Goal: Information Seeking & Learning: Learn about a topic

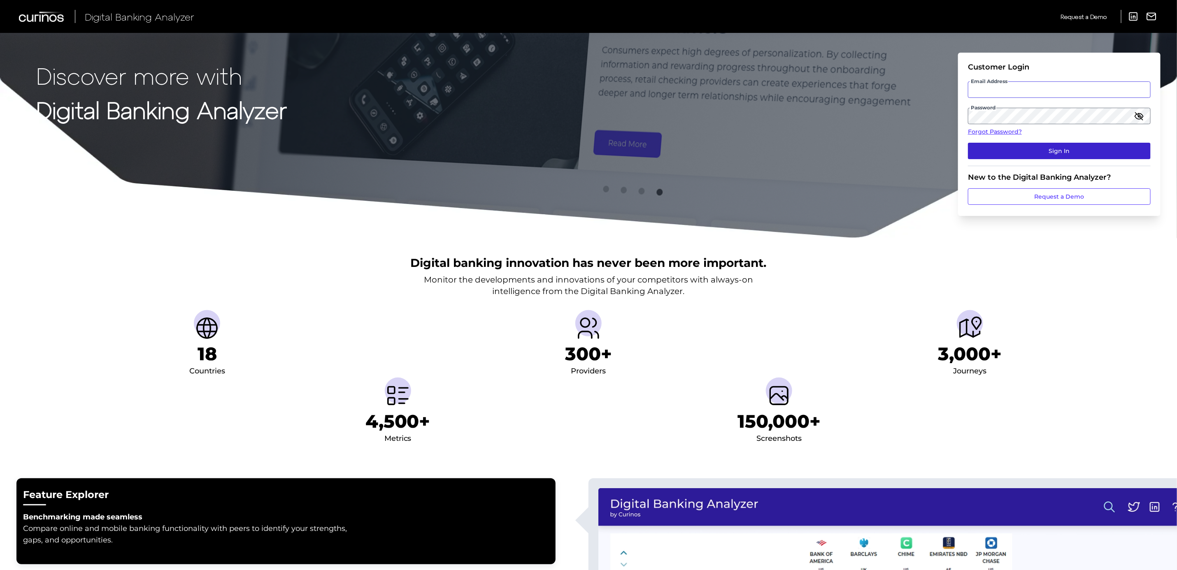
type input "[PERSON_NAME][EMAIL_ADDRESS][PERSON_NAME][DOMAIN_NAME]"
click at [1081, 151] on button "Sign In" at bounding box center [1059, 151] width 183 height 16
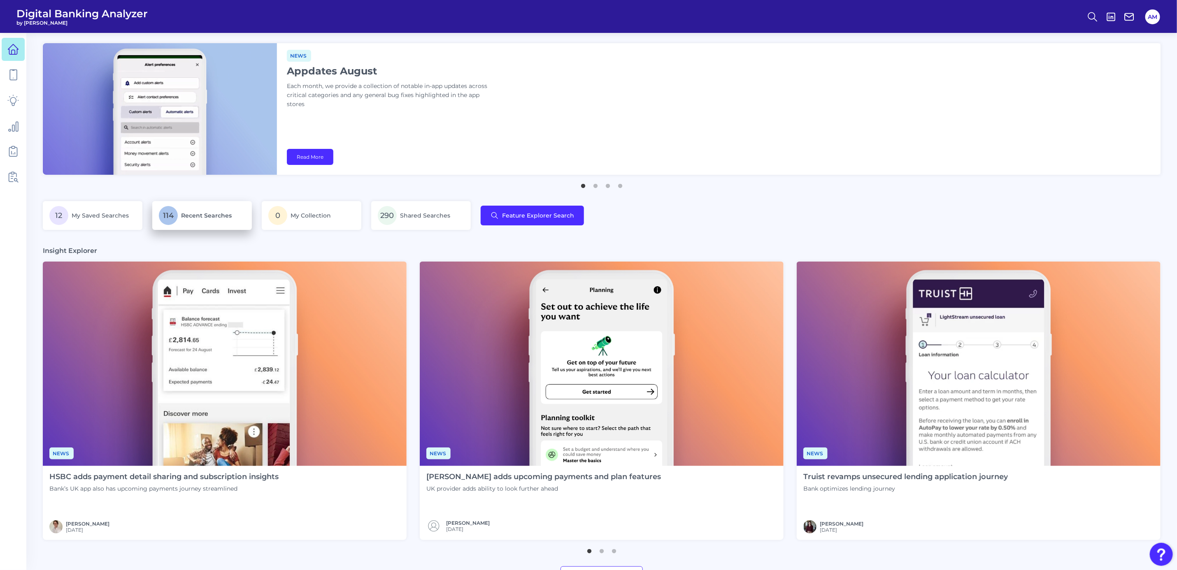
click at [199, 215] on span "Recent Searches" at bounding box center [206, 215] width 51 height 7
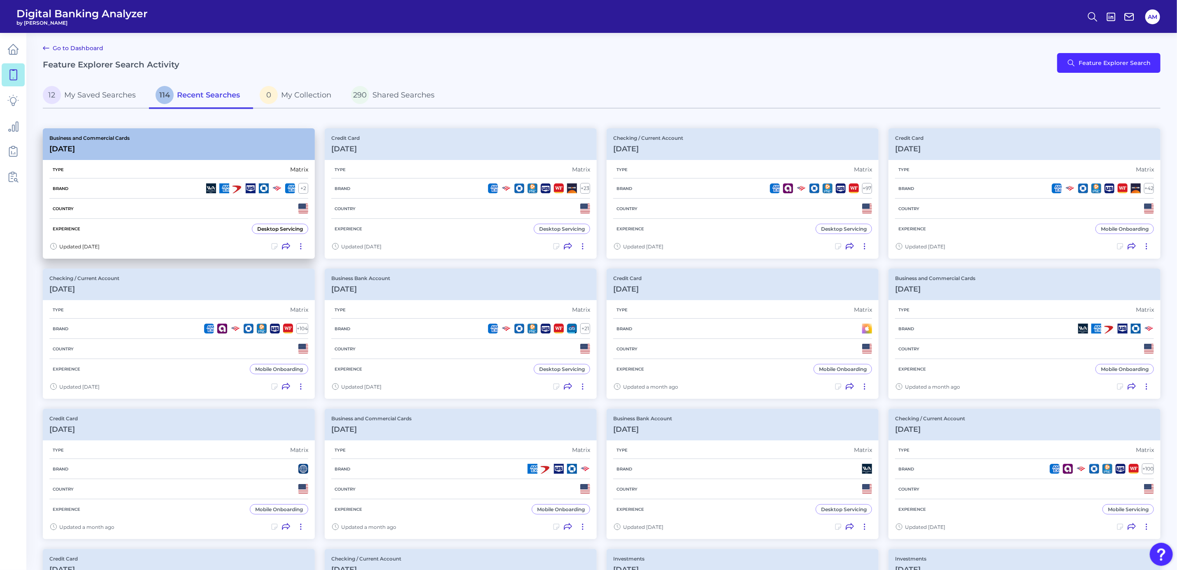
click at [231, 147] on div "Business and Commercial Cards [DATE]" at bounding box center [179, 144] width 272 height 32
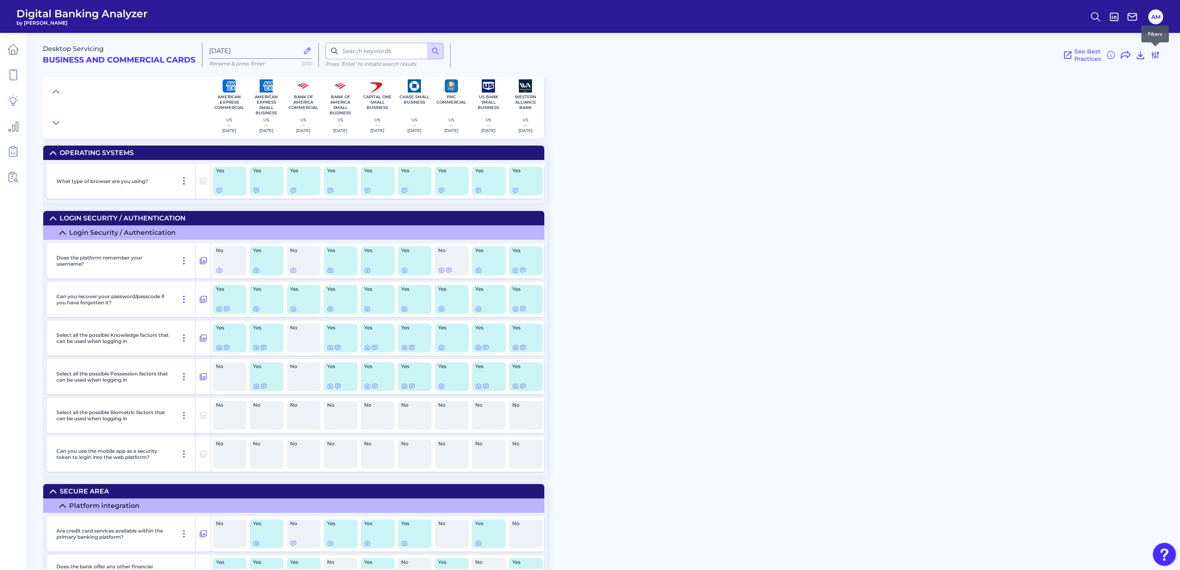
click at [1159, 52] on icon at bounding box center [1156, 55] width 10 height 10
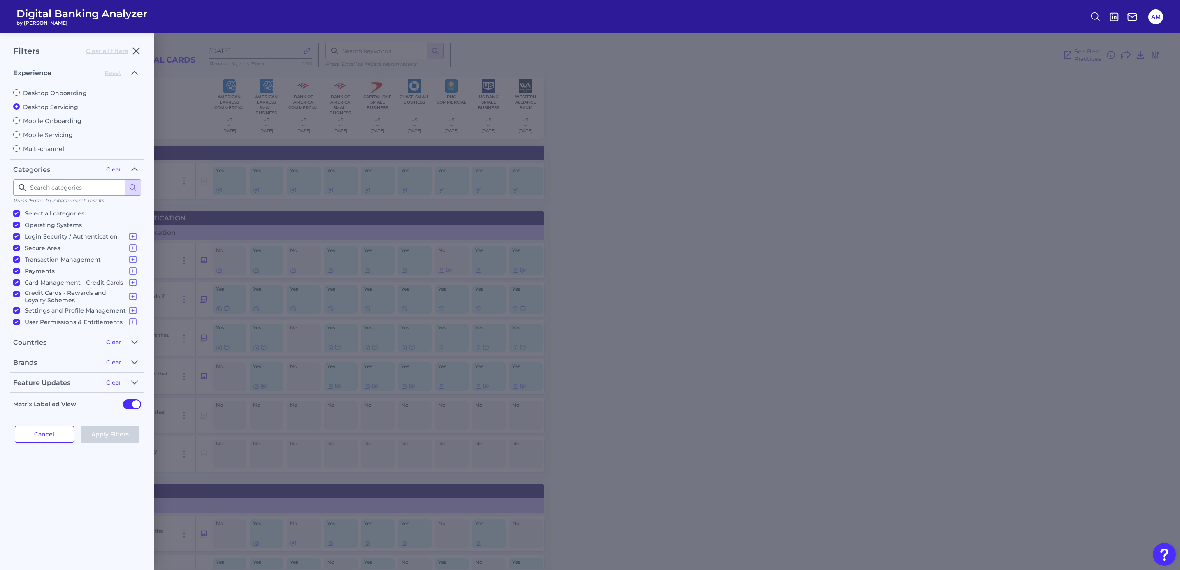
click at [52, 120] on label "Mobile Onboarding" at bounding box center [77, 120] width 128 height 7
click at [20, 120] on input "Mobile Onboarding" at bounding box center [16, 120] width 7 height 7
radio input "true"
radio input "false"
click at [108, 438] on button "Apply Filters" at bounding box center [110, 434] width 59 height 16
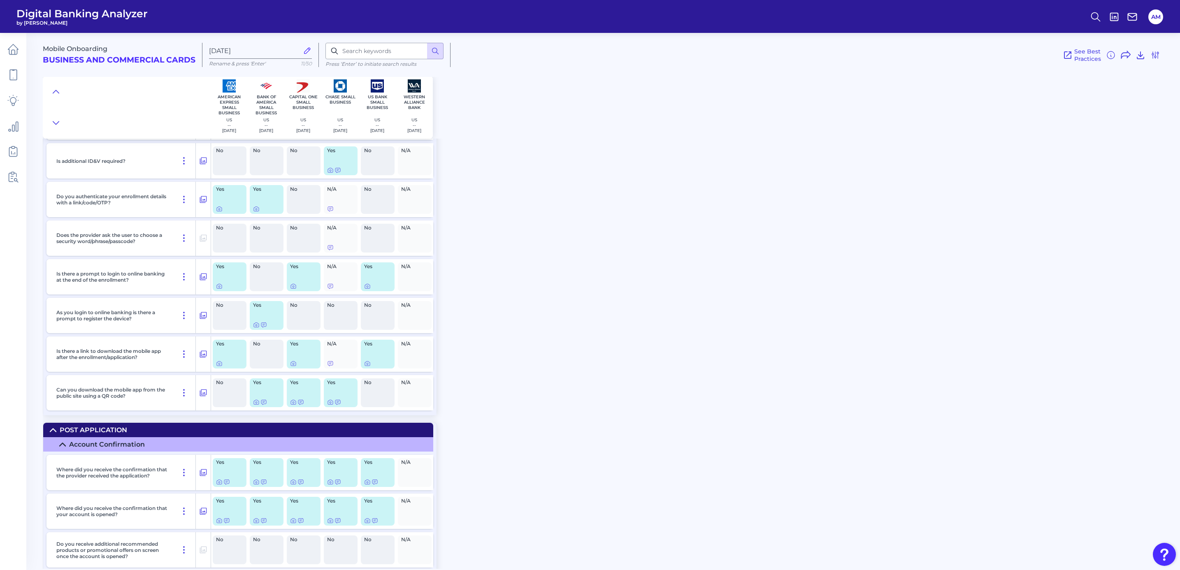
scroll to position [6111, 0]
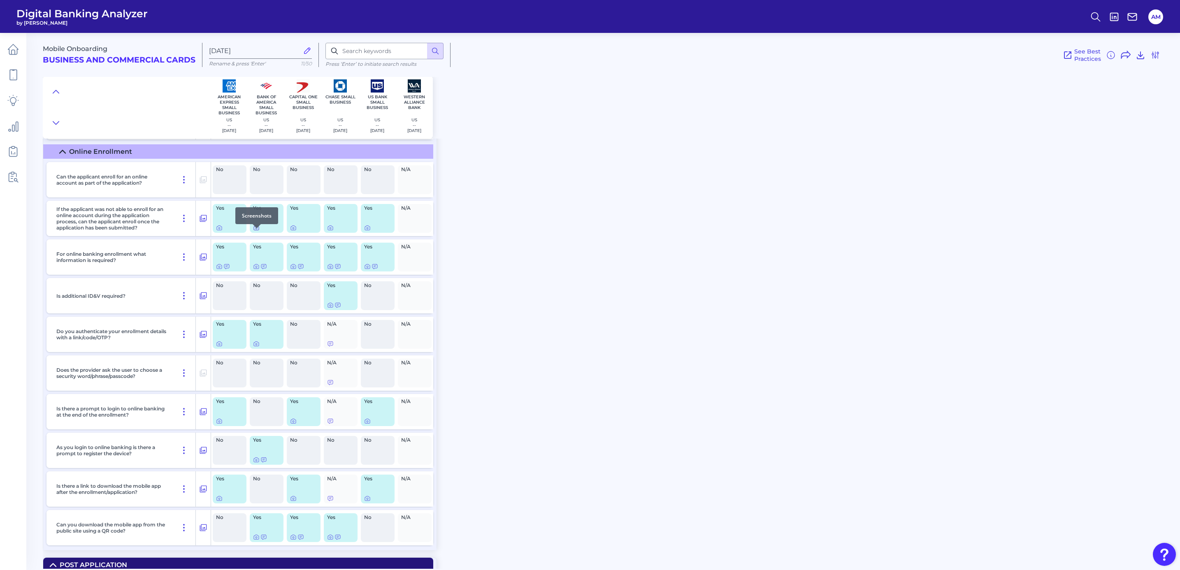
click at [256, 231] on icon at bounding box center [256, 228] width 7 height 7
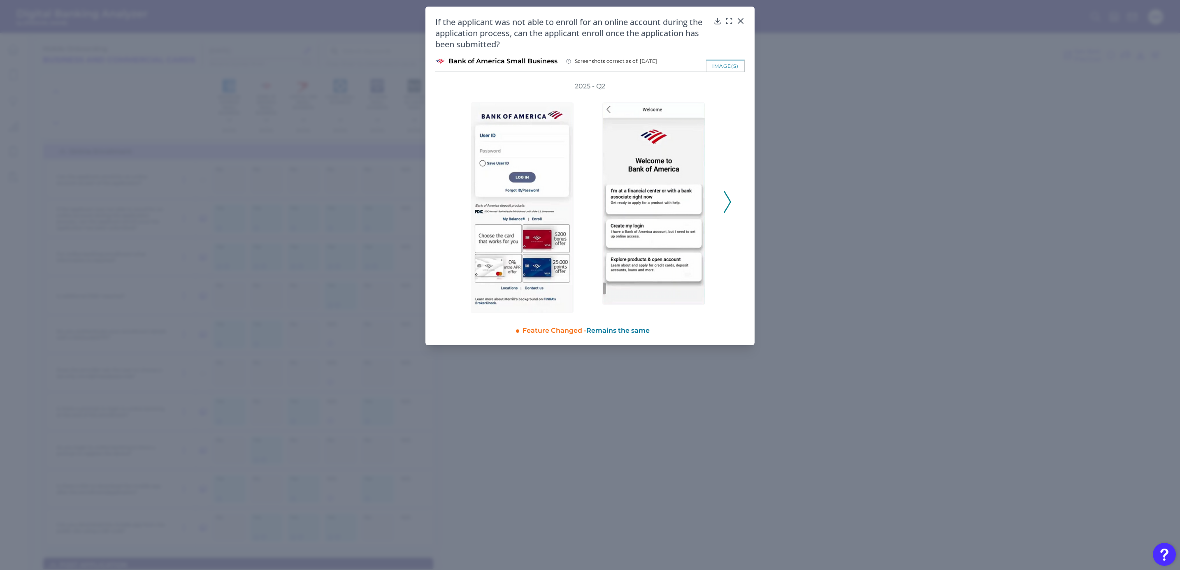
click at [727, 199] on icon at bounding box center [727, 202] width 7 height 22
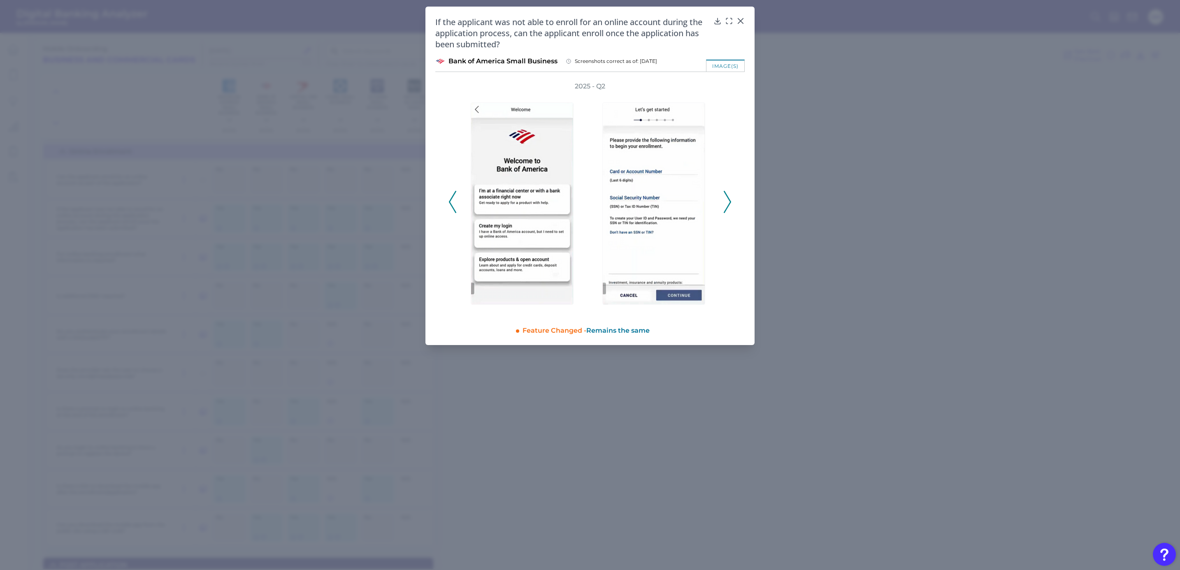
click at [727, 199] on icon at bounding box center [727, 202] width 7 height 22
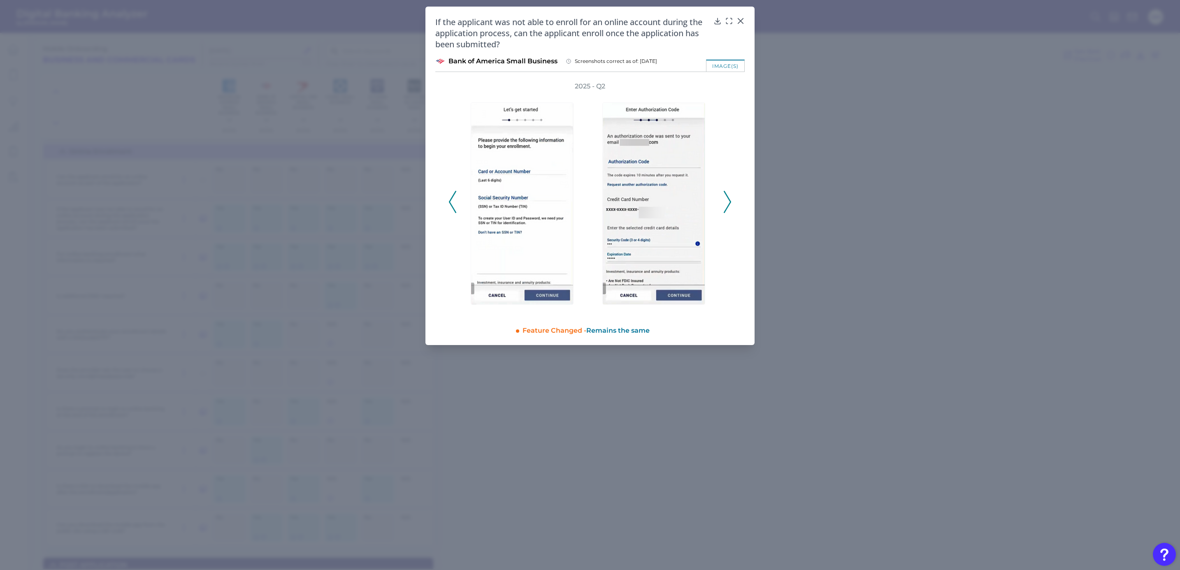
click at [727, 199] on icon at bounding box center [727, 202] width 7 height 22
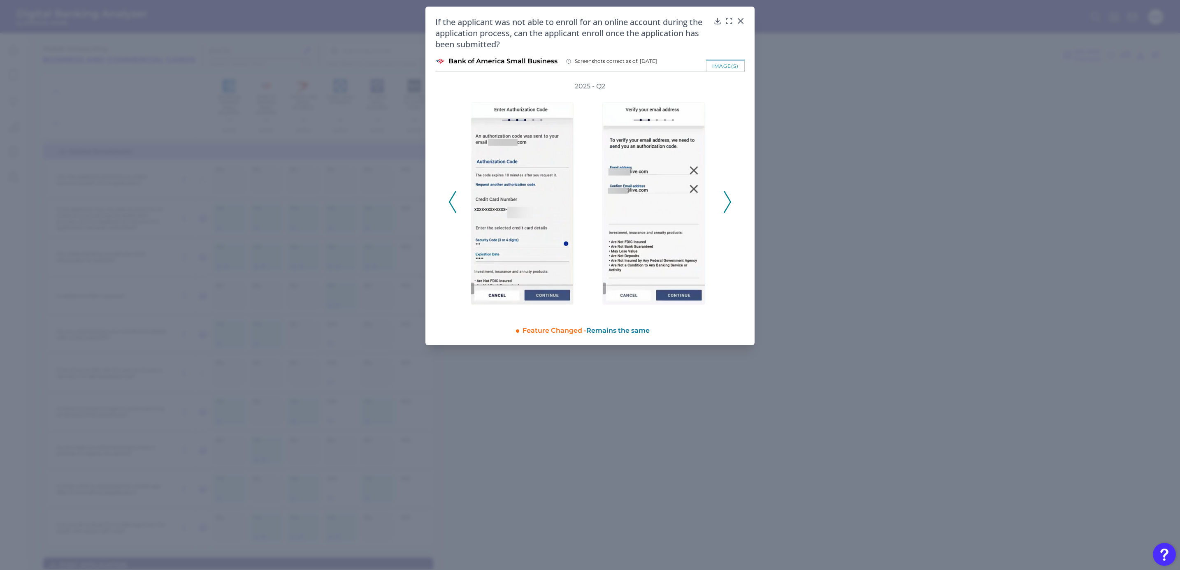
click at [727, 199] on icon at bounding box center [727, 202] width 7 height 22
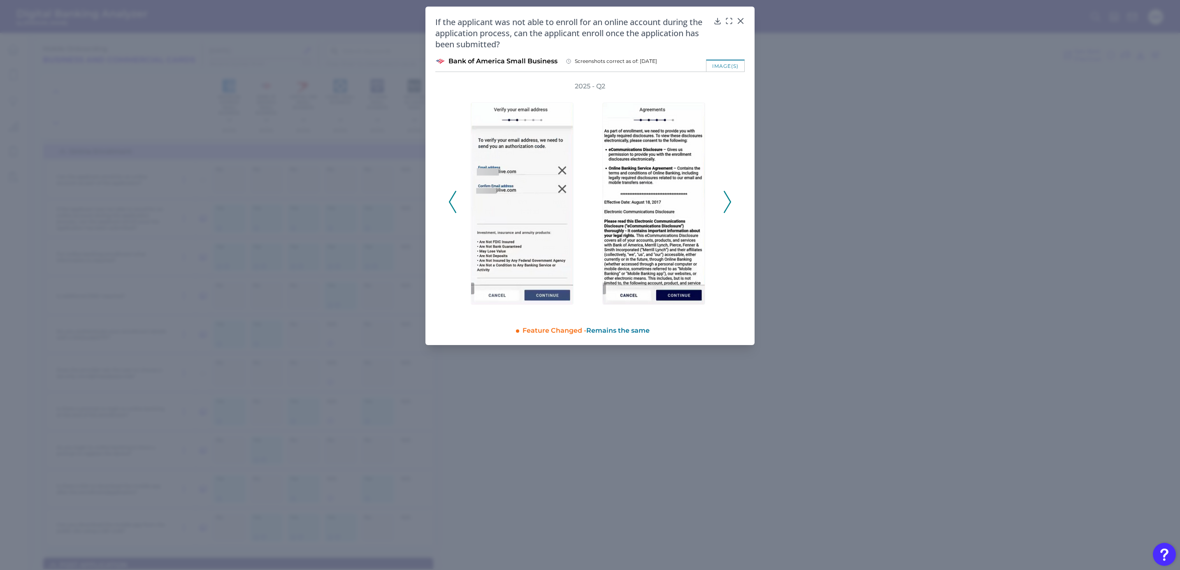
click at [727, 199] on icon at bounding box center [727, 202] width 7 height 22
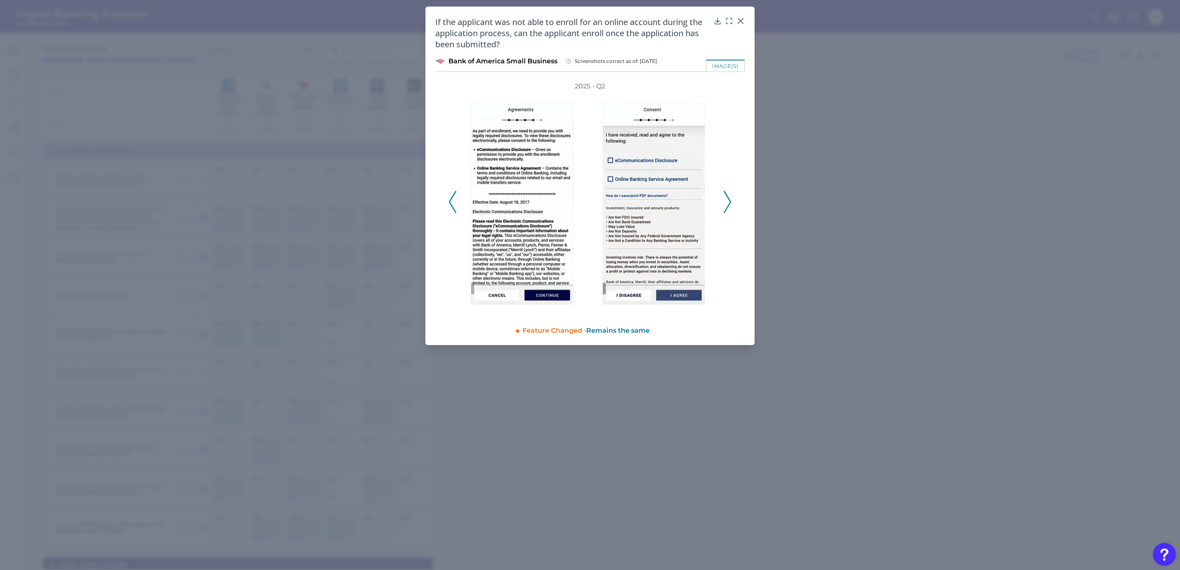
click at [727, 199] on icon at bounding box center [727, 202] width 7 height 22
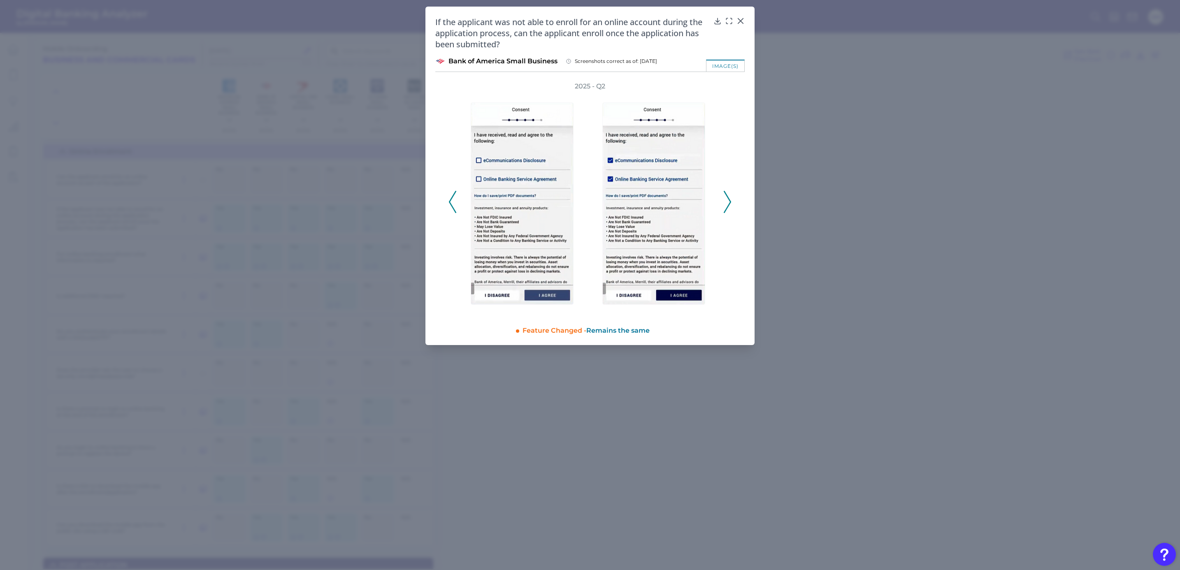
click at [727, 199] on icon at bounding box center [727, 202] width 7 height 22
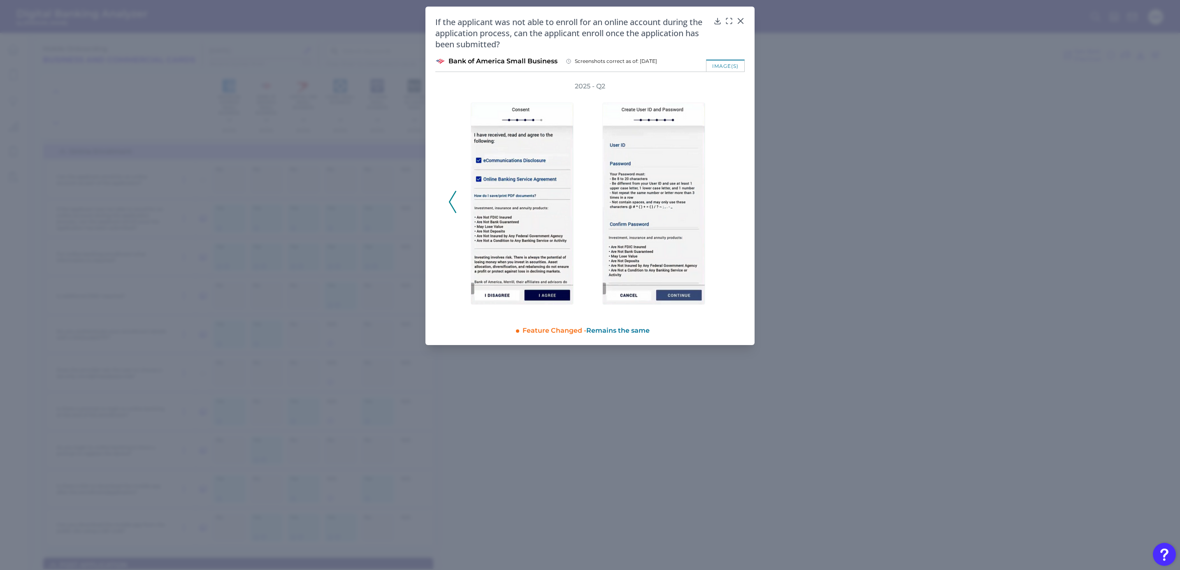
click at [727, 199] on div "2025 - Q2" at bounding box center [590, 197] width 283 height 231
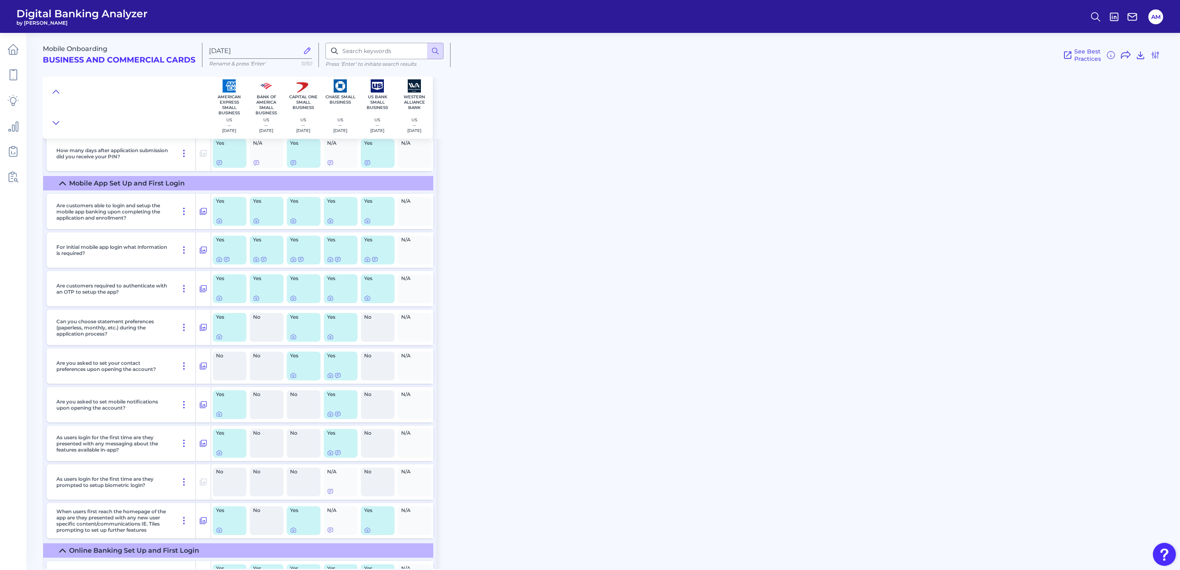
scroll to position [7037, 0]
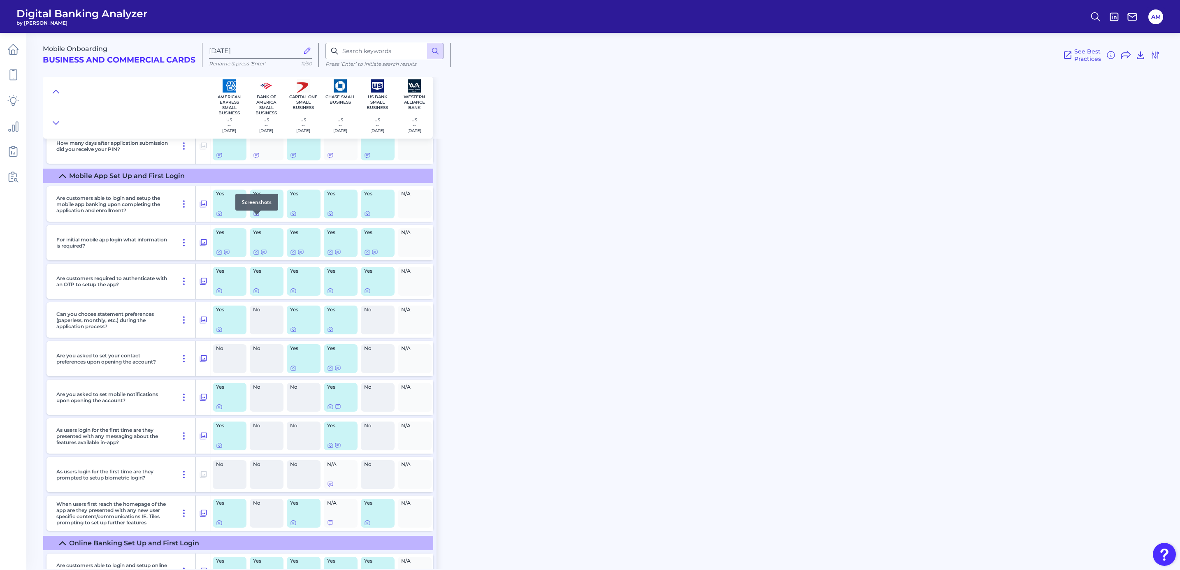
click at [257, 217] on icon at bounding box center [256, 213] width 7 height 7
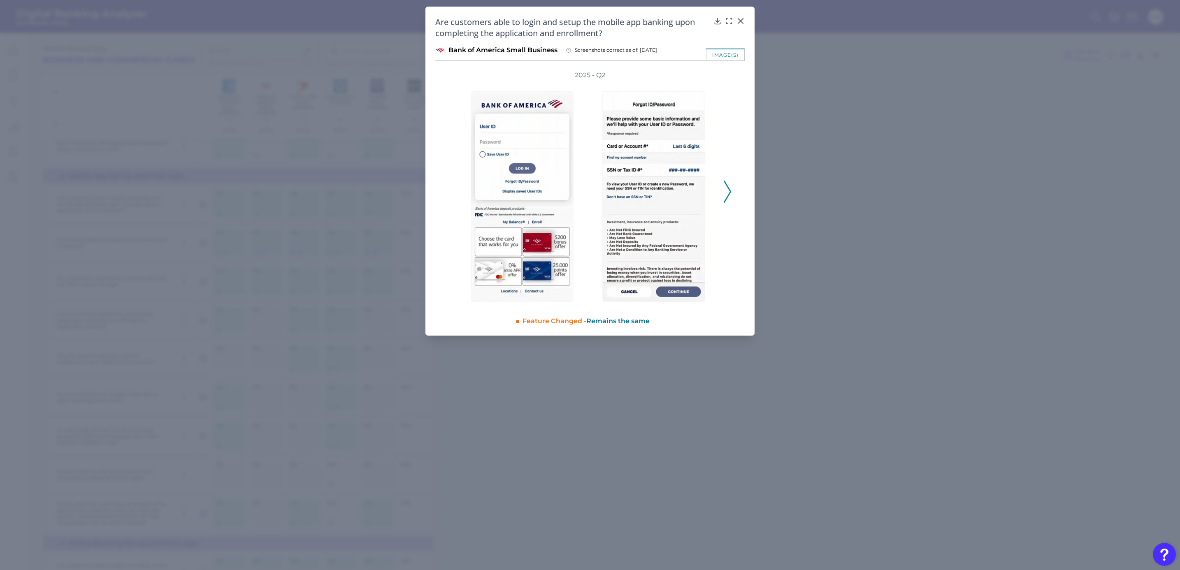
click at [730, 193] on polyline at bounding box center [727, 191] width 6 height 21
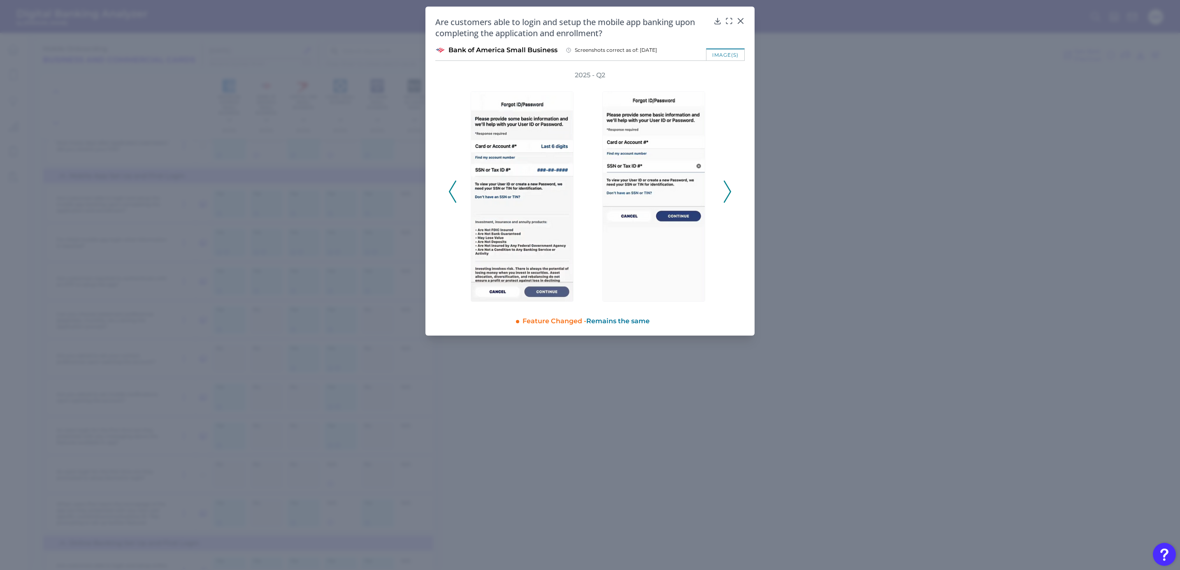
click at [730, 193] on polyline at bounding box center [727, 191] width 6 height 21
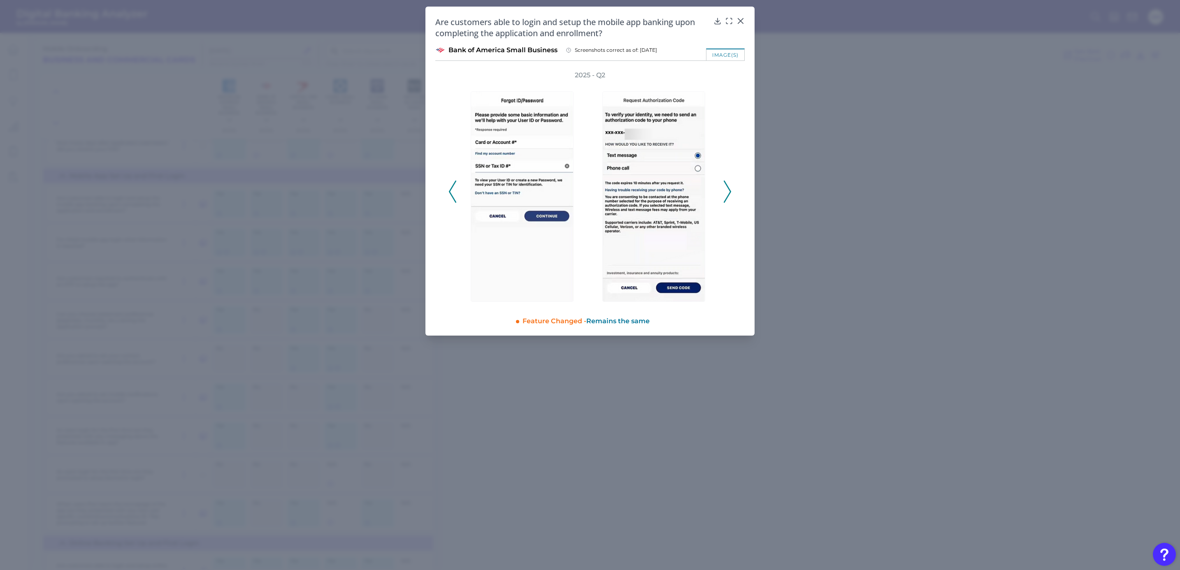
click at [730, 193] on polyline at bounding box center [727, 191] width 6 height 21
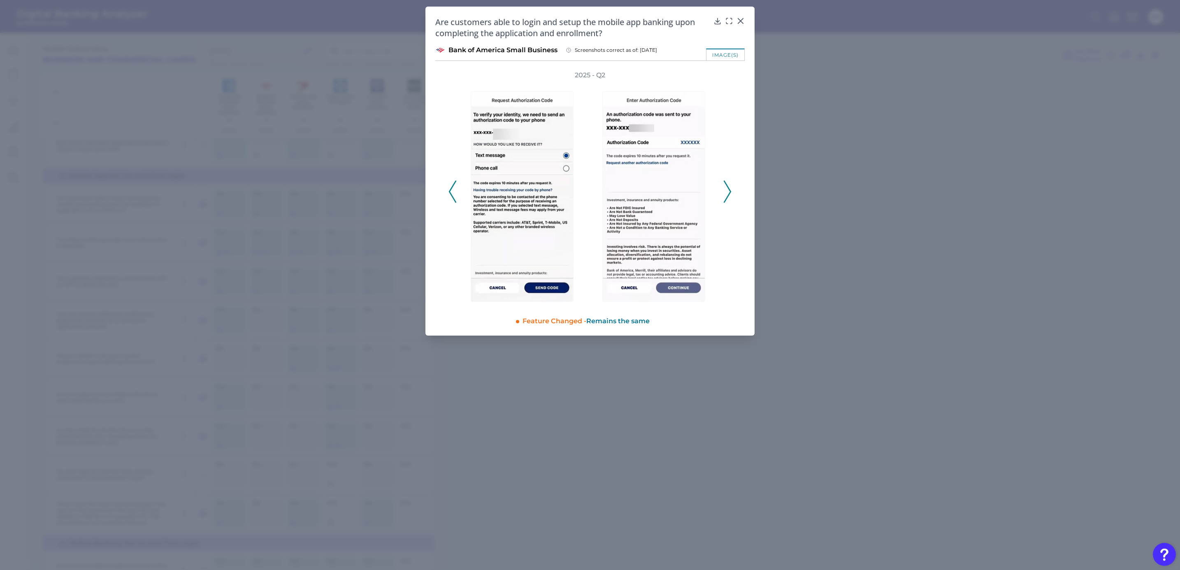
click at [730, 193] on polyline at bounding box center [727, 191] width 6 height 21
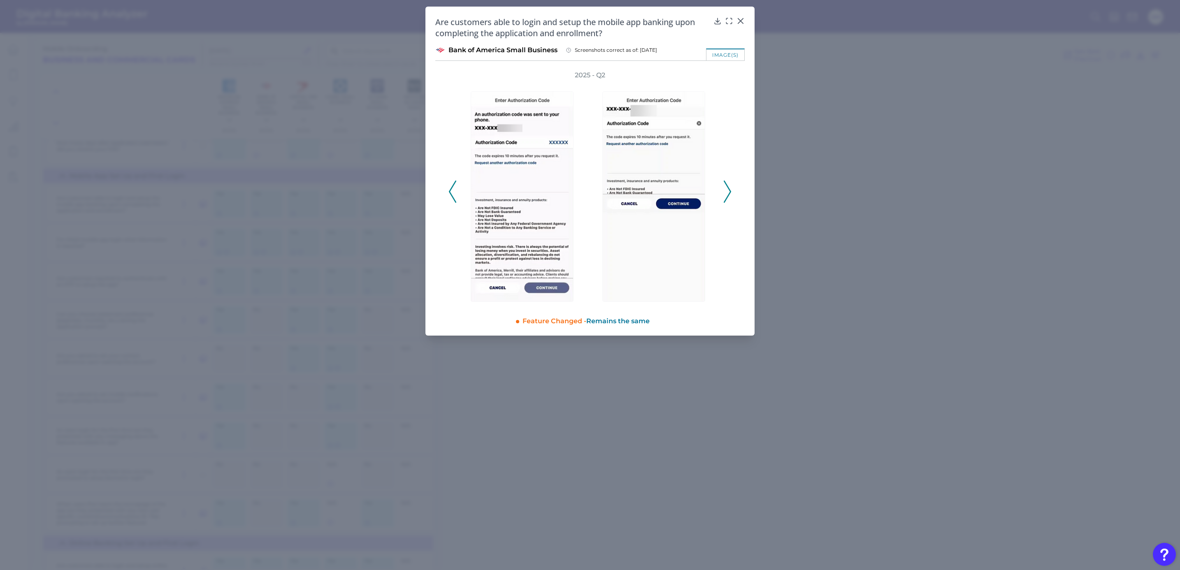
click at [730, 193] on polyline at bounding box center [727, 191] width 6 height 21
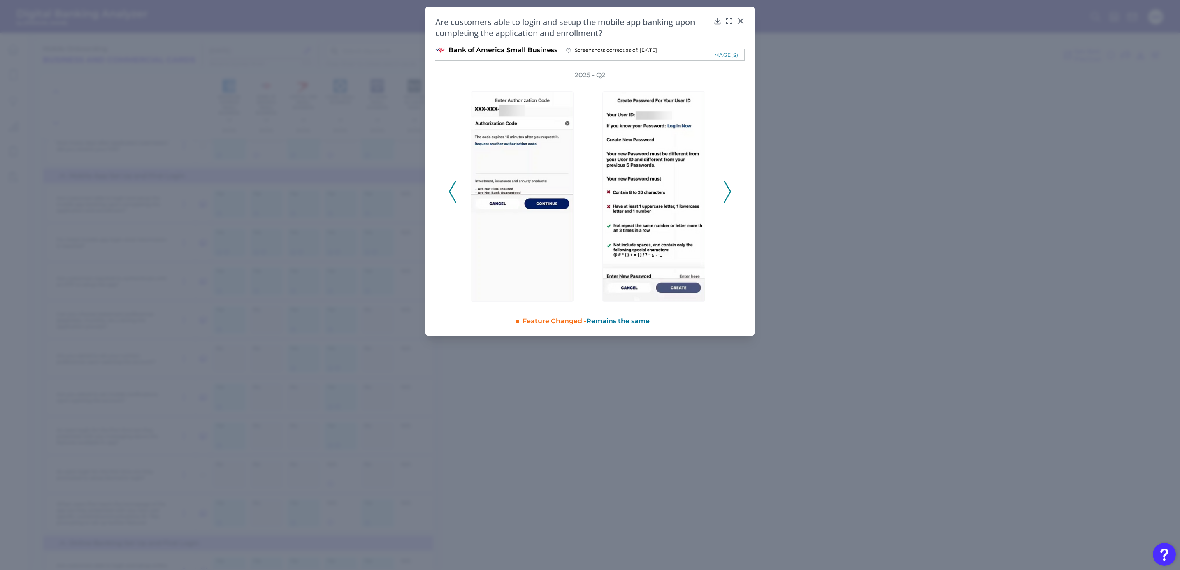
click at [730, 193] on polyline at bounding box center [727, 191] width 6 height 21
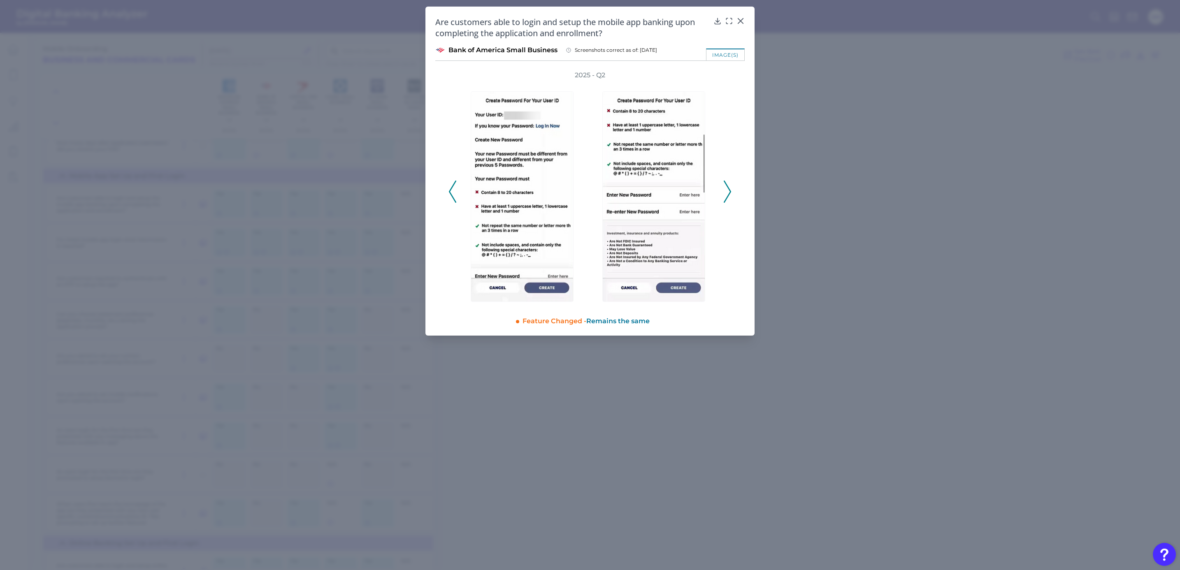
click at [730, 193] on polyline at bounding box center [727, 191] width 6 height 21
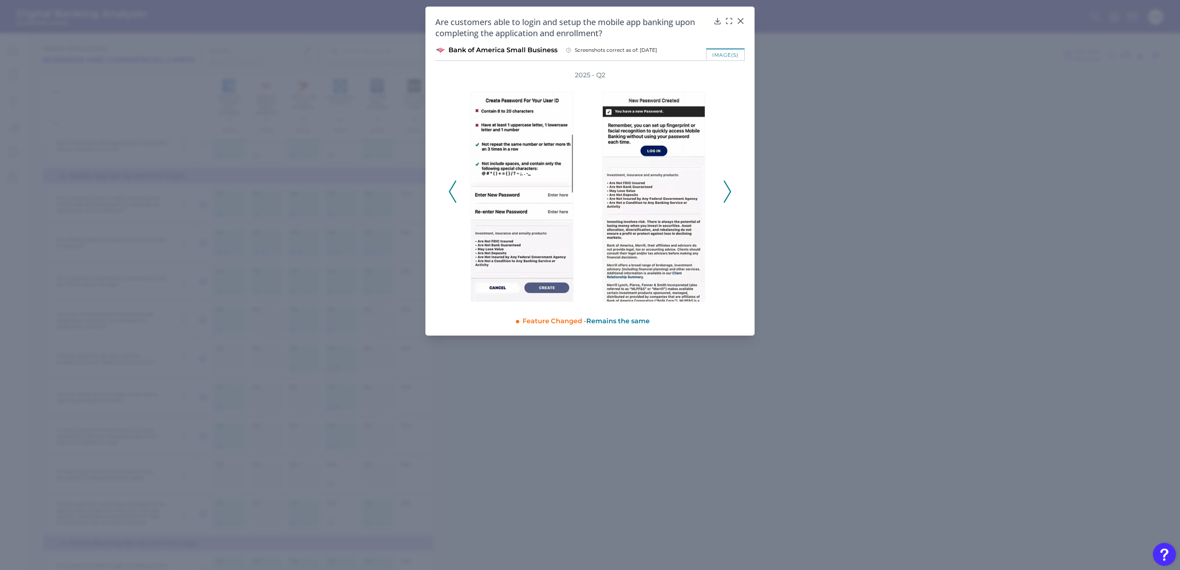
click at [730, 193] on polyline at bounding box center [727, 191] width 6 height 21
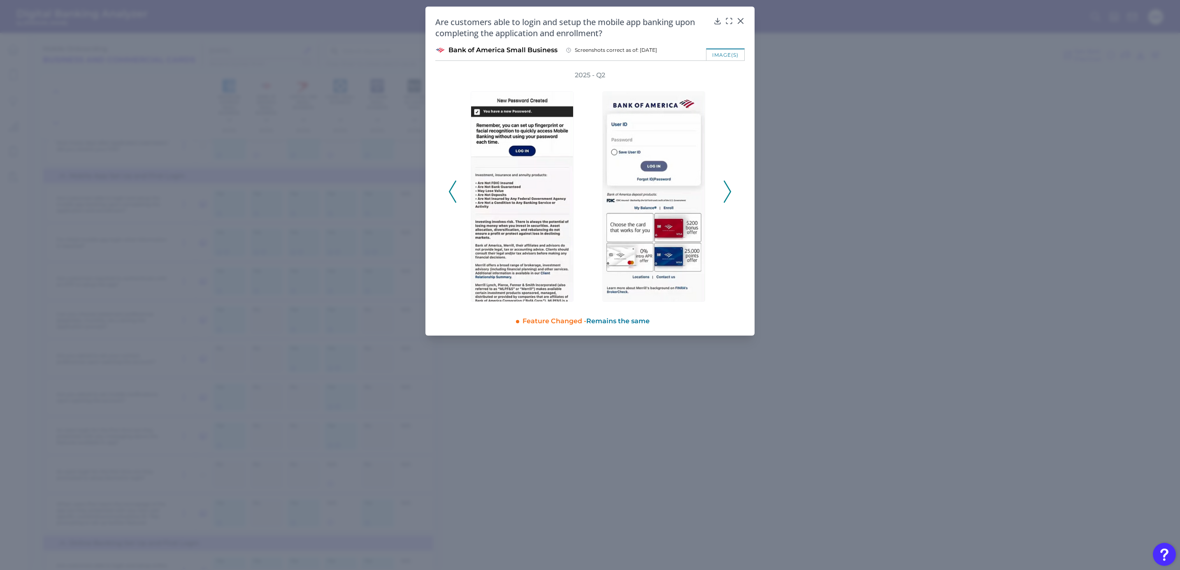
click at [730, 193] on polyline at bounding box center [727, 191] width 6 height 21
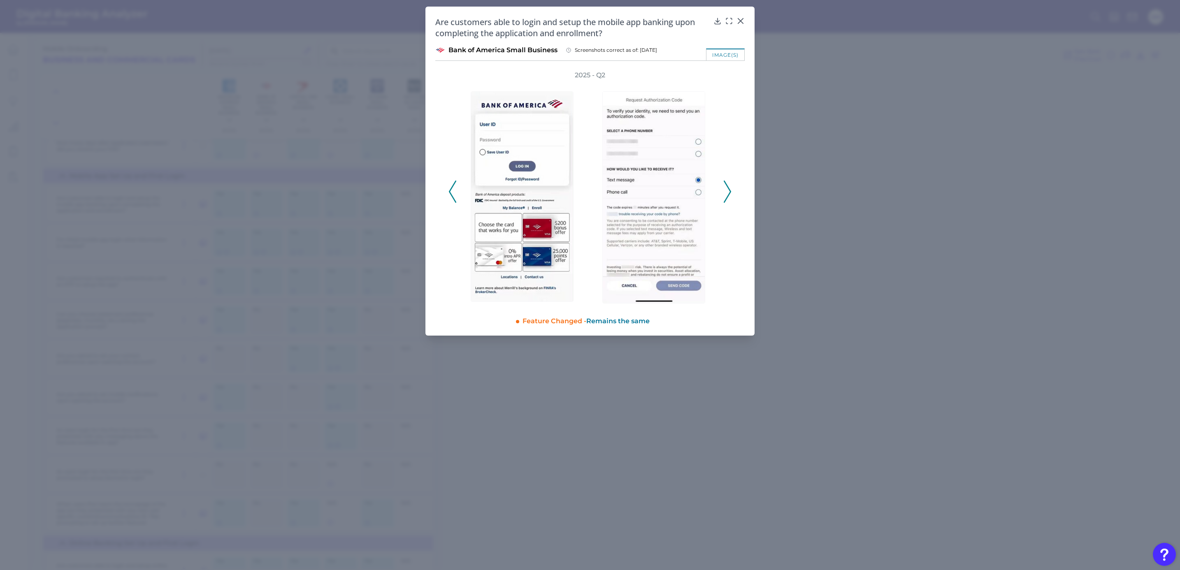
click at [730, 193] on polyline at bounding box center [727, 191] width 6 height 21
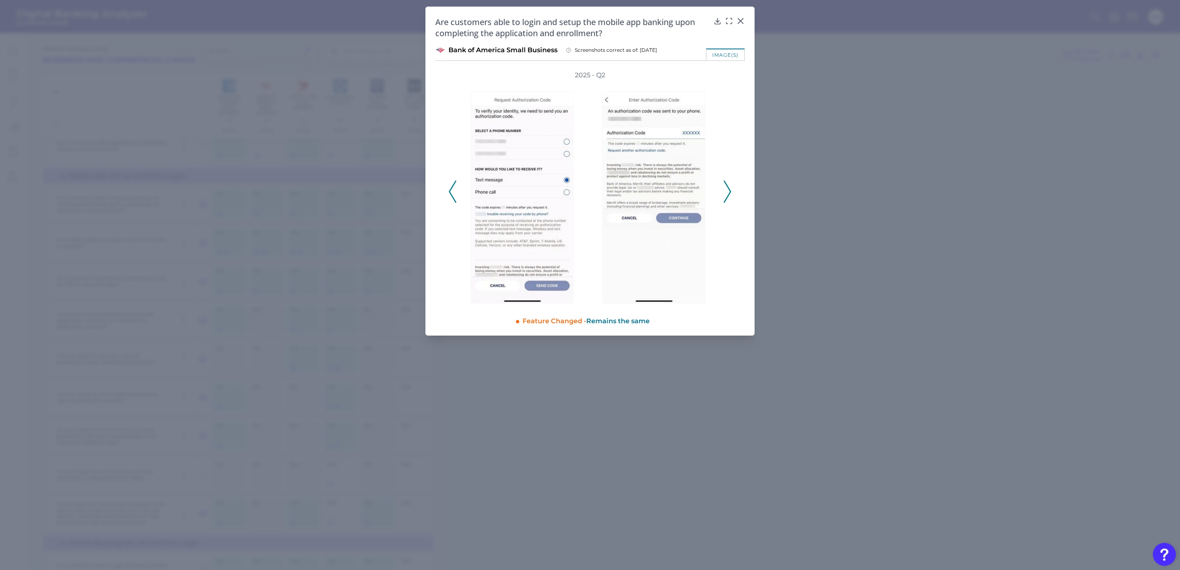
click at [730, 193] on polyline at bounding box center [727, 191] width 6 height 21
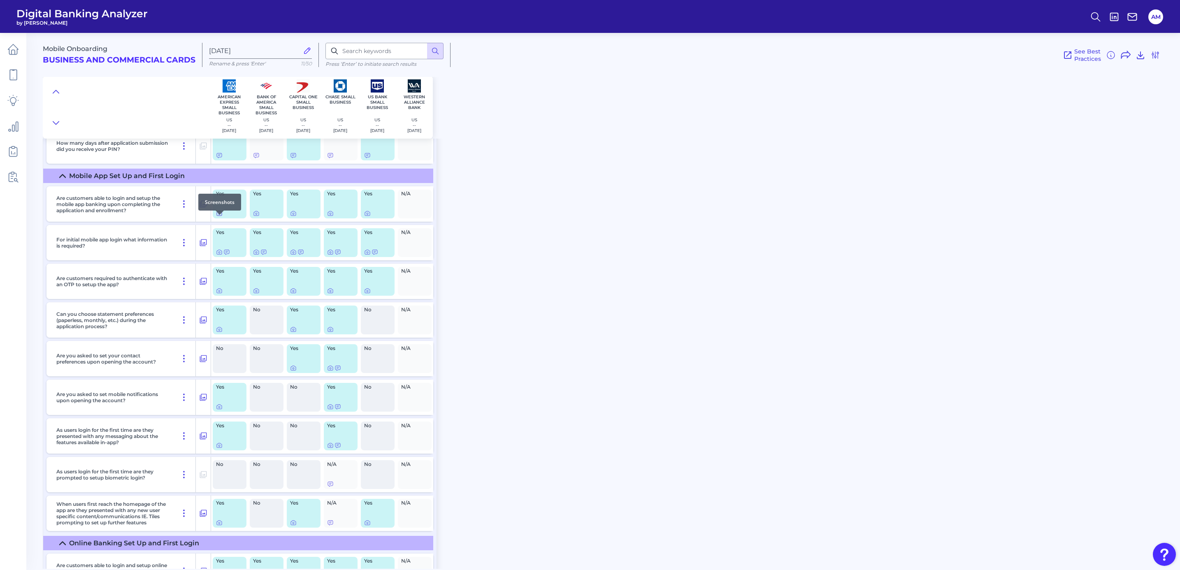
click at [219, 217] on icon at bounding box center [219, 213] width 7 height 7
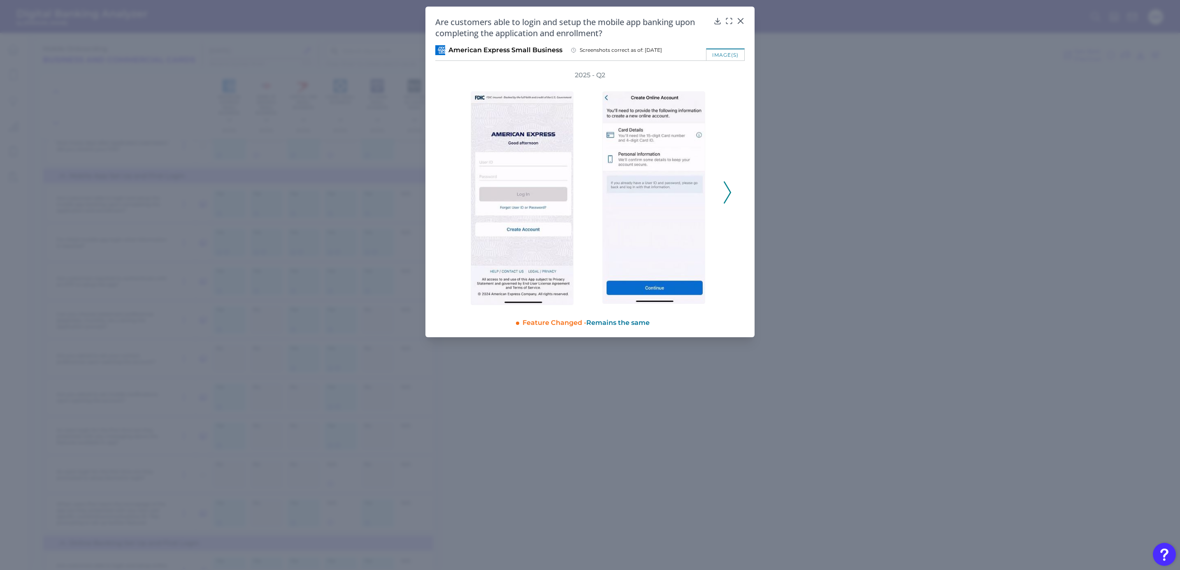
click at [730, 188] on icon at bounding box center [727, 192] width 7 height 22
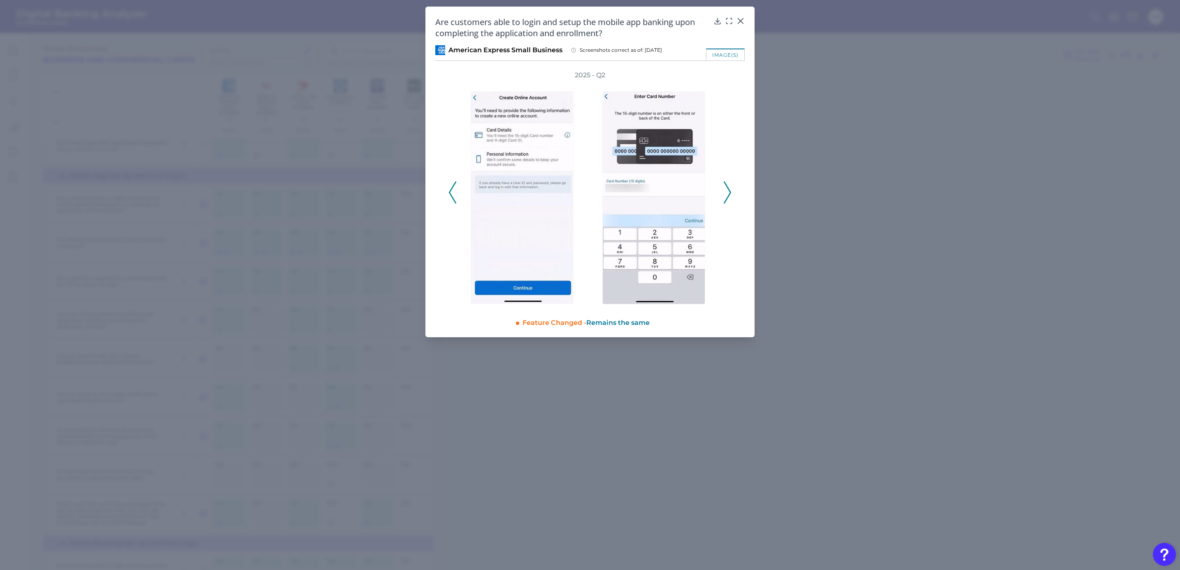
click at [730, 188] on icon at bounding box center [727, 192] width 7 height 22
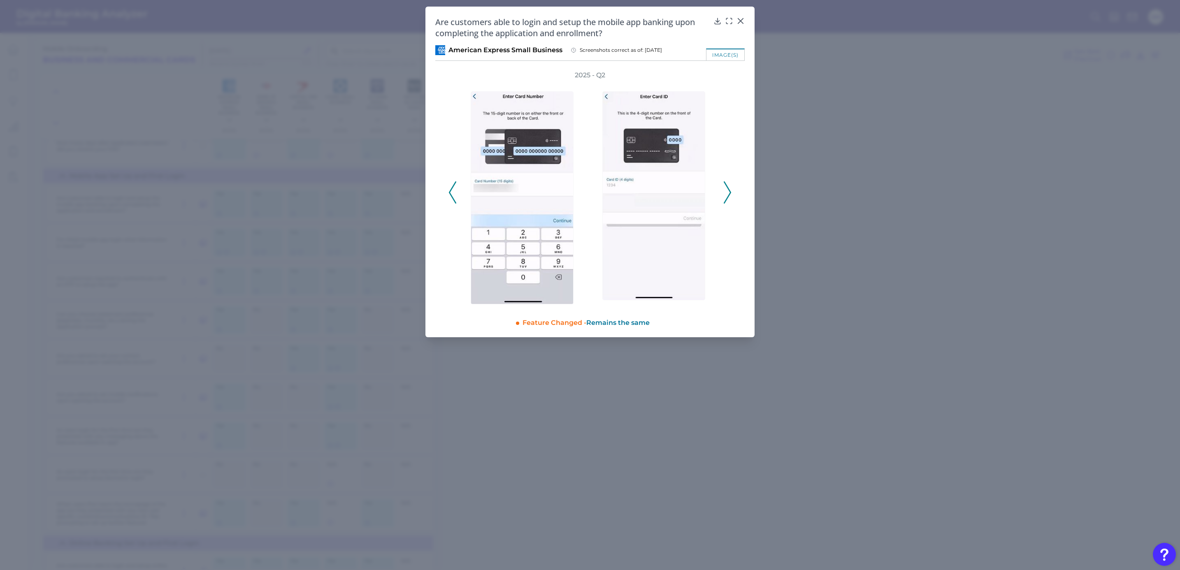
click at [730, 188] on icon at bounding box center [727, 192] width 7 height 22
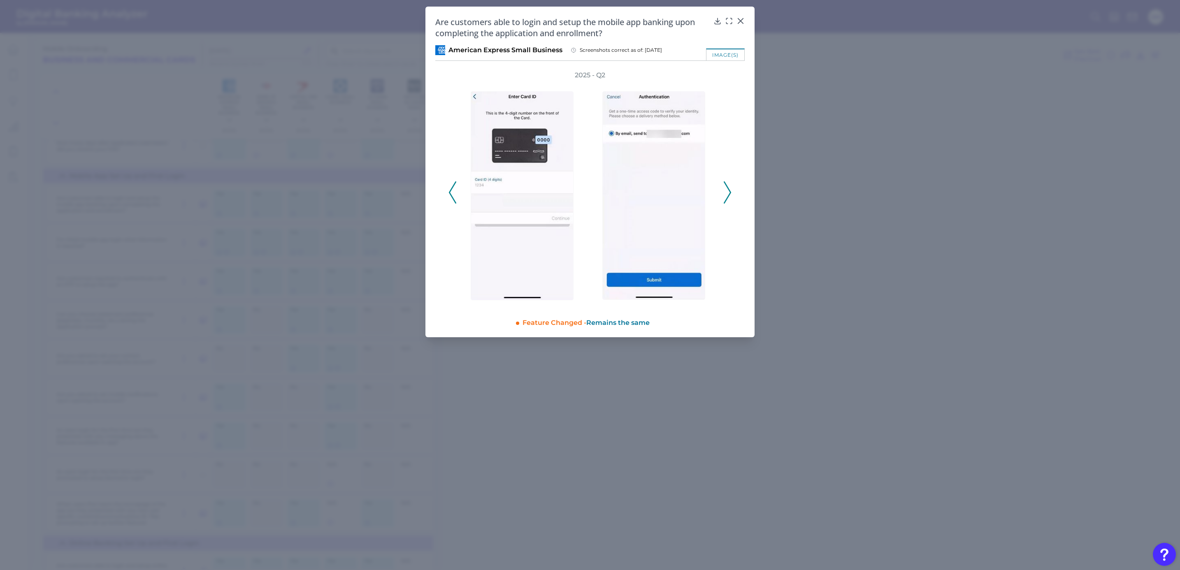
click at [730, 188] on icon at bounding box center [727, 192] width 7 height 22
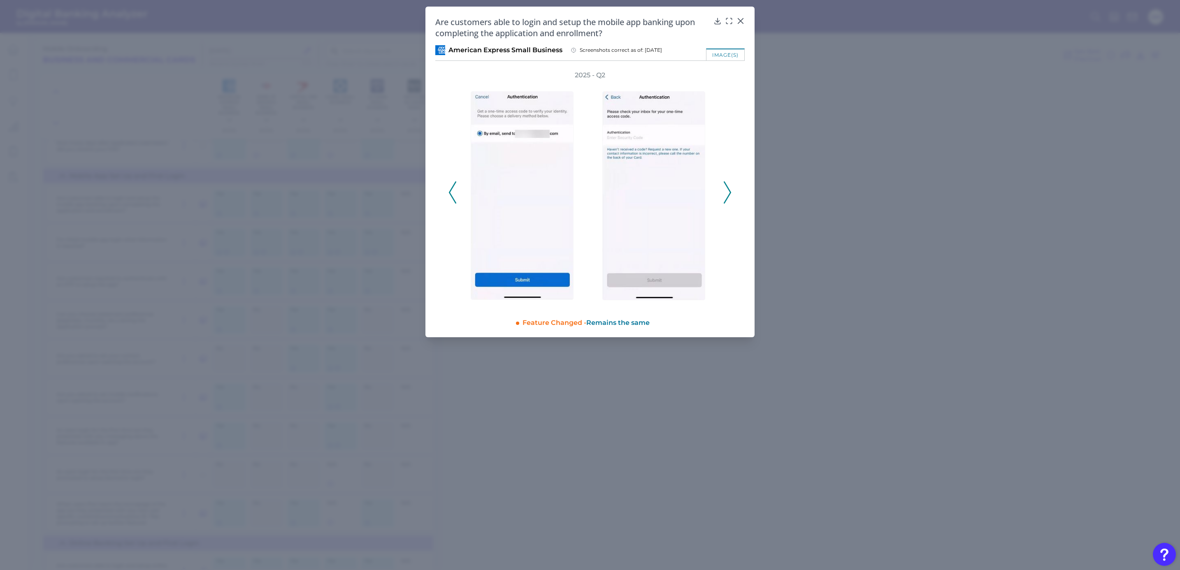
click at [730, 188] on icon at bounding box center [727, 192] width 7 height 22
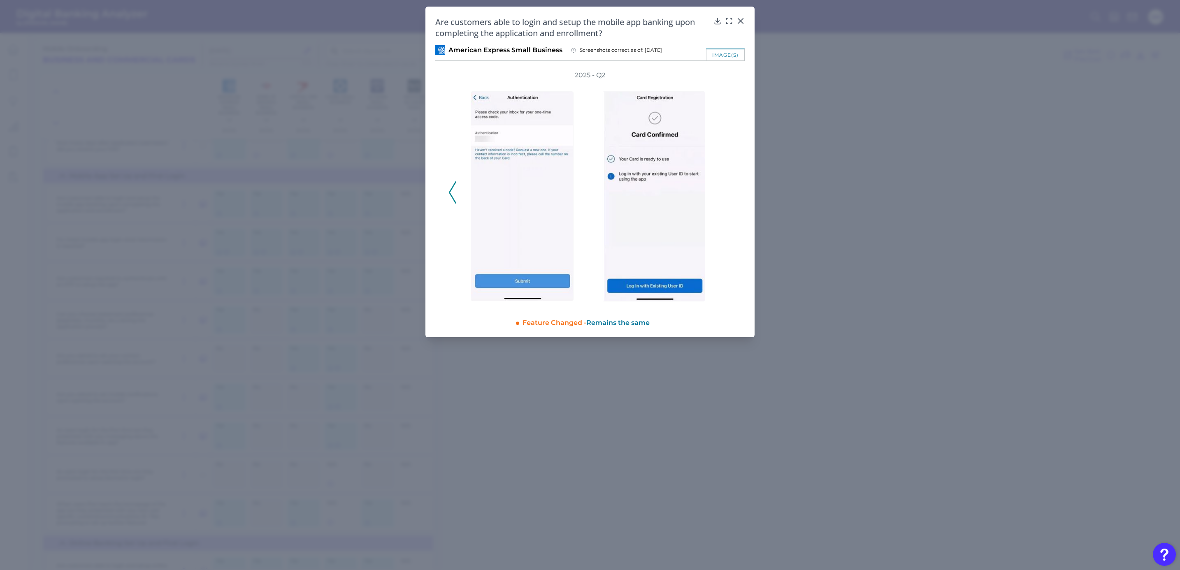
click at [730, 188] on div "2025 - Q2" at bounding box center [590, 188] width 283 height 235
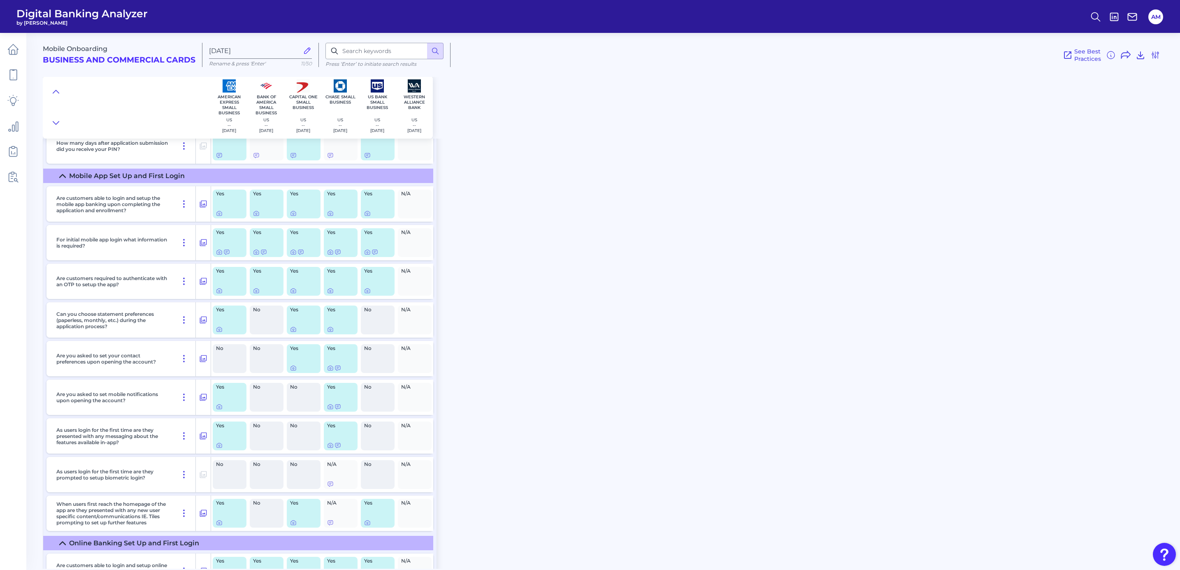
click at [215, 257] on div "Yes" at bounding box center [230, 242] width 34 height 29
click at [212, 258] on div "Yes" at bounding box center [229, 242] width 37 height 35
click at [216, 256] on icon at bounding box center [219, 252] width 7 height 7
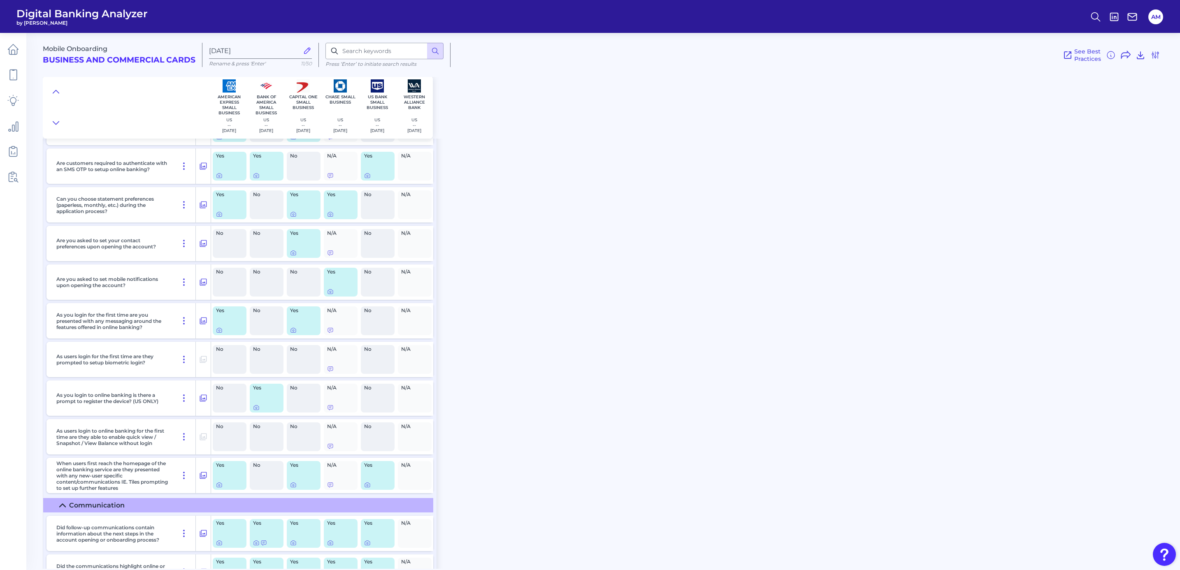
scroll to position [7407, 0]
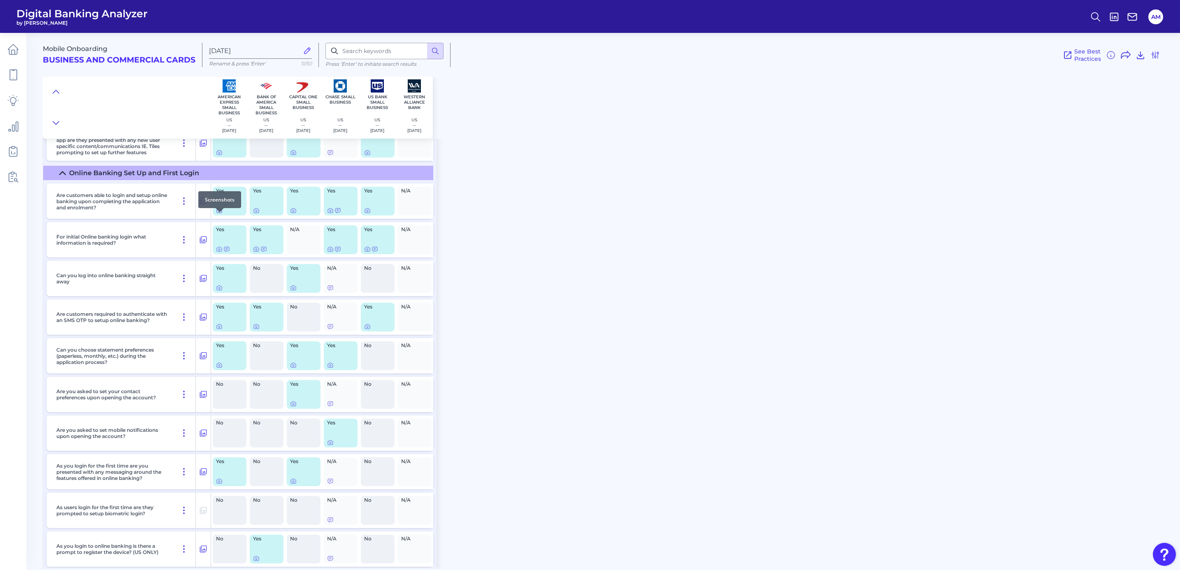
click at [219, 214] on icon at bounding box center [219, 210] width 7 height 7
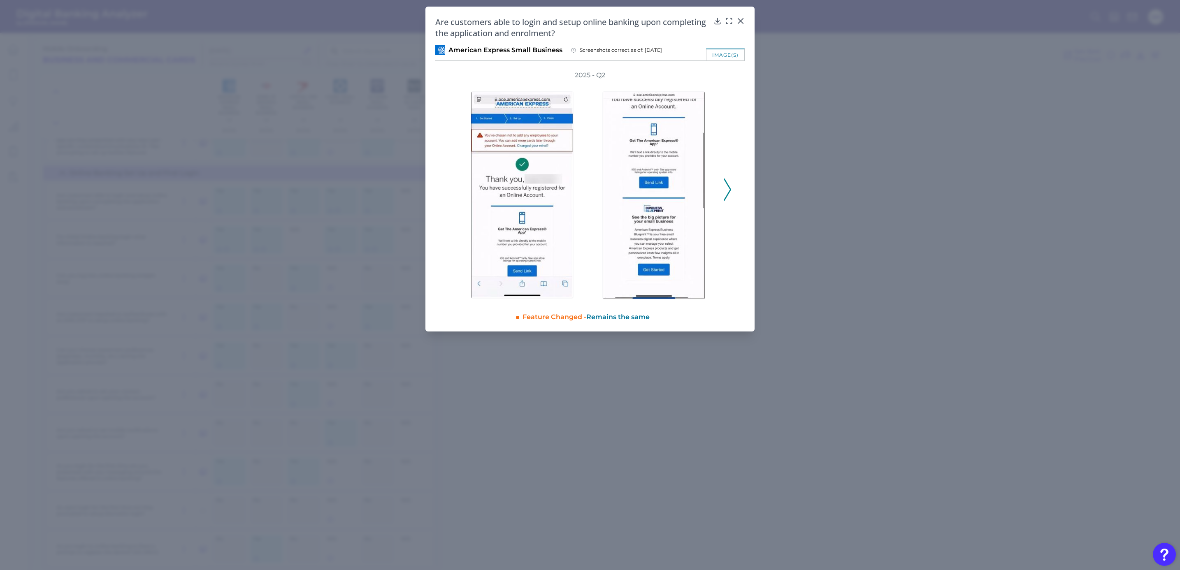
click at [724, 191] on icon at bounding box center [727, 190] width 7 height 22
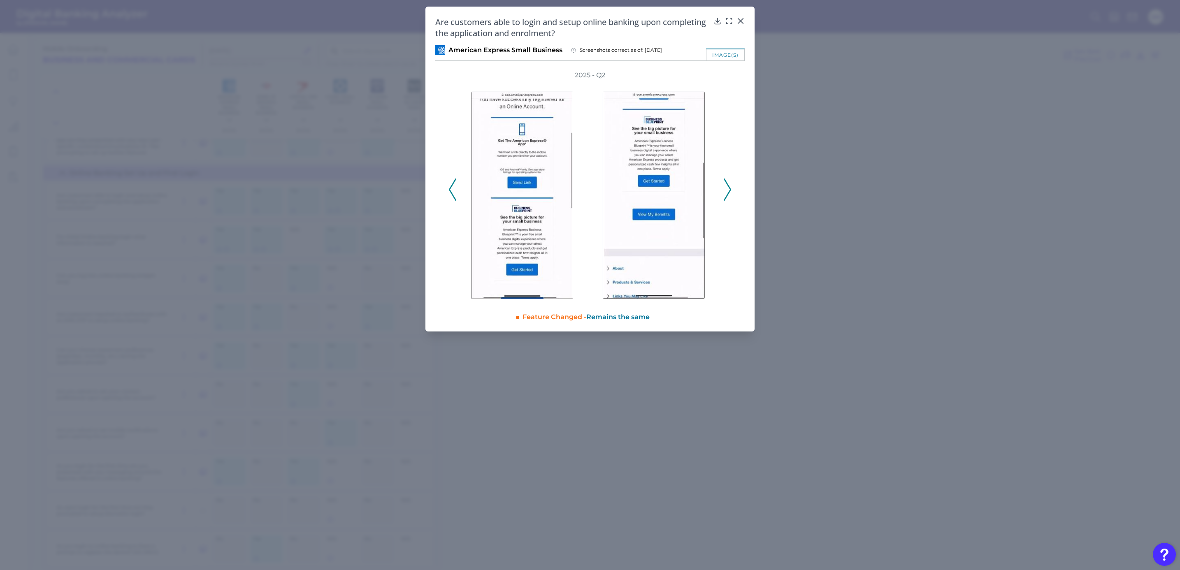
click at [724, 191] on icon at bounding box center [727, 190] width 7 height 22
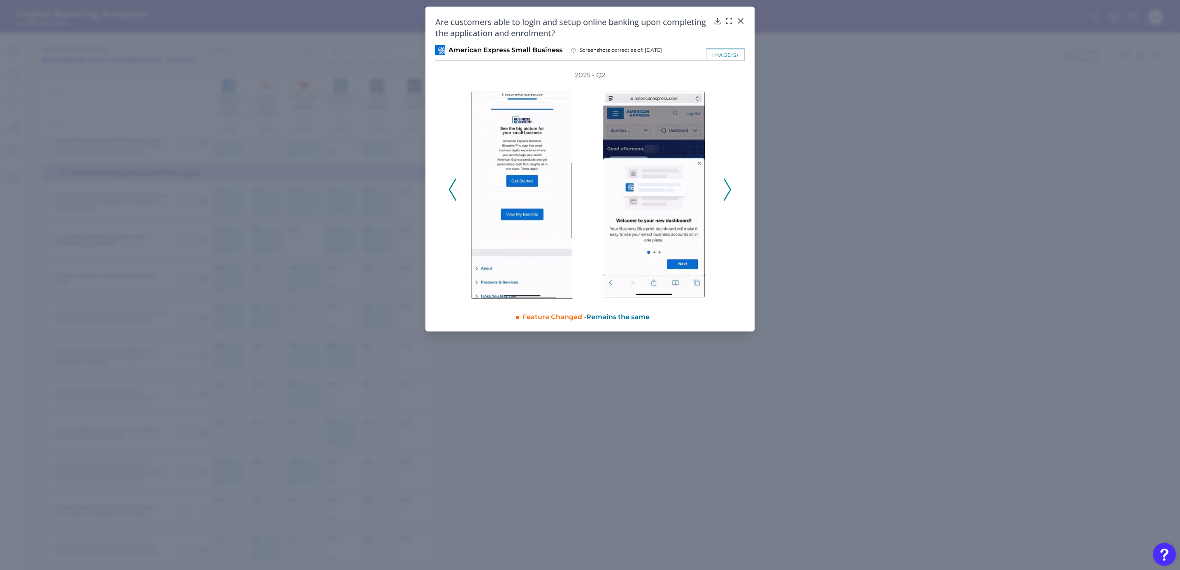
click at [724, 191] on icon at bounding box center [727, 190] width 7 height 22
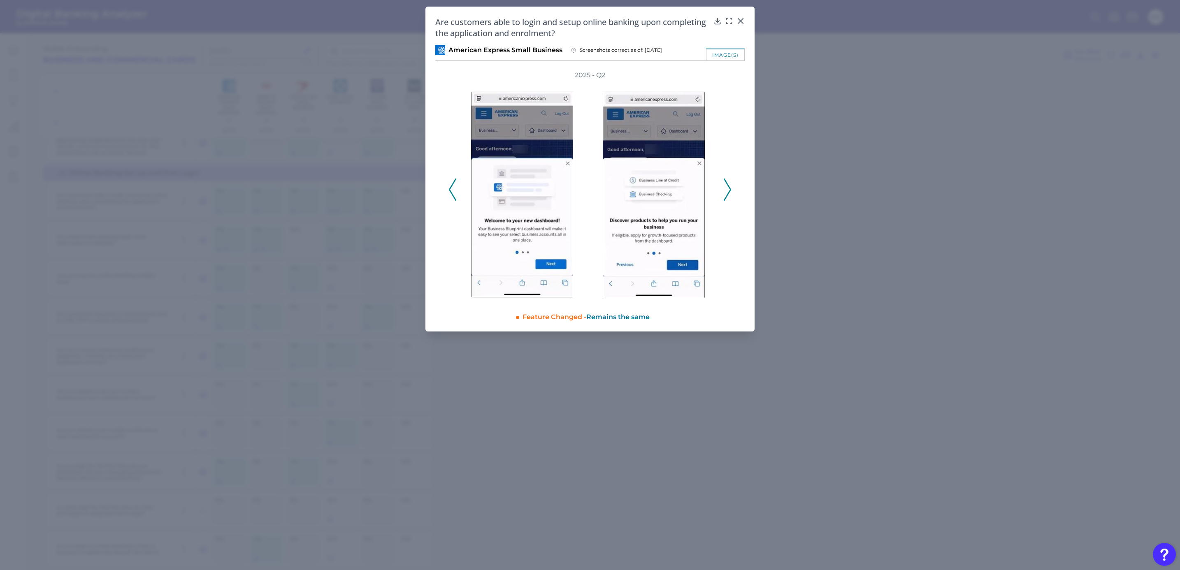
click at [724, 191] on icon at bounding box center [727, 190] width 7 height 22
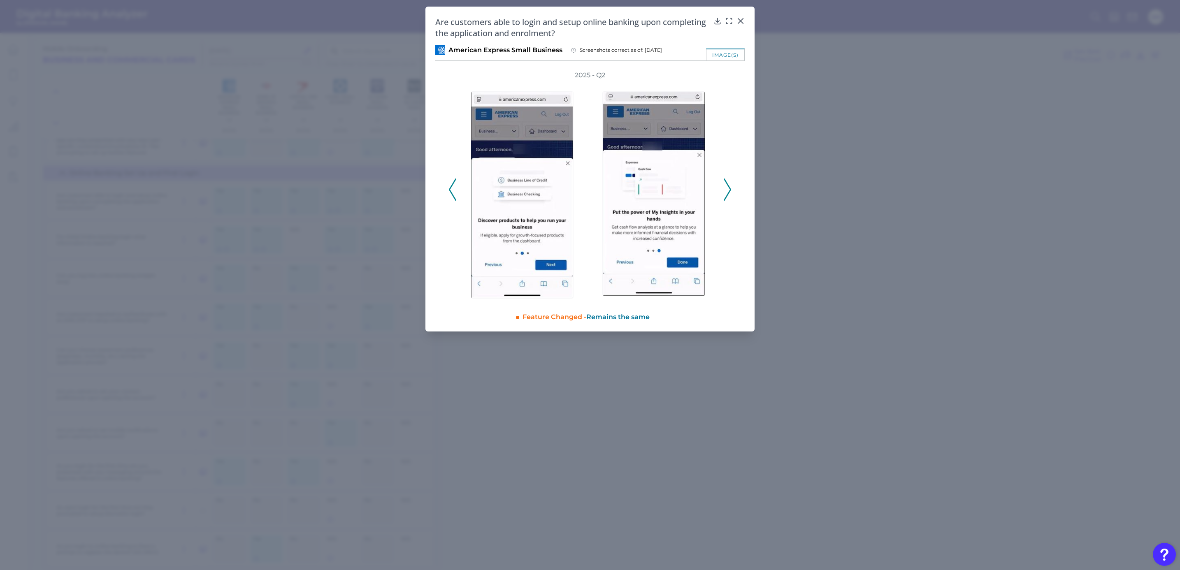
click at [724, 191] on icon at bounding box center [727, 190] width 7 height 22
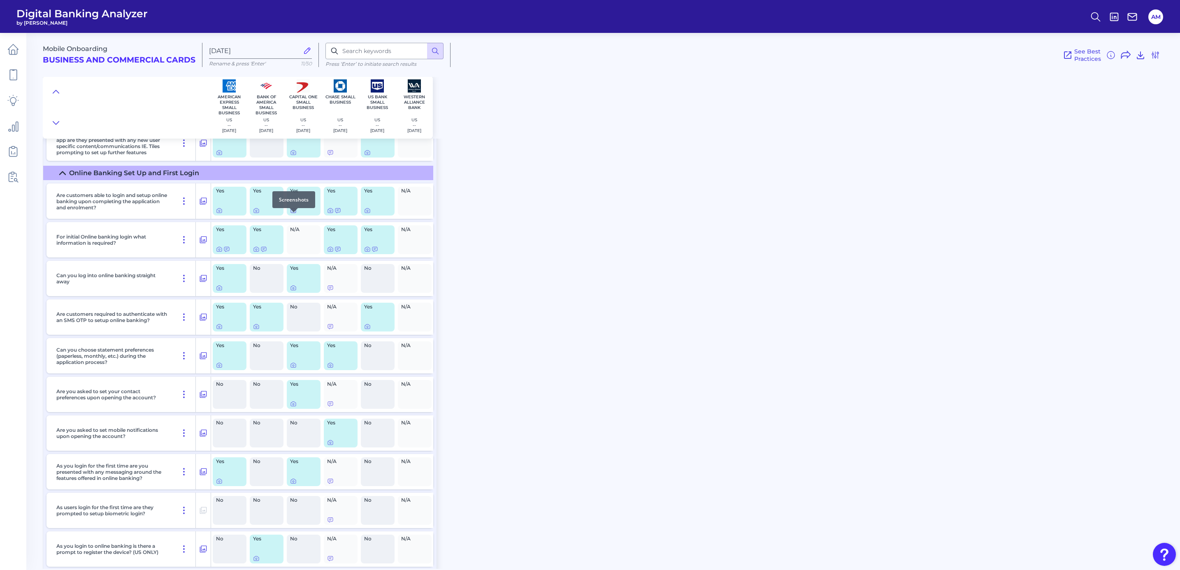
click at [292, 214] on icon at bounding box center [293, 210] width 7 height 7
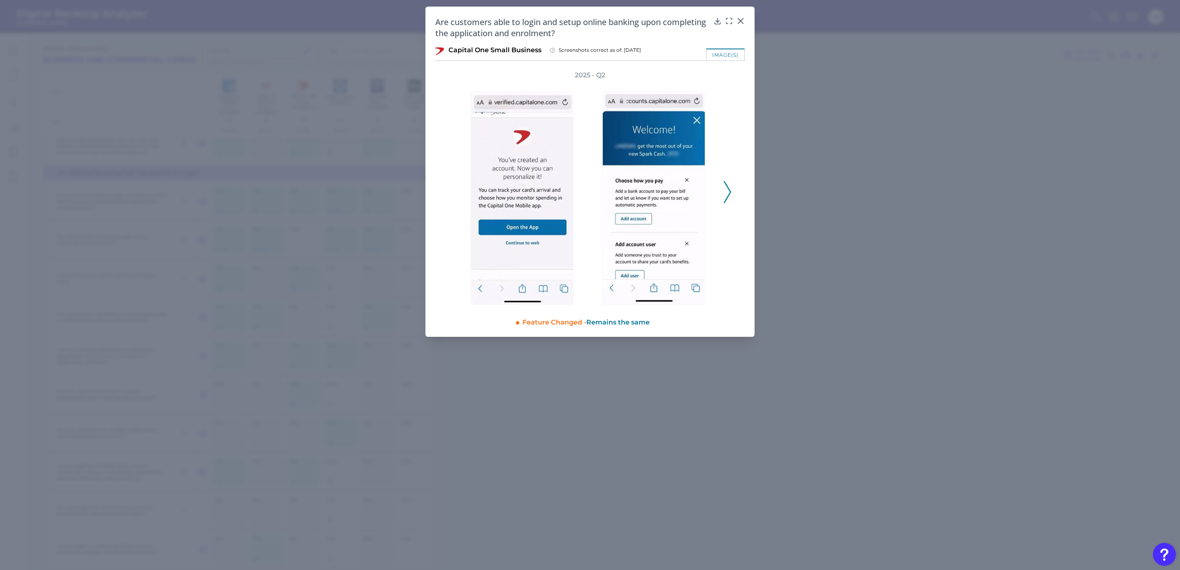
click at [728, 196] on polyline at bounding box center [727, 192] width 6 height 21
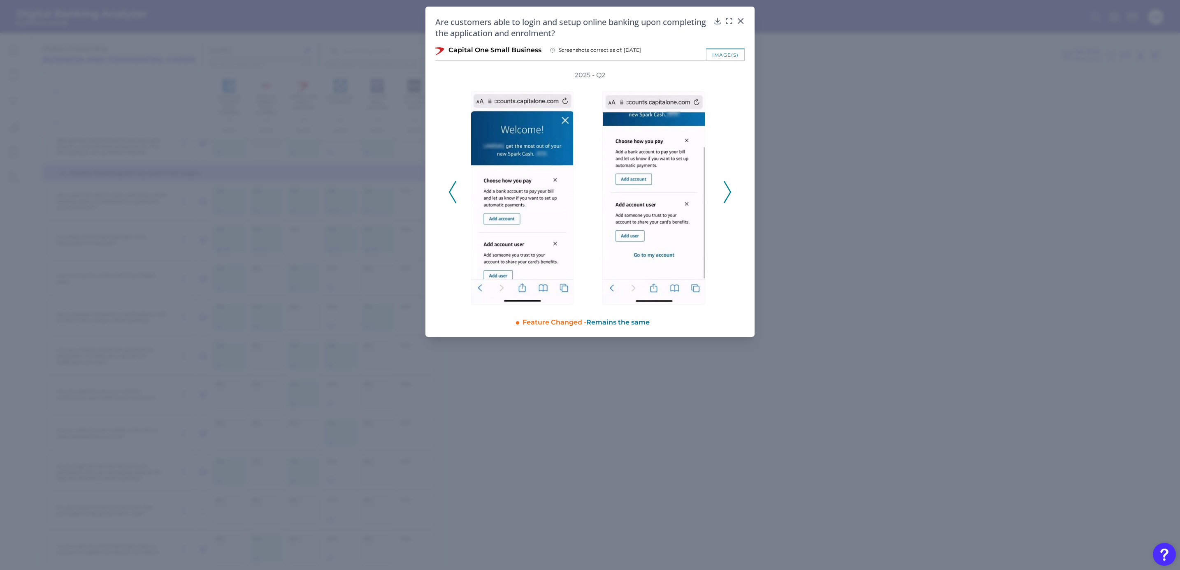
click at [728, 196] on polyline at bounding box center [727, 192] width 6 height 21
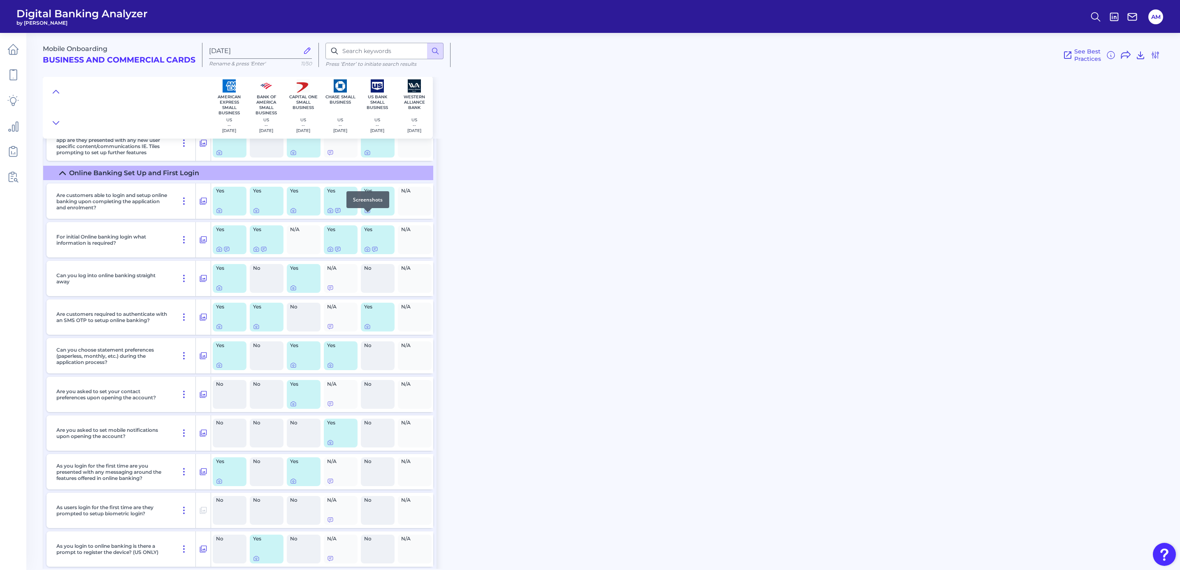
click at [367, 215] on div at bounding box center [368, 212] width 8 height 8
click at [367, 212] on icon at bounding box center [368, 211] width 2 height 2
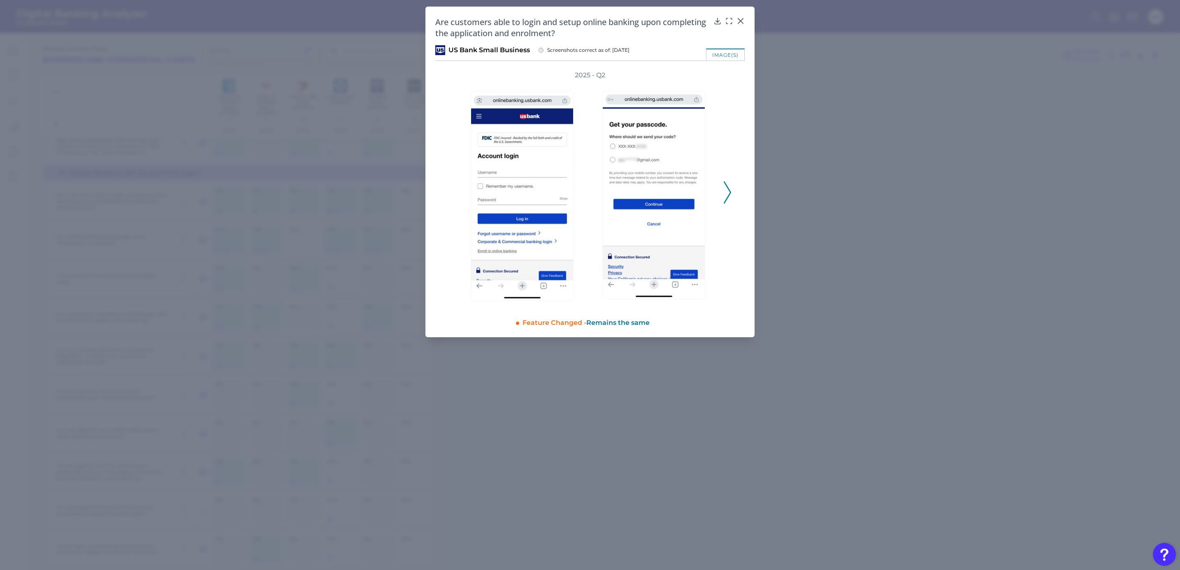
click at [728, 186] on polyline at bounding box center [727, 192] width 6 height 21
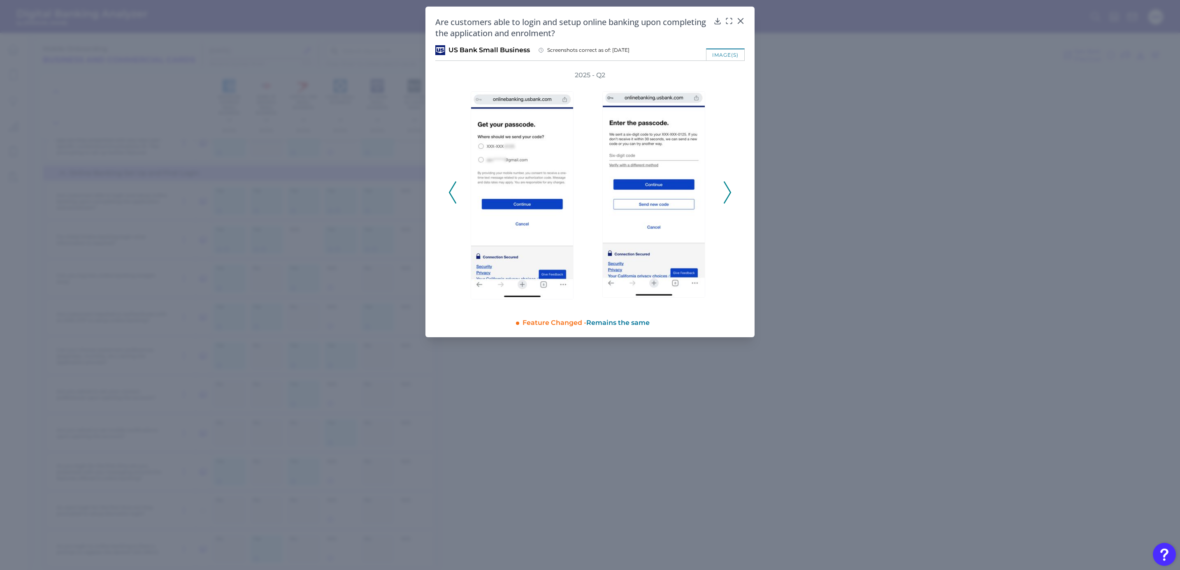
click at [728, 186] on polyline at bounding box center [727, 192] width 6 height 21
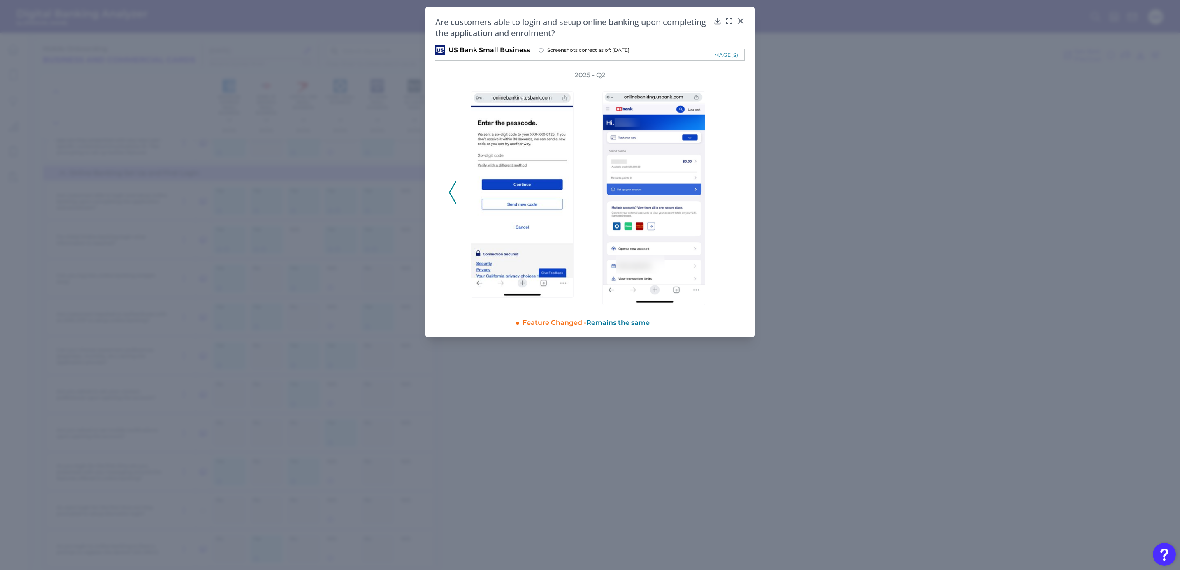
click at [728, 186] on div "2025 - Q2" at bounding box center [590, 188] width 283 height 235
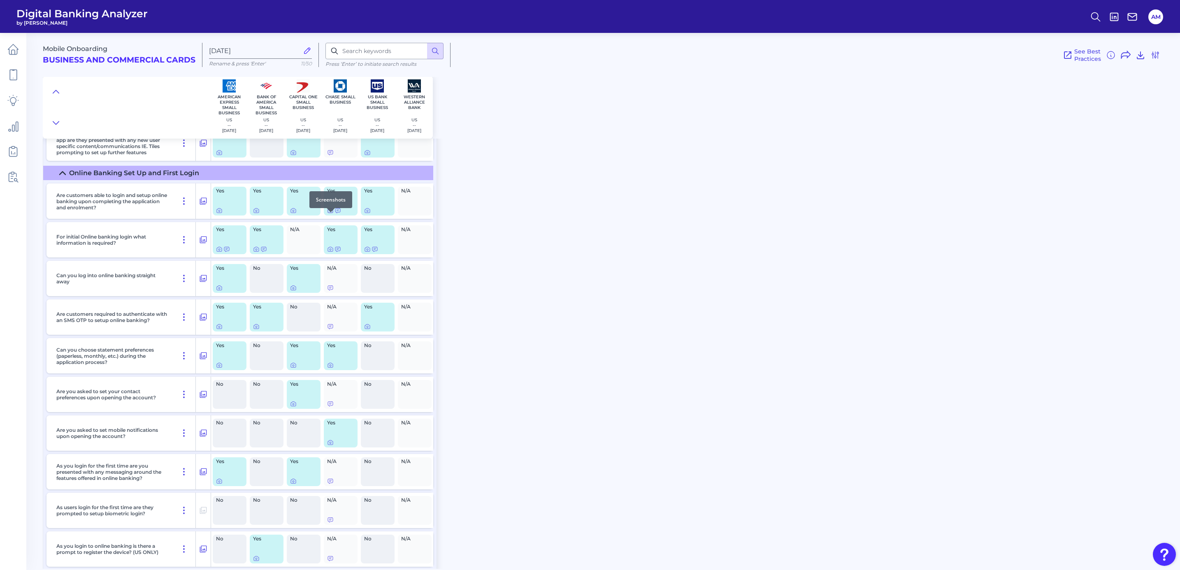
click at [329, 214] on icon at bounding box center [330, 210] width 7 height 7
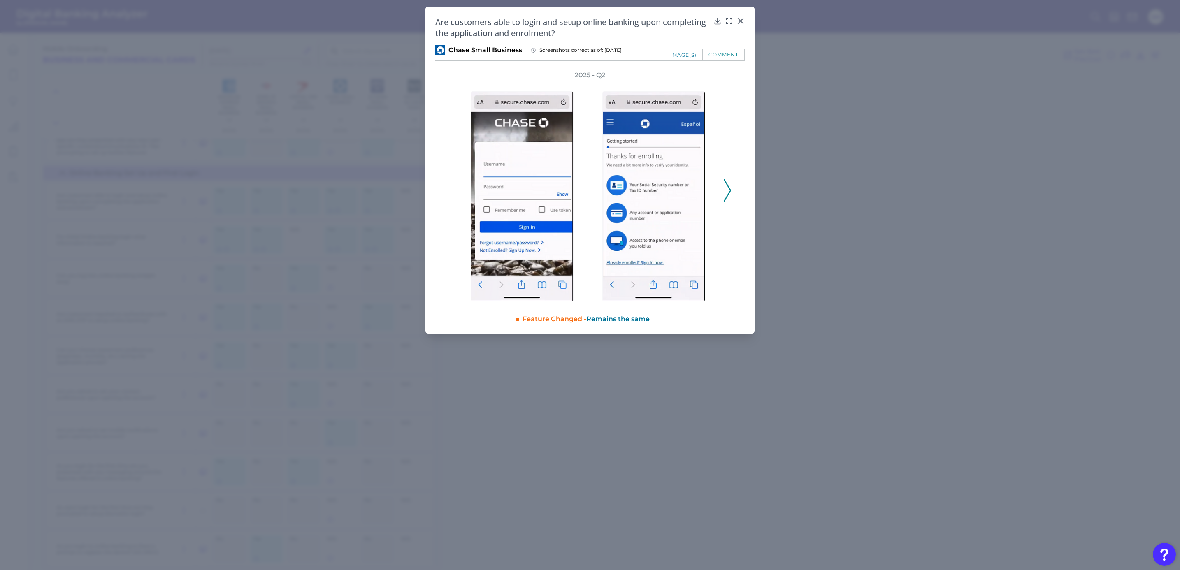
click at [725, 186] on icon at bounding box center [727, 190] width 7 height 22
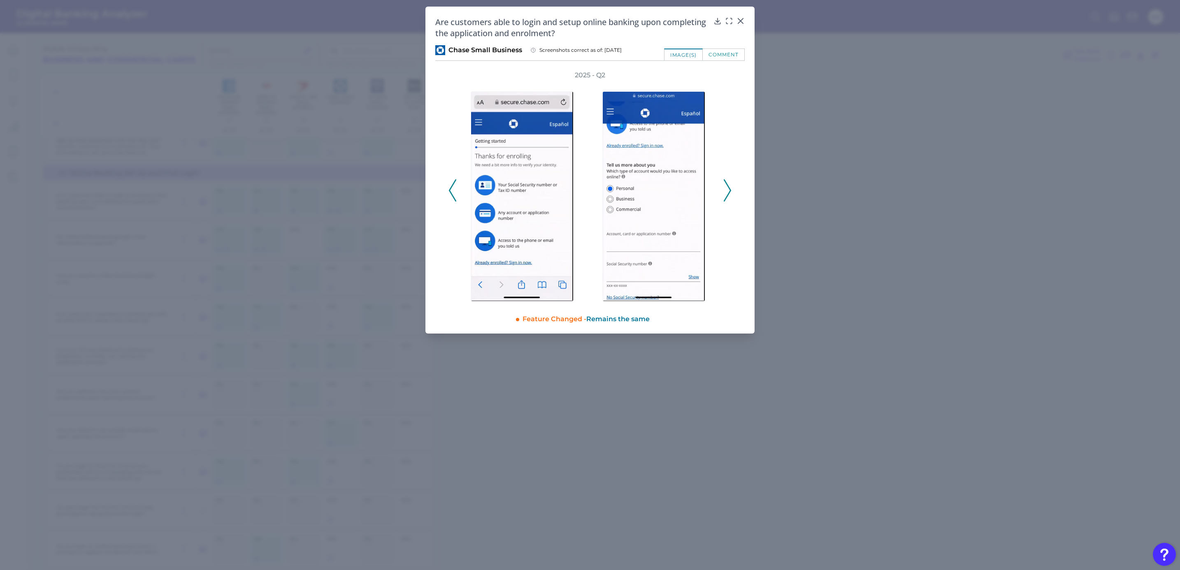
click at [725, 186] on icon at bounding box center [727, 190] width 7 height 22
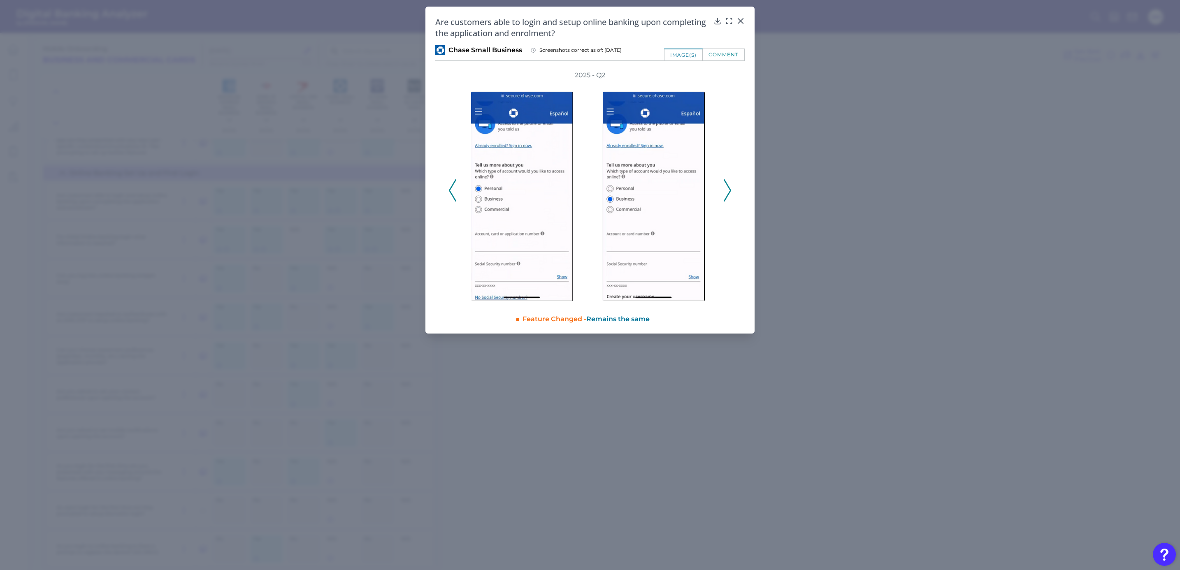
click at [725, 186] on icon at bounding box center [727, 190] width 7 height 22
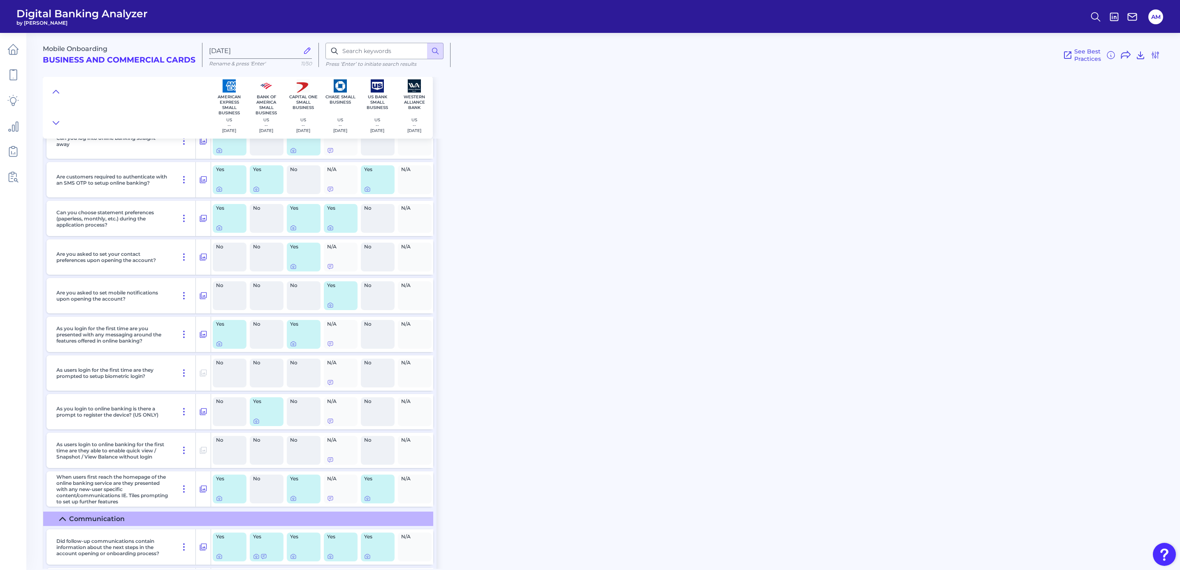
scroll to position [7561, 0]
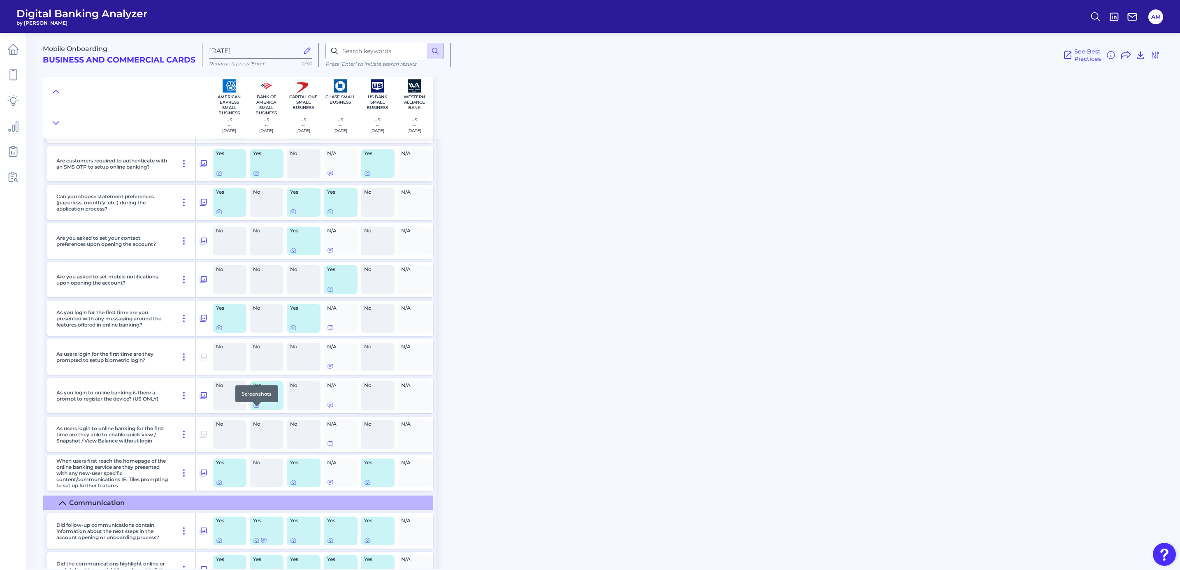
click at [257, 409] on icon at bounding box center [256, 405] width 7 height 7
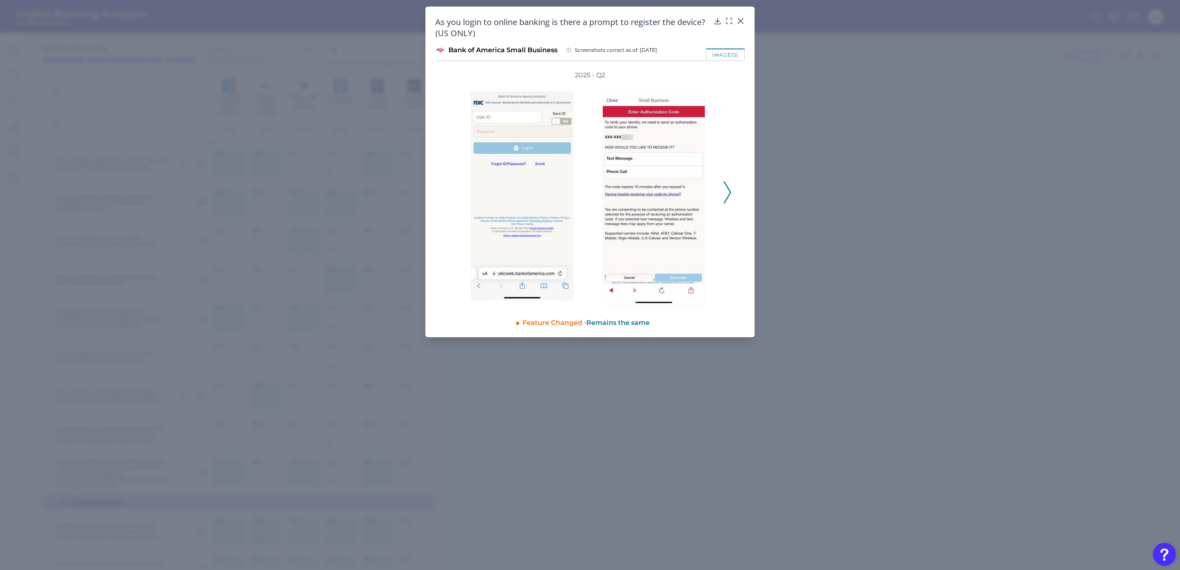
click at [726, 196] on icon at bounding box center [727, 192] width 7 height 22
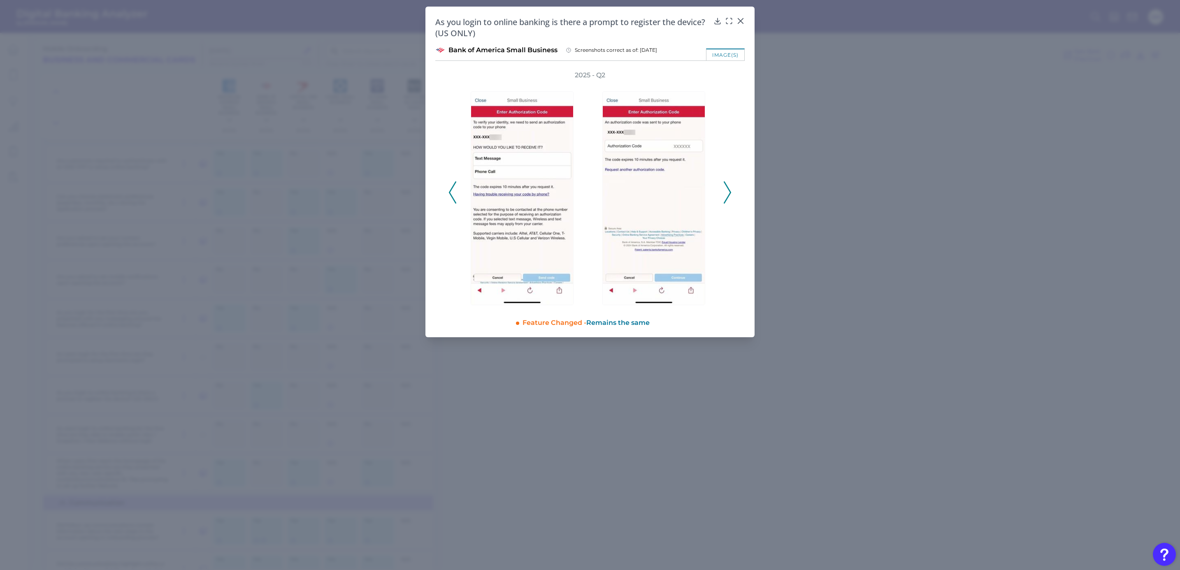
click at [726, 196] on icon at bounding box center [727, 192] width 7 height 22
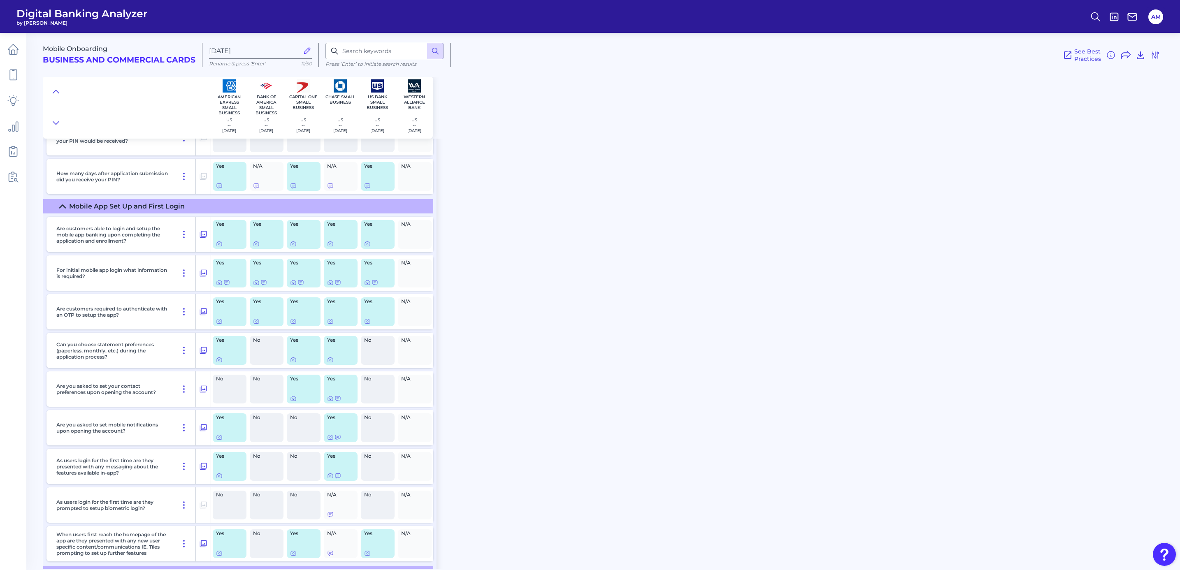
scroll to position [7005, 0]
click at [257, 326] on icon at bounding box center [256, 322] width 7 height 7
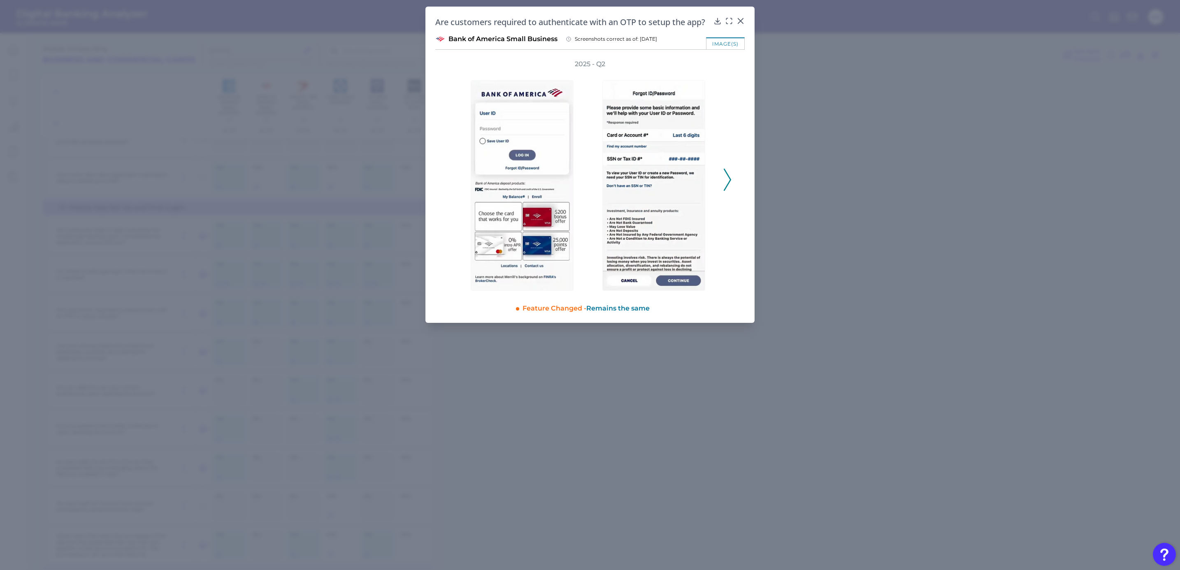
click at [728, 174] on polyline at bounding box center [727, 179] width 6 height 21
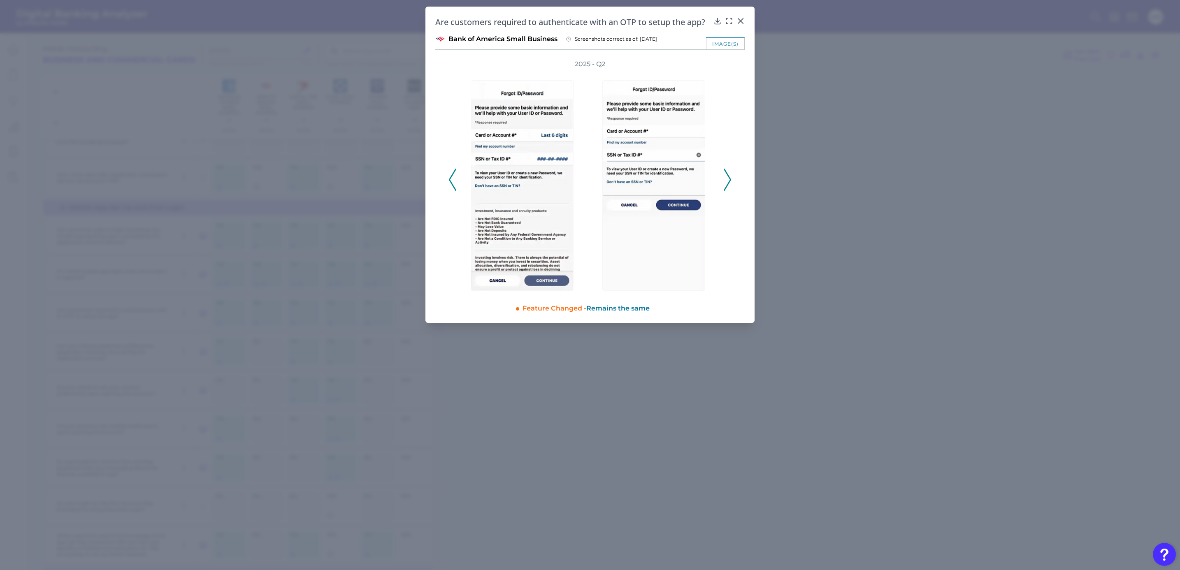
click at [728, 174] on polyline at bounding box center [727, 179] width 6 height 21
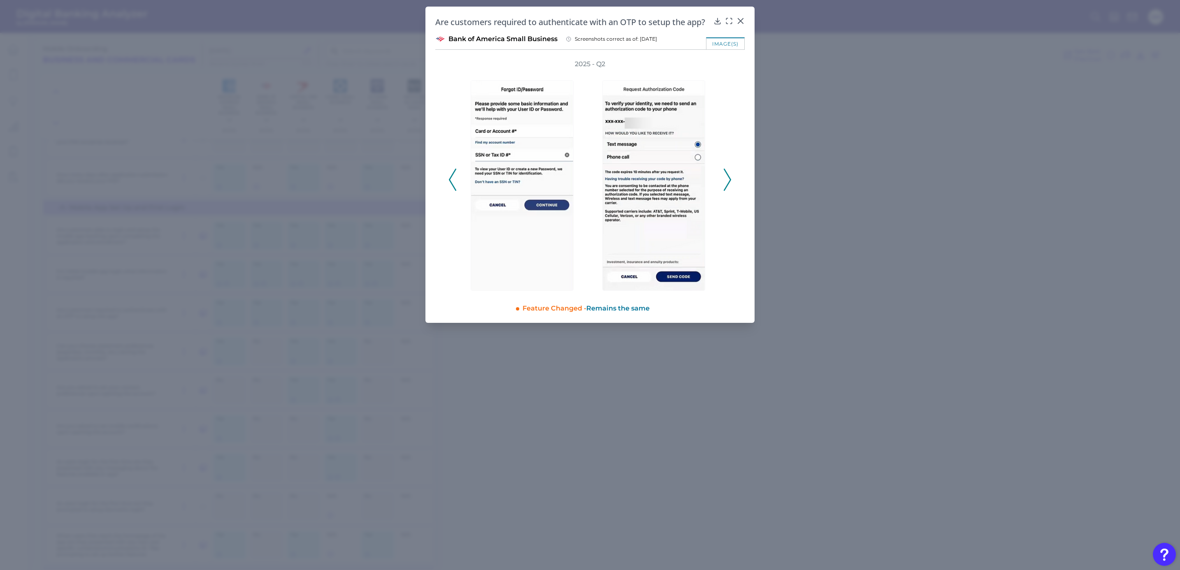
click at [728, 174] on polyline at bounding box center [727, 179] width 6 height 21
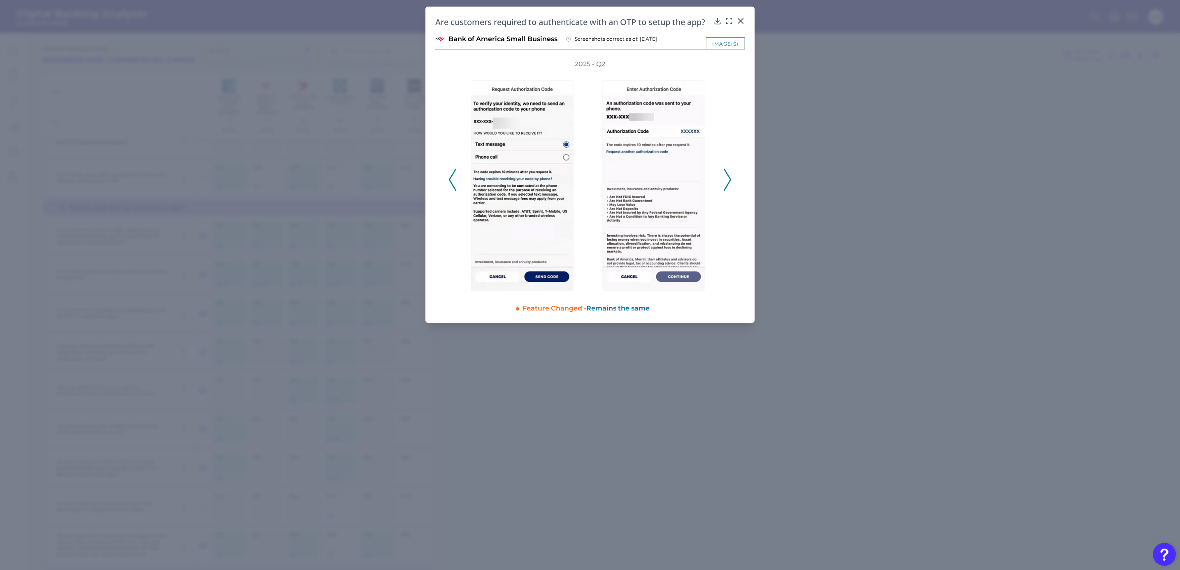
click at [728, 174] on polyline at bounding box center [727, 179] width 6 height 21
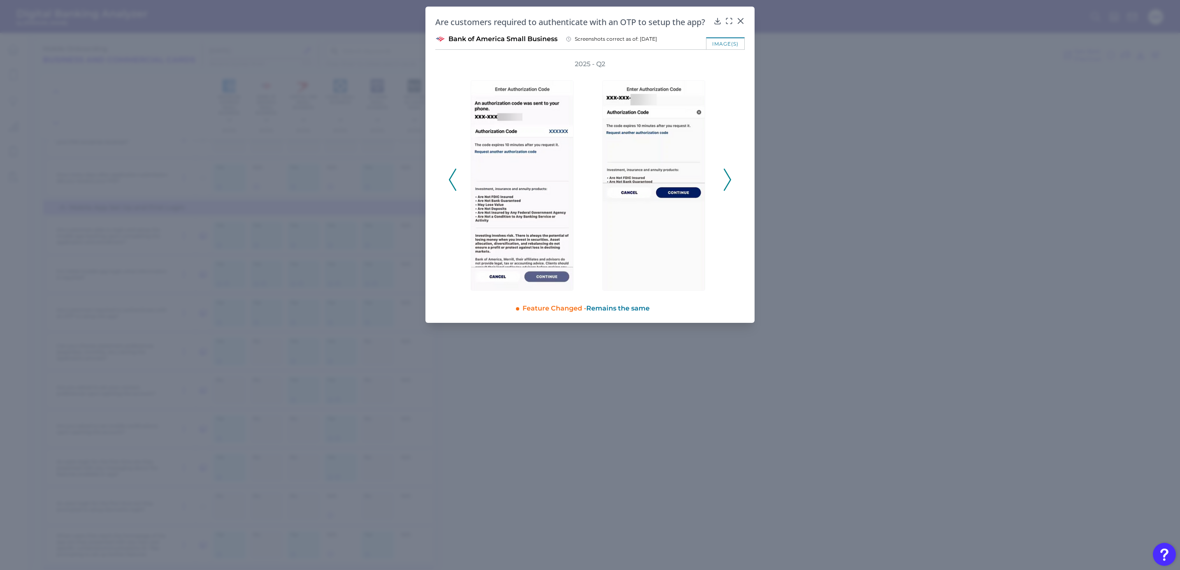
click at [728, 174] on polyline at bounding box center [727, 179] width 6 height 21
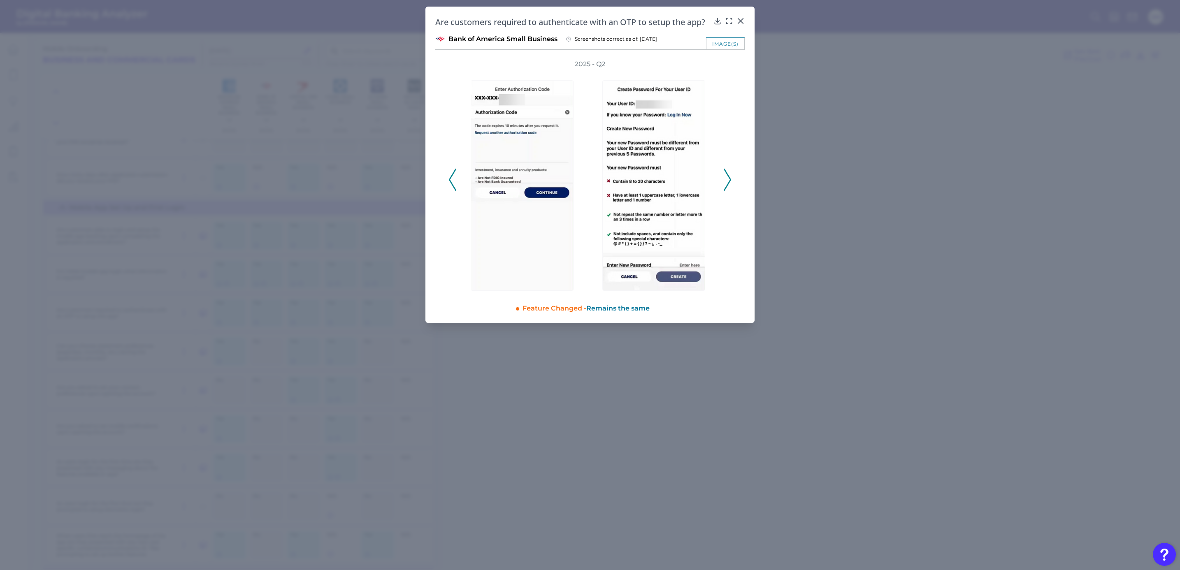
click at [728, 174] on polyline at bounding box center [727, 179] width 6 height 21
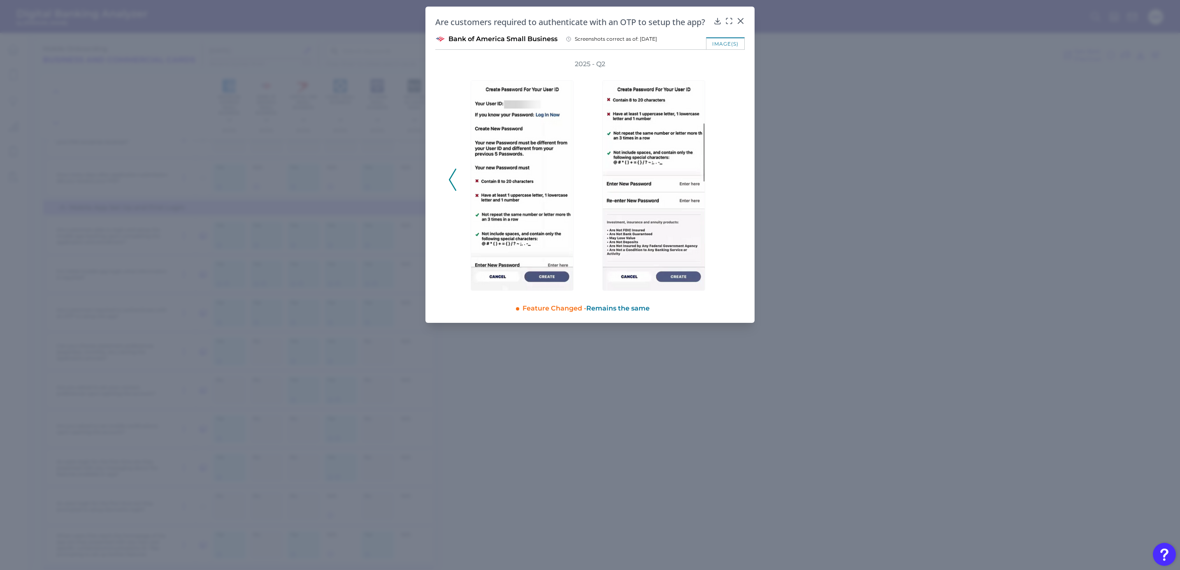
click at [728, 174] on div "2025 - Q2" at bounding box center [590, 175] width 283 height 231
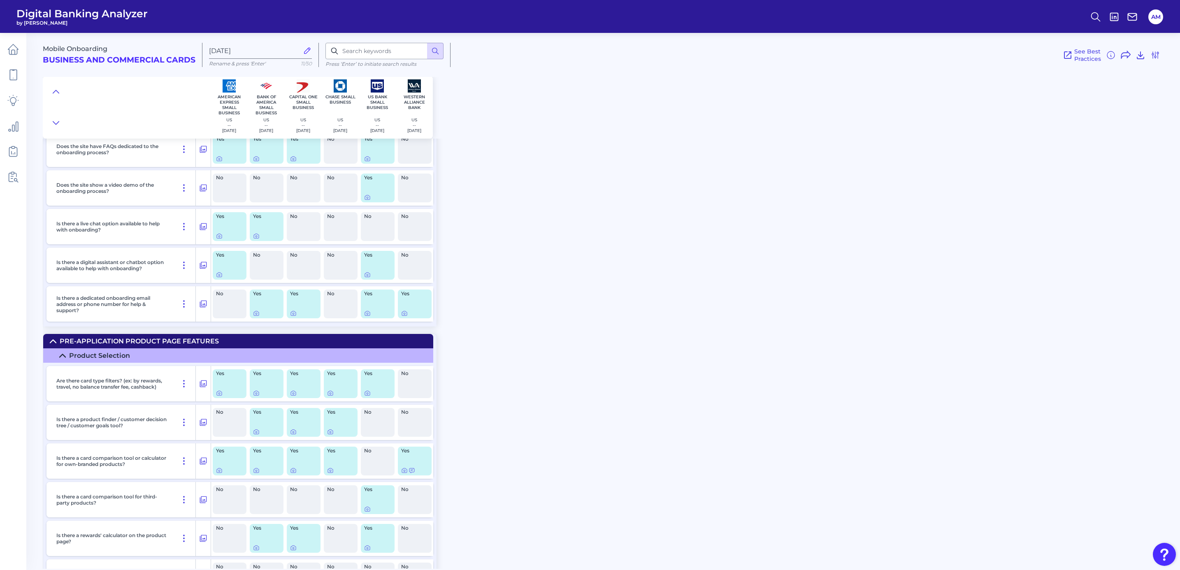
scroll to position [0, 0]
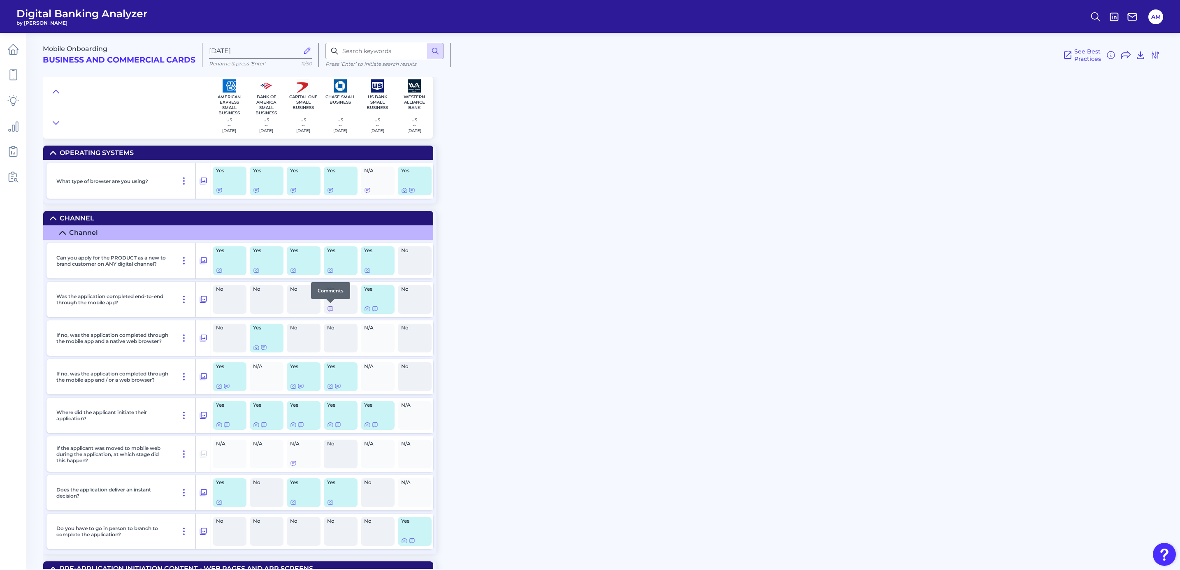
click at [331, 309] on icon at bounding box center [330, 309] width 7 height 7
click at [258, 268] on icon at bounding box center [256, 270] width 7 height 7
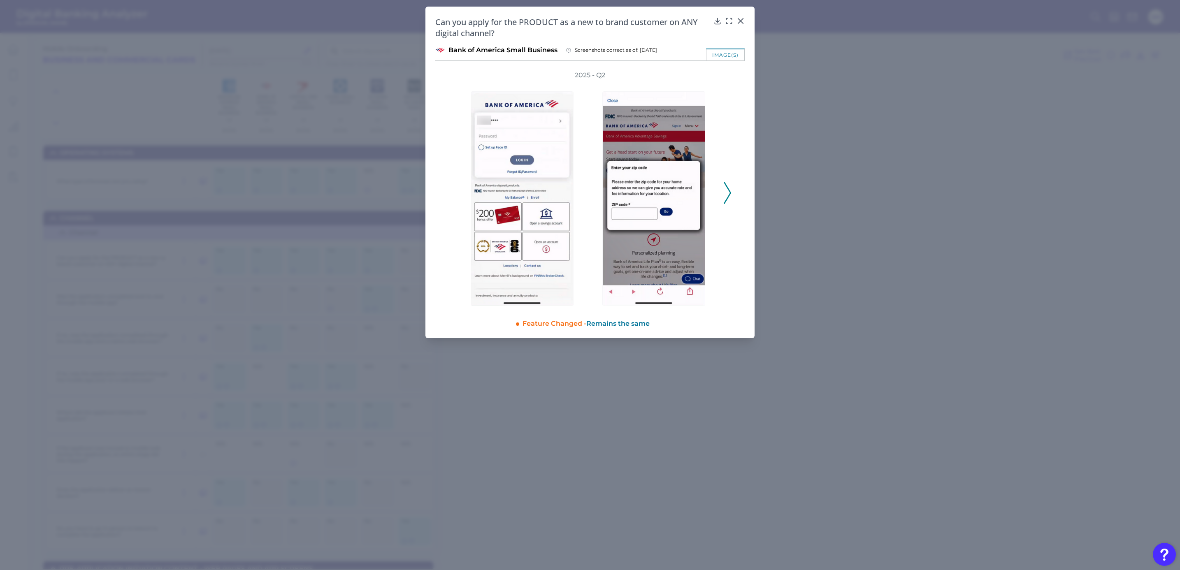
click at [730, 194] on polyline at bounding box center [727, 192] width 6 height 21
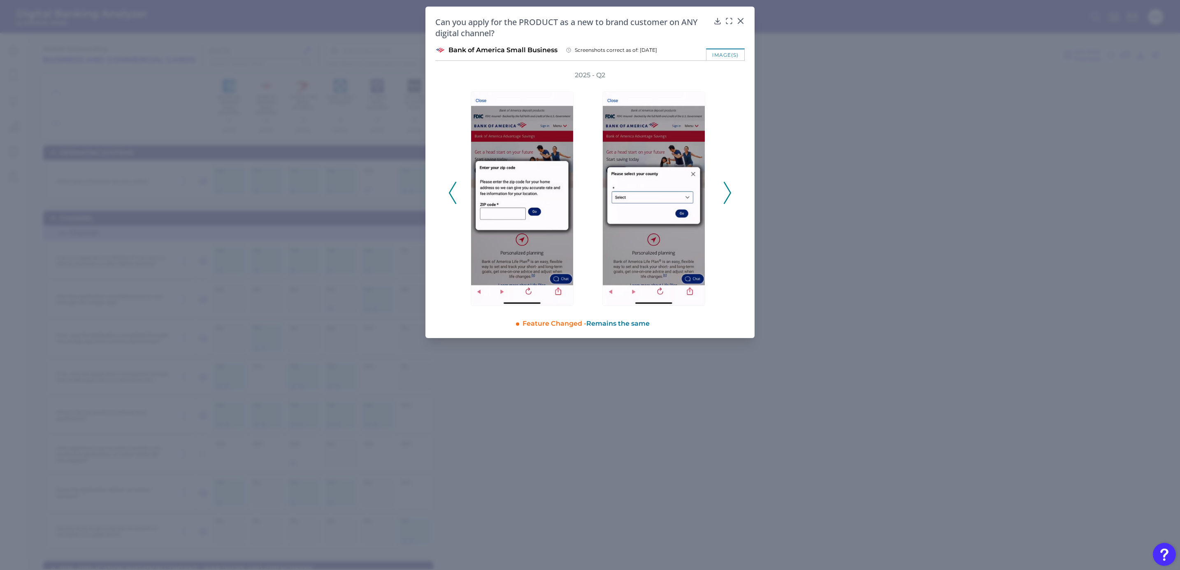
click at [730, 194] on polyline at bounding box center [727, 192] width 6 height 21
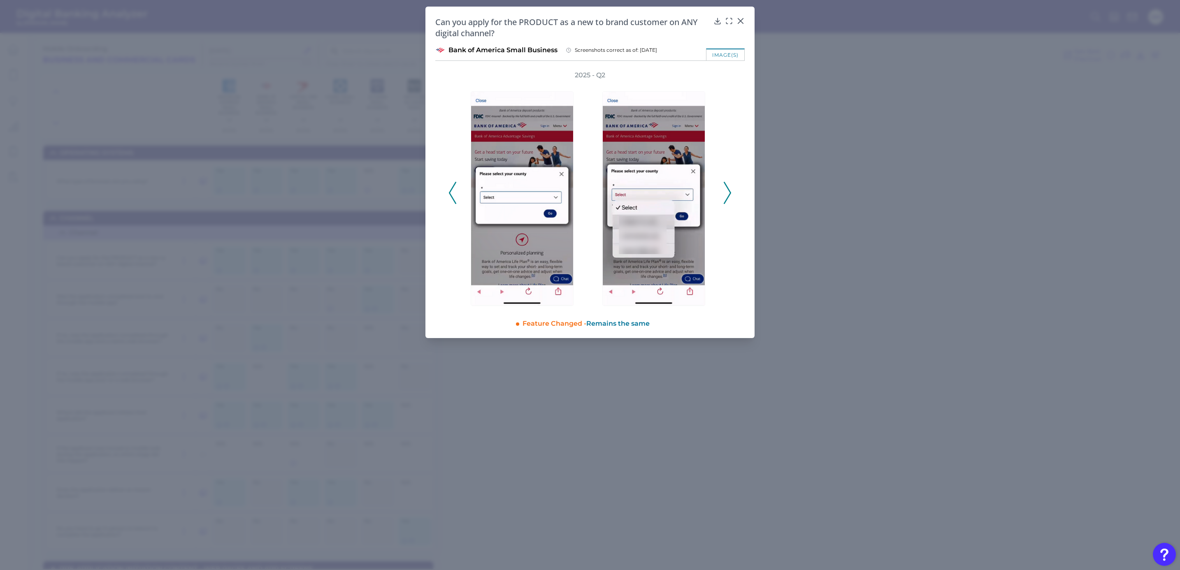
click at [730, 194] on polyline at bounding box center [727, 192] width 6 height 21
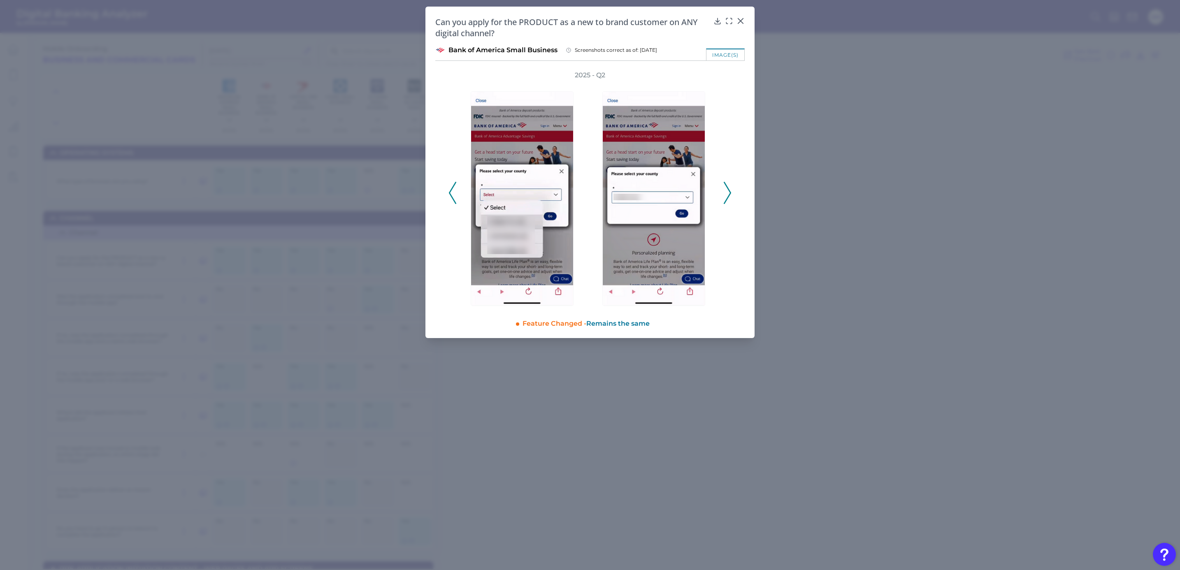
click at [730, 194] on polyline at bounding box center [727, 192] width 6 height 21
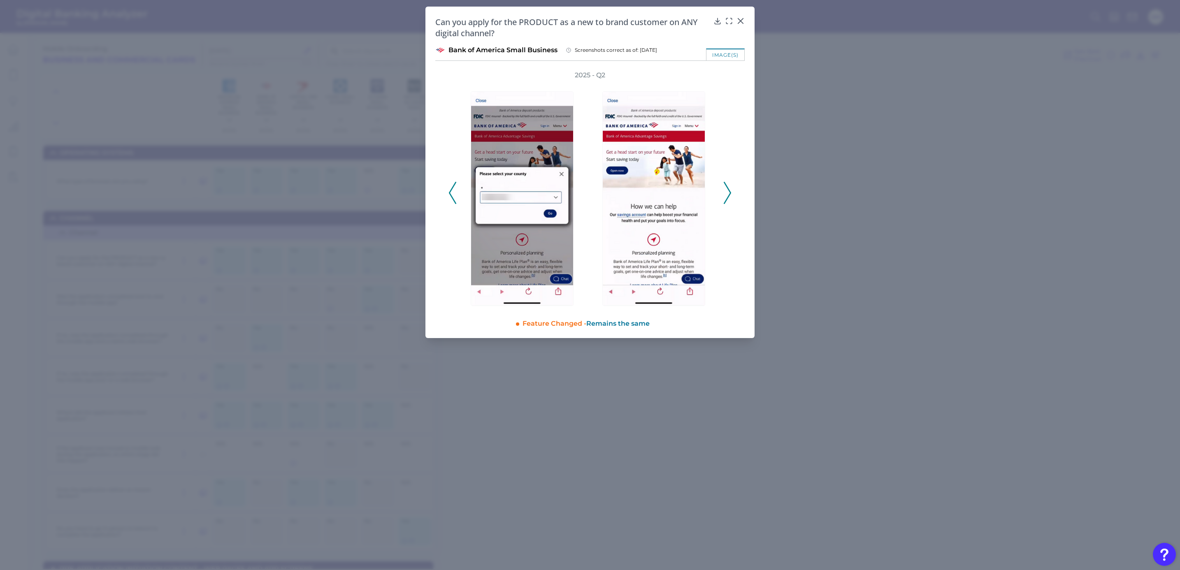
click at [730, 194] on polyline at bounding box center [727, 192] width 6 height 21
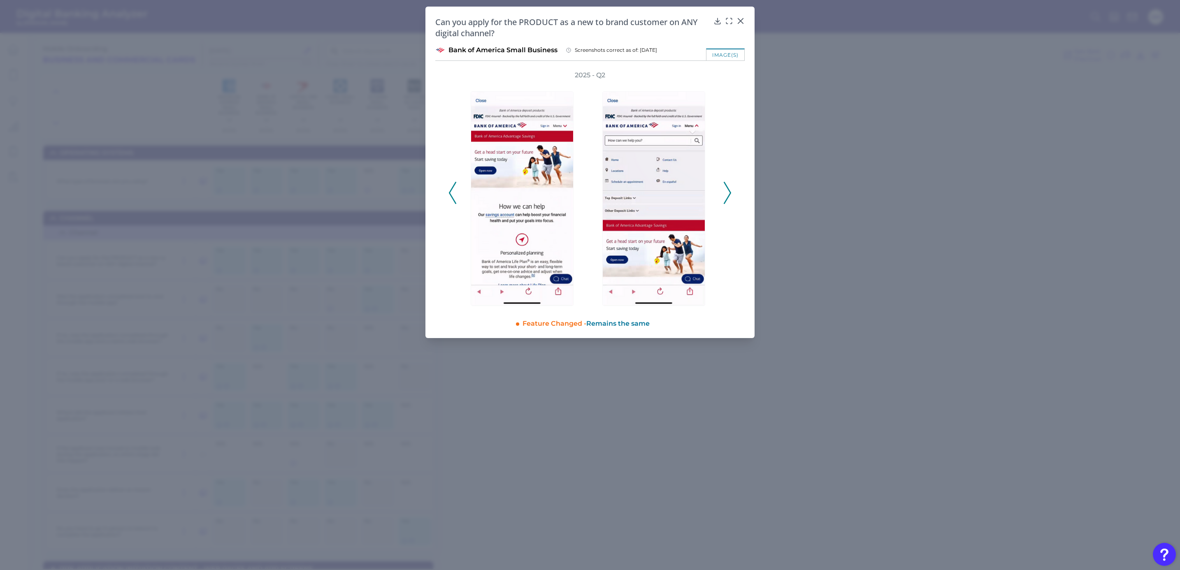
click at [730, 194] on polyline at bounding box center [727, 192] width 6 height 21
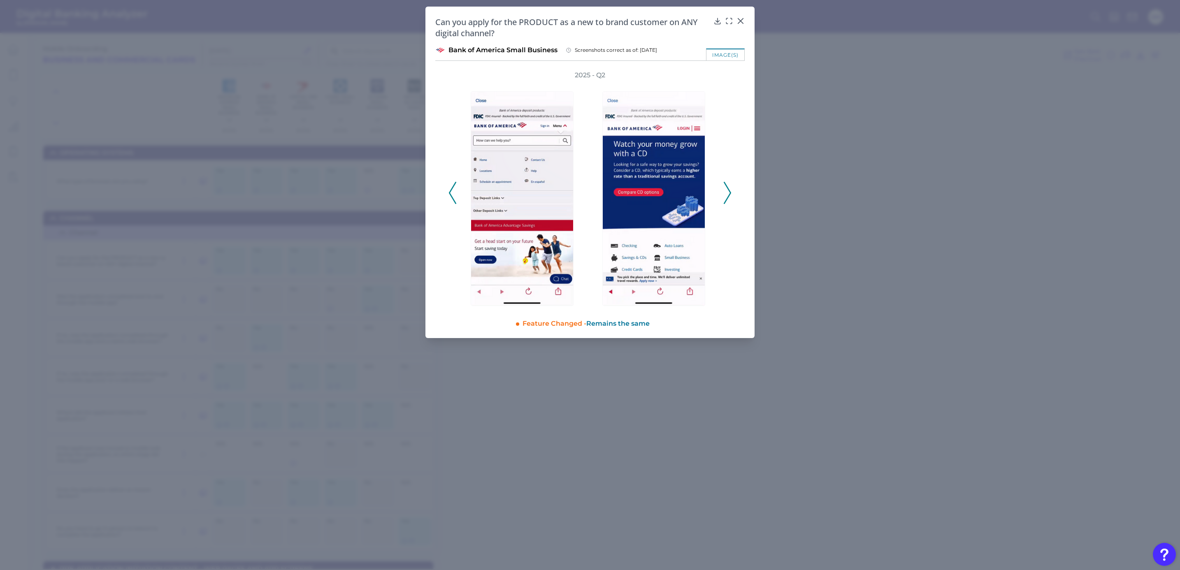
click at [730, 194] on polyline at bounding box center [727, 192] width 6 height 21
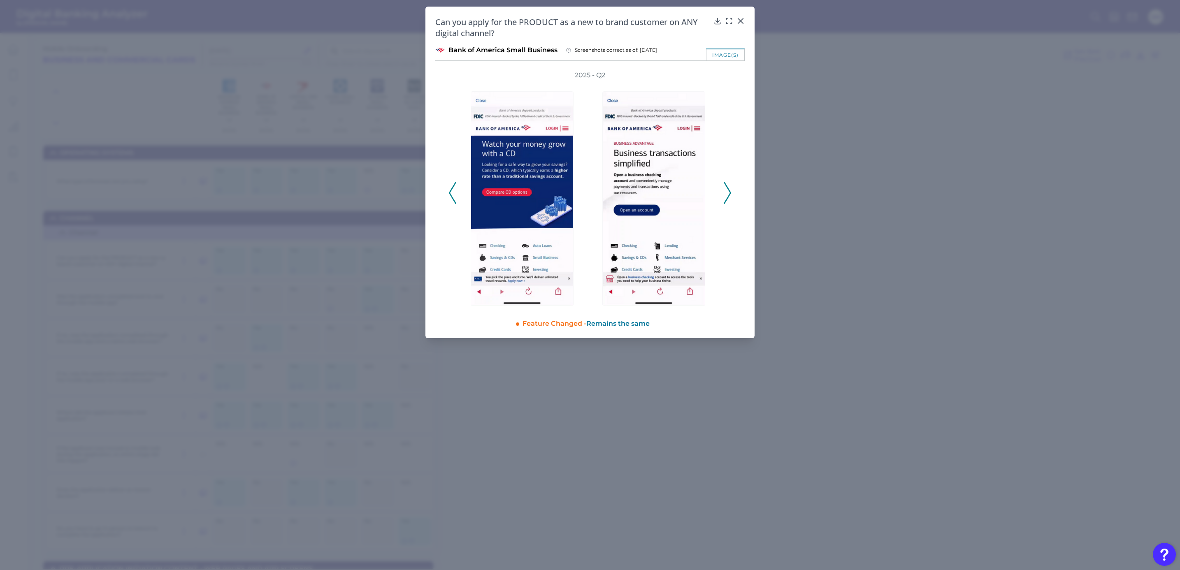
click at [730, 194] on polyline at bounding box center [727, 192] width 6 height 21
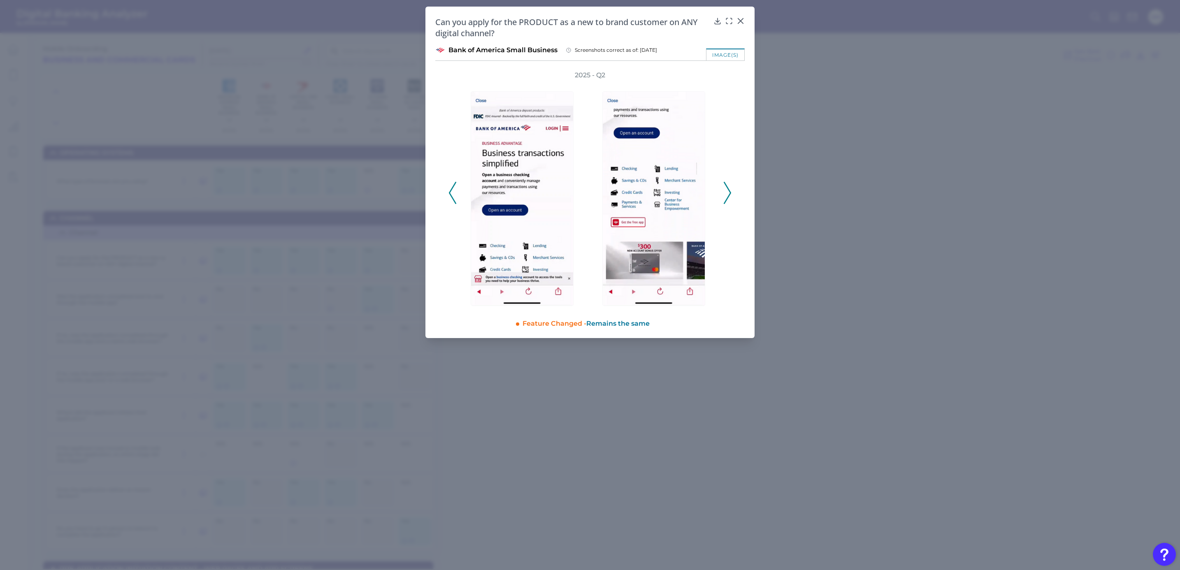
click at [730, 194] on polyline at bounding box center [727, 192] width 6 height 21
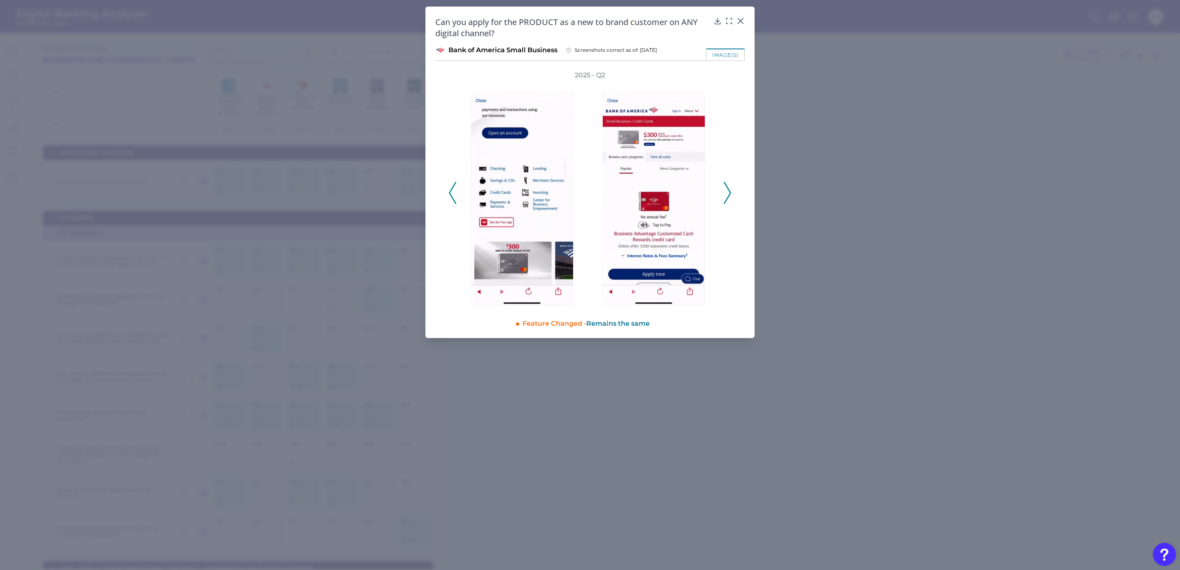
click at [730, 194] on polyline at bounding box center [727, 192] width 6 height 21
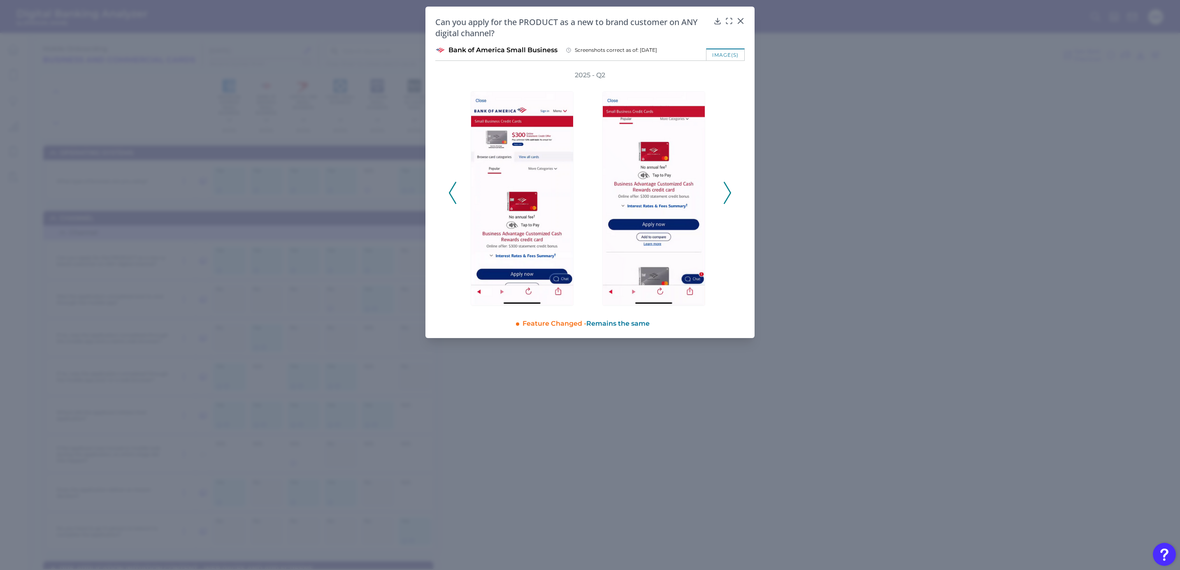
click at [730, 194] on polyline at bounding box center [727, 192] width 6 height 21
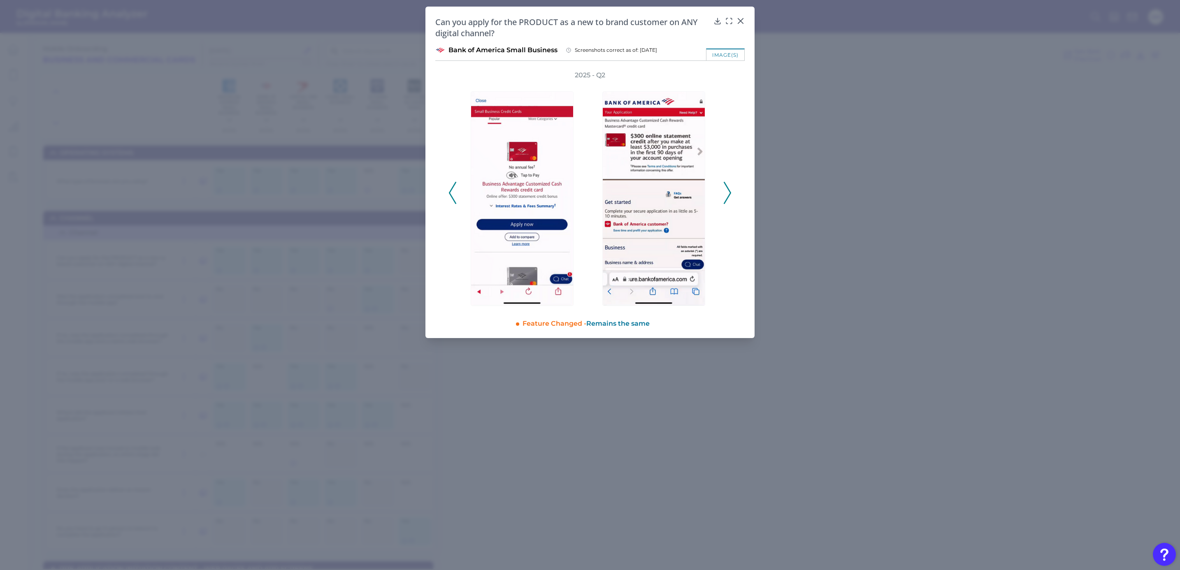
click at [730, 194] on polyline at bounding box center [727, 192] width 6 height 21
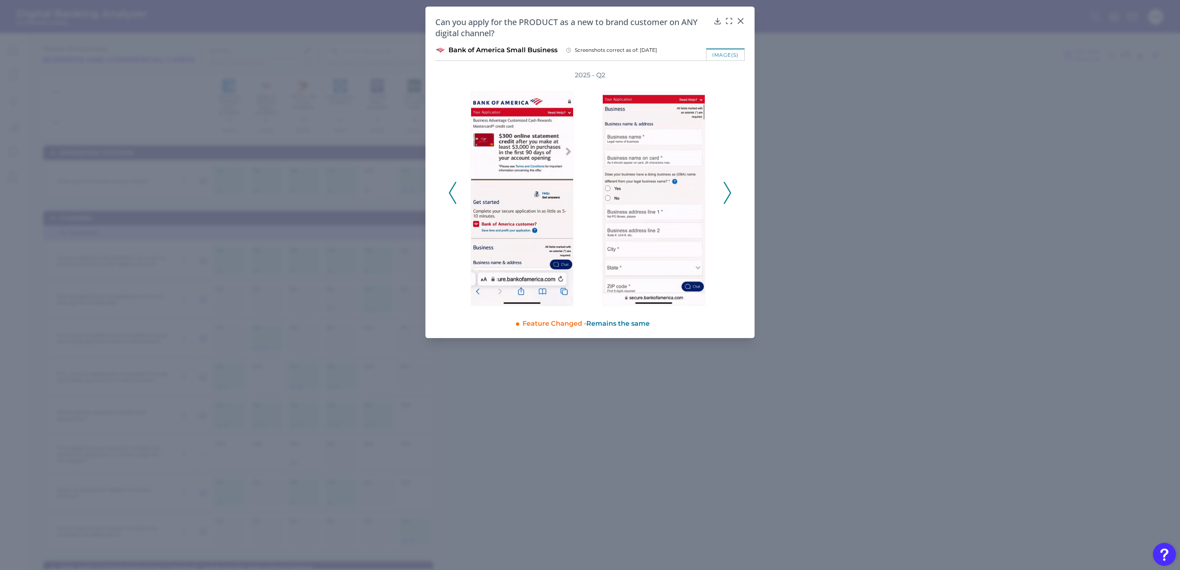
click at [730, 194] on polyline at bounding box center [727, 192] width 6 height 21
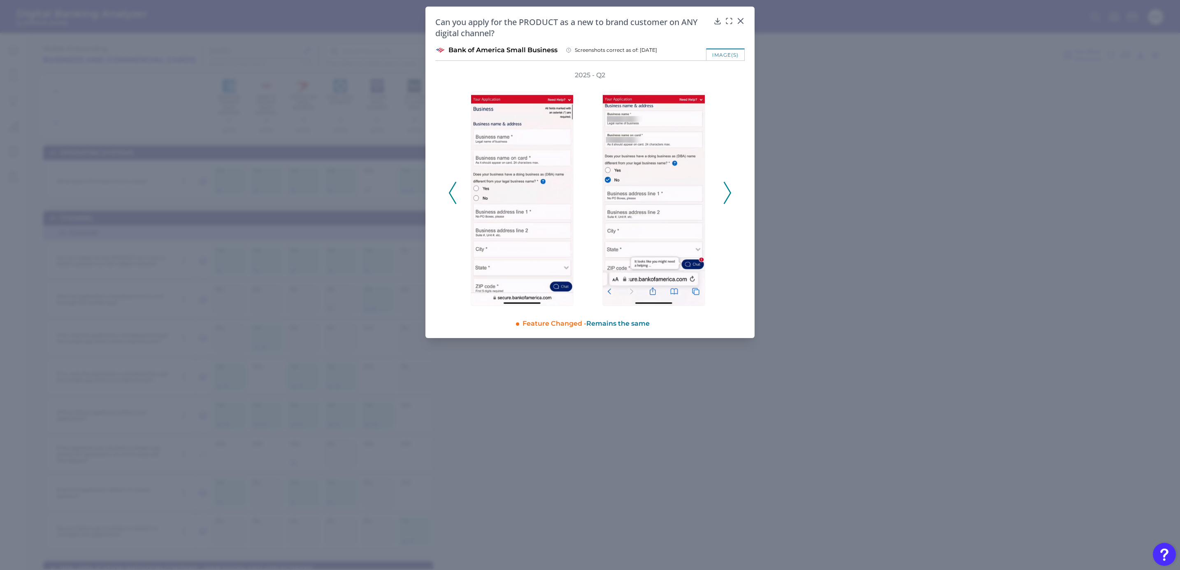
click at [730, 194] on polyline at bounding box center [727, 192] width 6 height 21
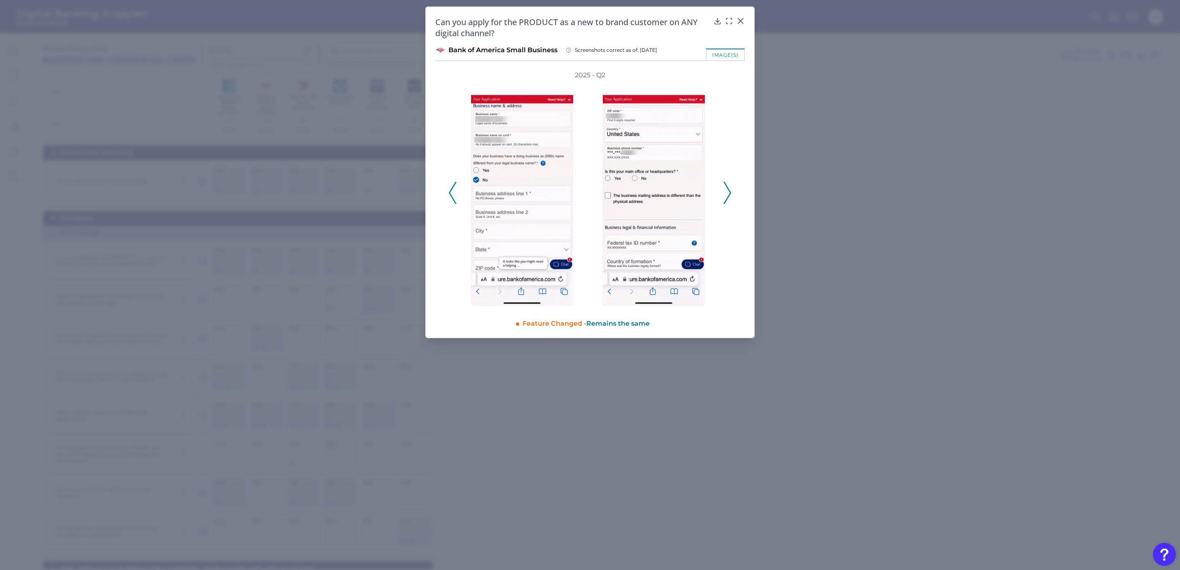
click at [730, 194] on polyline at bounding box center [727, 192] width 6 height 21
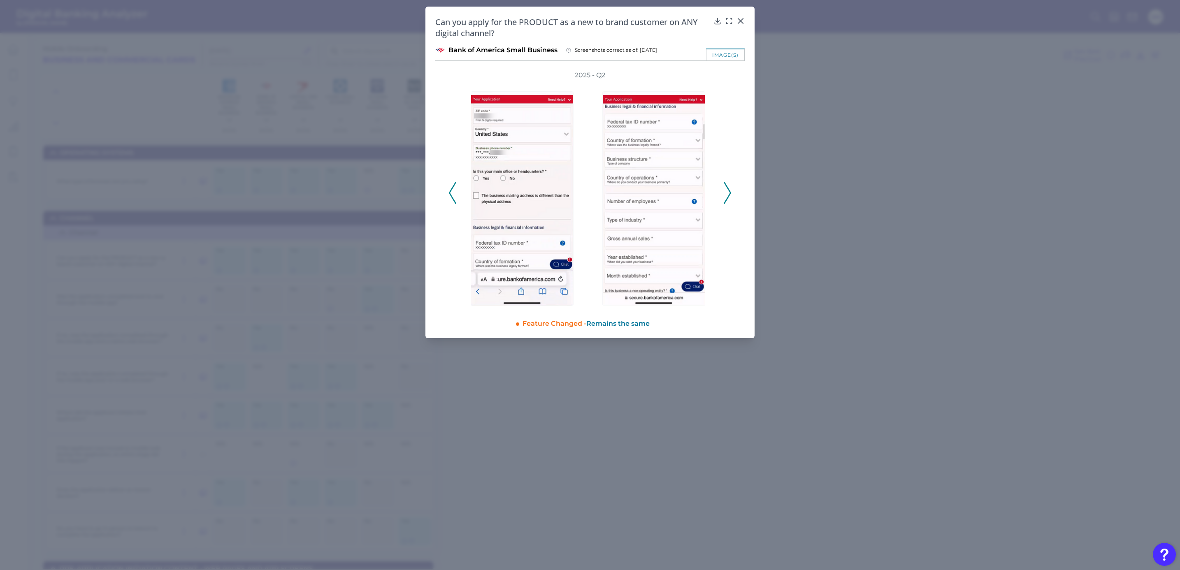
click at [730, 194] on polyline at bounding box center [727, 192] width 6 height 21
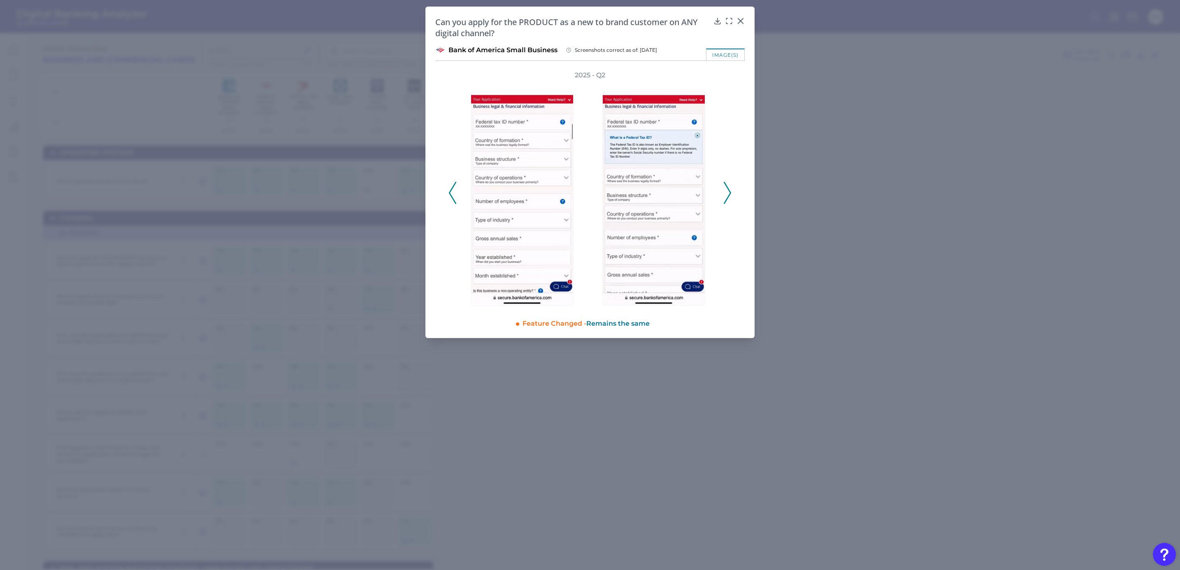
click at [730, 194] on polyline at bounding box center [727, 192] width 6 height 21
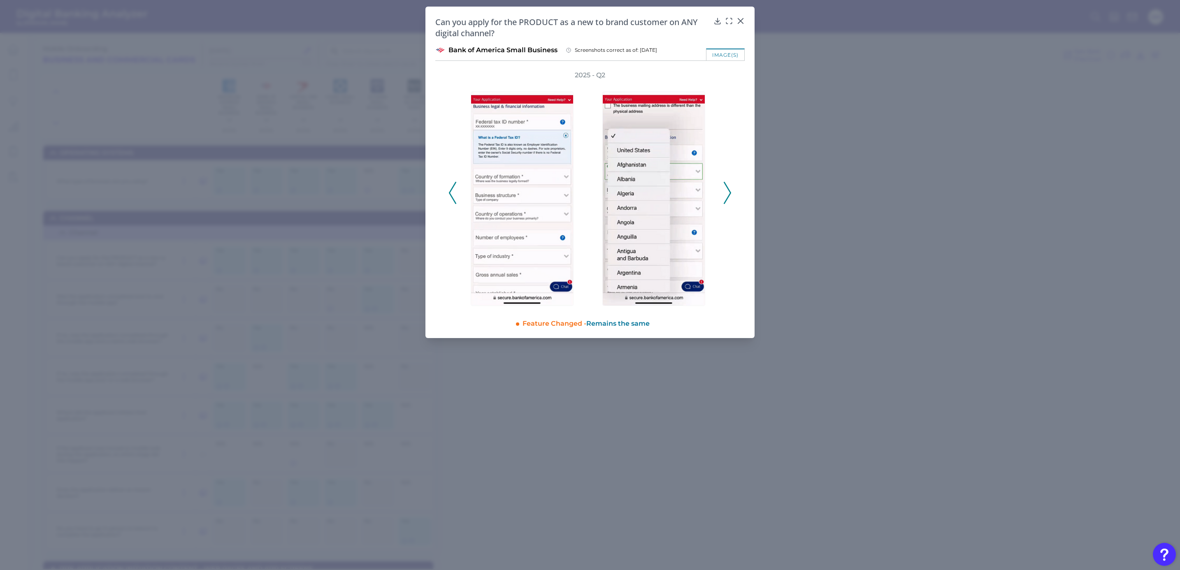
click at [730, 194] on polyline at bounding box center [727, 192] width 6 height 21
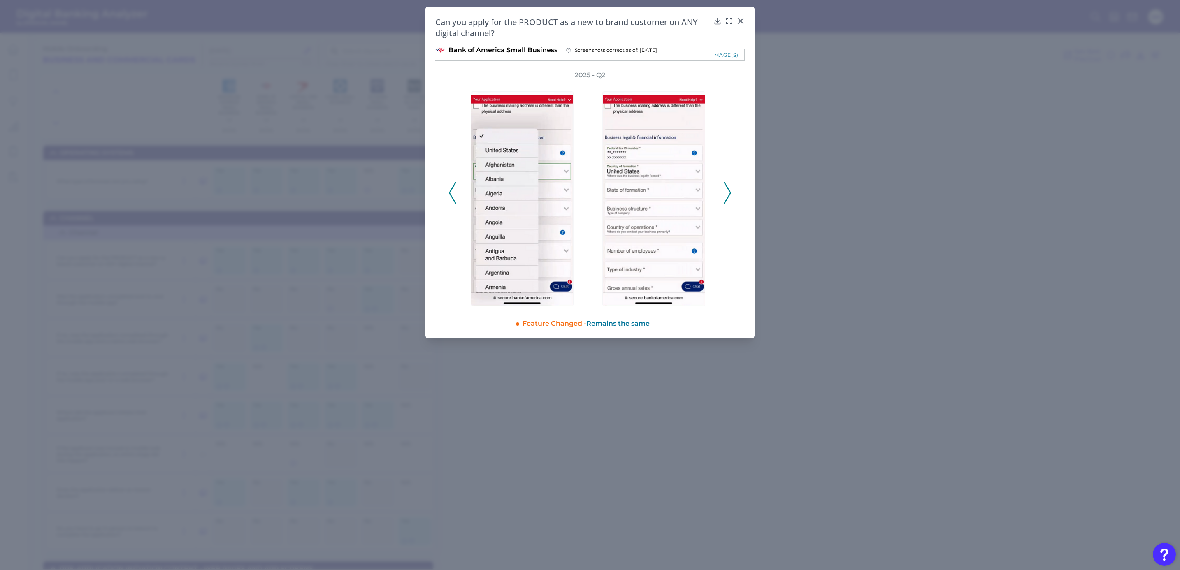
click at [730, 194] on polyline at bounding box center [727, 192] width 6 height 21
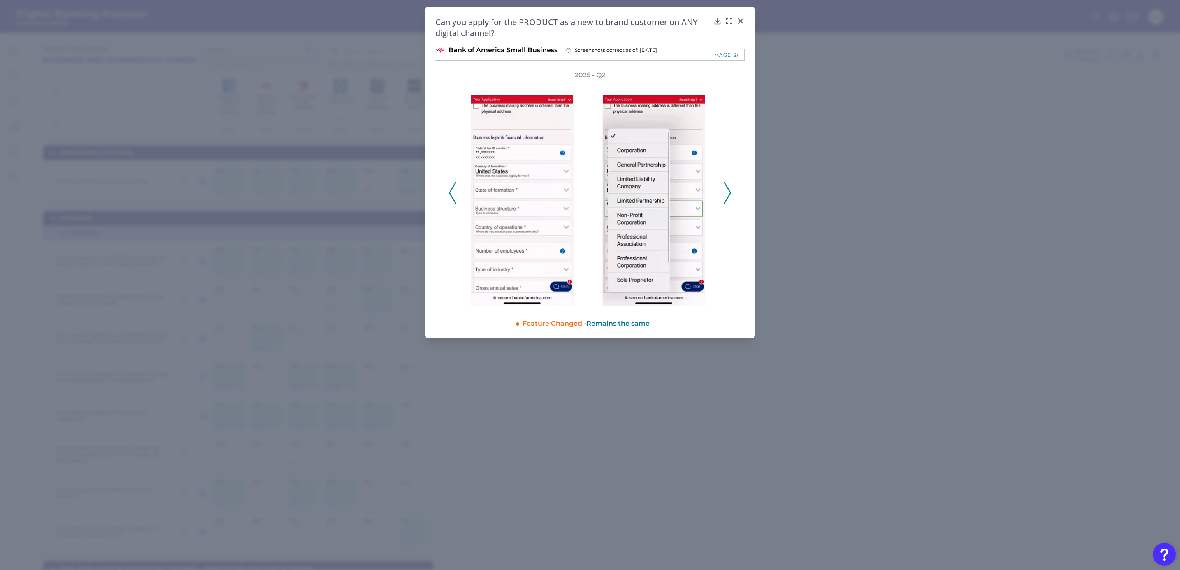
click at [730, 194] on polyline at bounding box center [727, 192] width 6 height 21
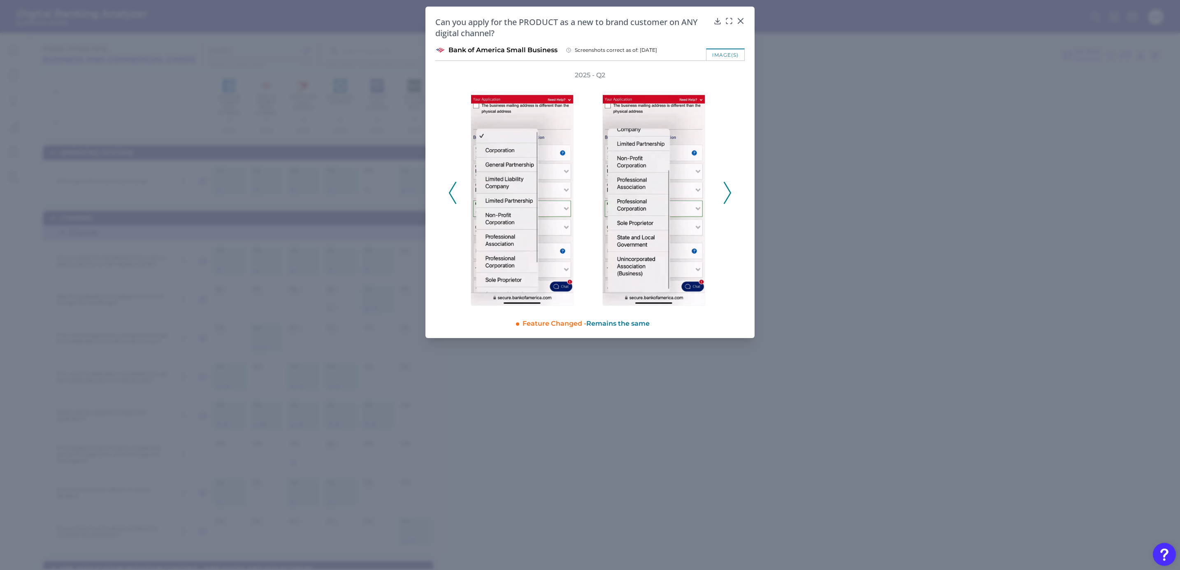
click at [730, 194] on polyline at bounding box center [727, 192] width 6 height 21
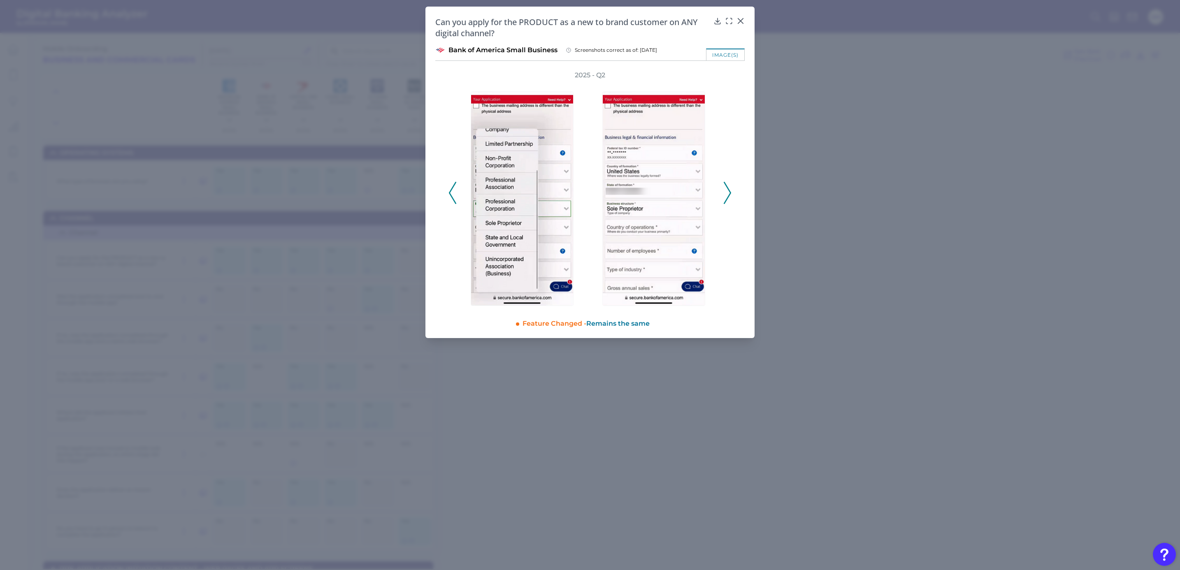
click at [730, 194] on polyline at bounding box center [727, 192] width 6 height 21
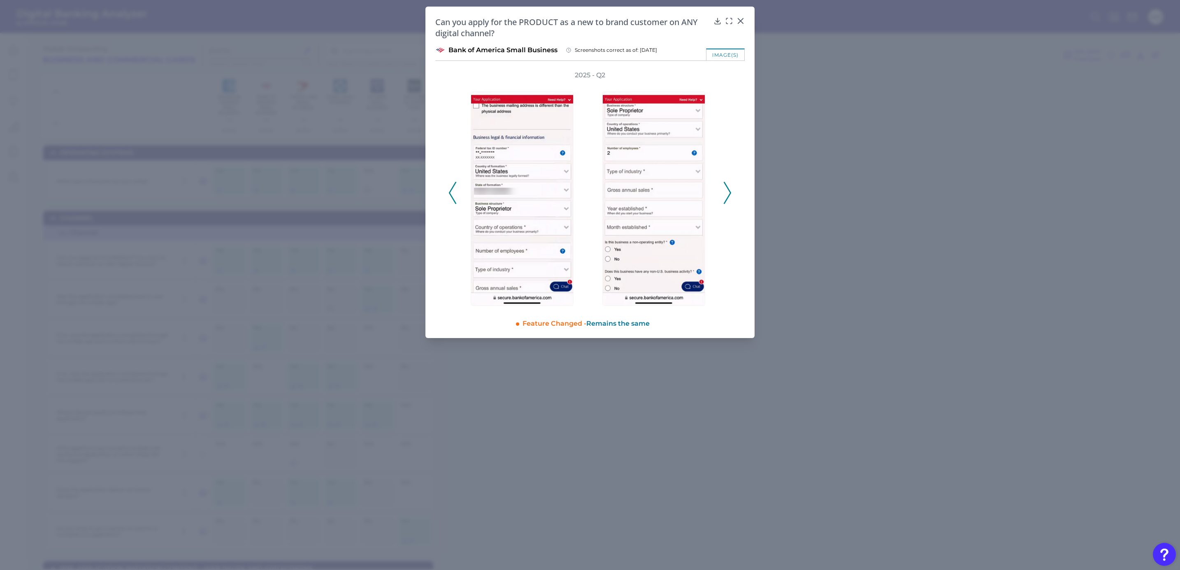
click at [730, 194] on polyline at bounding box center [727, 192] width 6 height 21
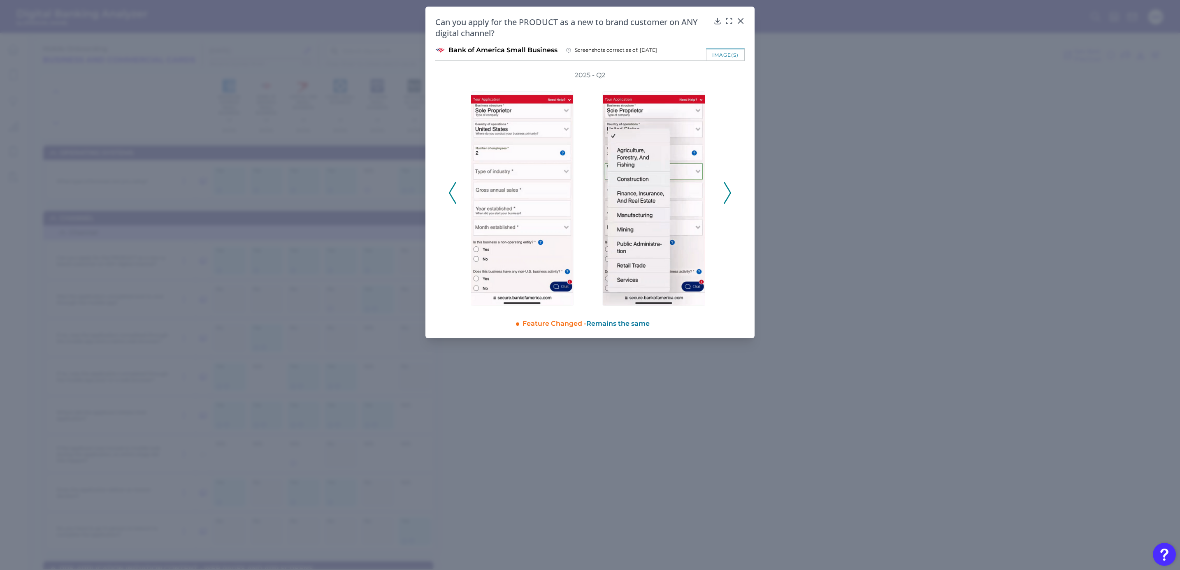
click at [730, 194] on polyline at bounding box center [727, 192] width 6 height 21
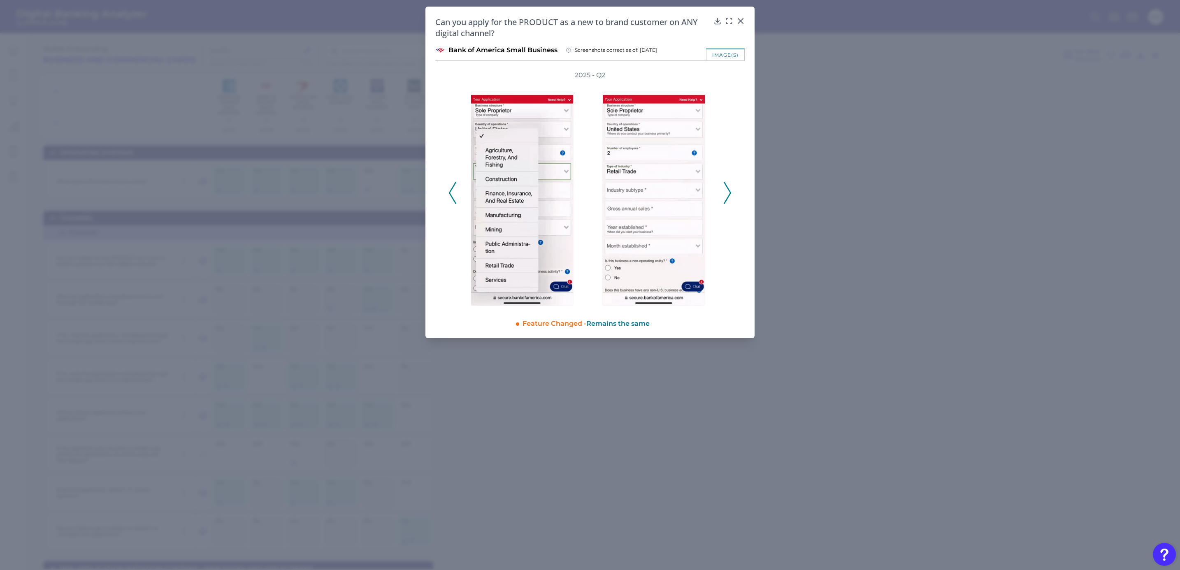
click at [730, 194] on polyline at bounding box center [727, 192] width 6 height 21
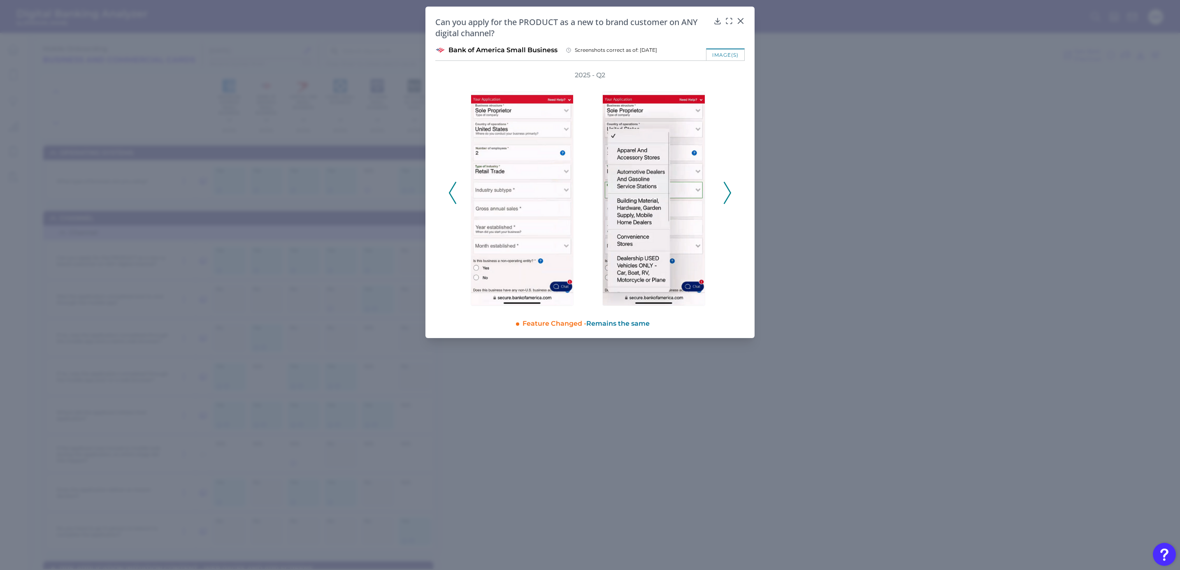
click at [730, 194] on polyline at bounding box center [727, 192] width 6 height 21
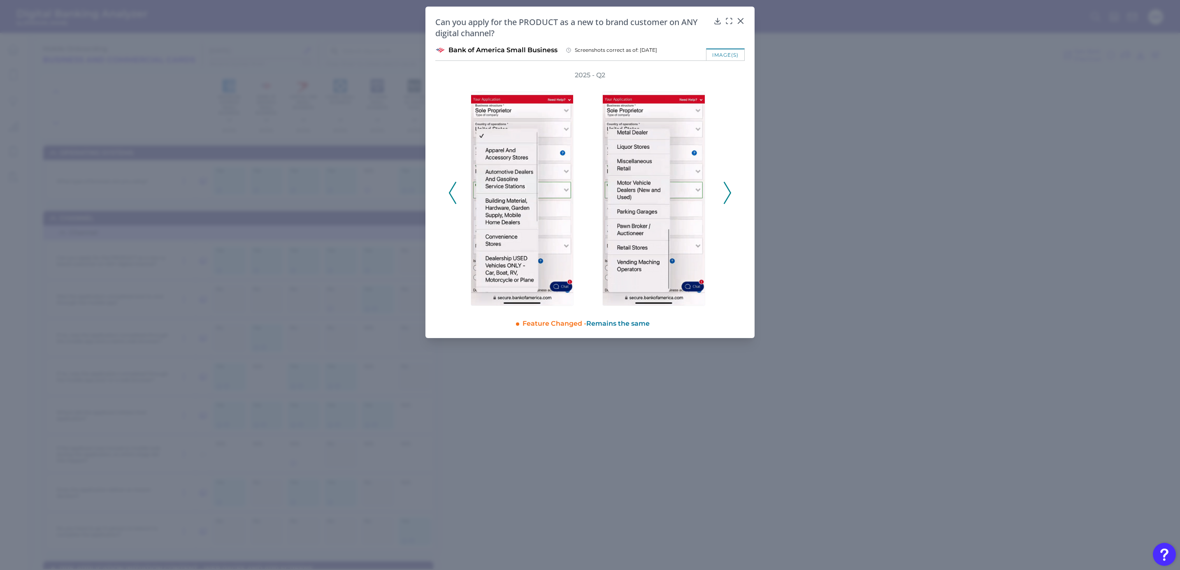
click at [730, 194] on polyline at bounding box center [727, 192] width 6 height 21
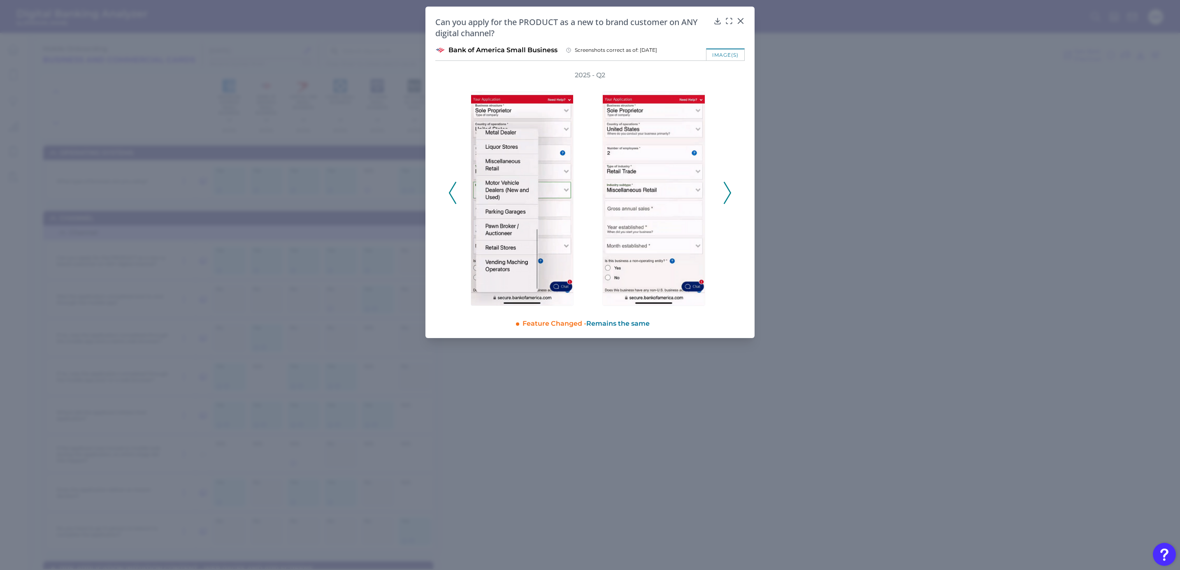
click at [730, 194] on polyline at bounding box center [727, 192] width 6 height 21
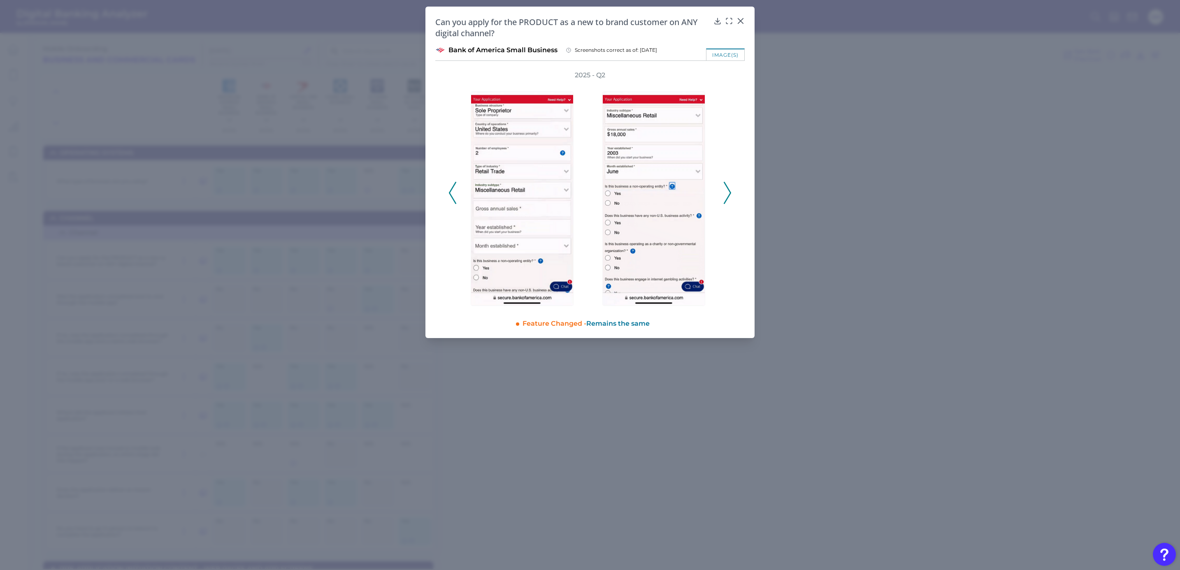
click at [730, 194] on polyline at bounding box center [727, 192] width 6 height 21
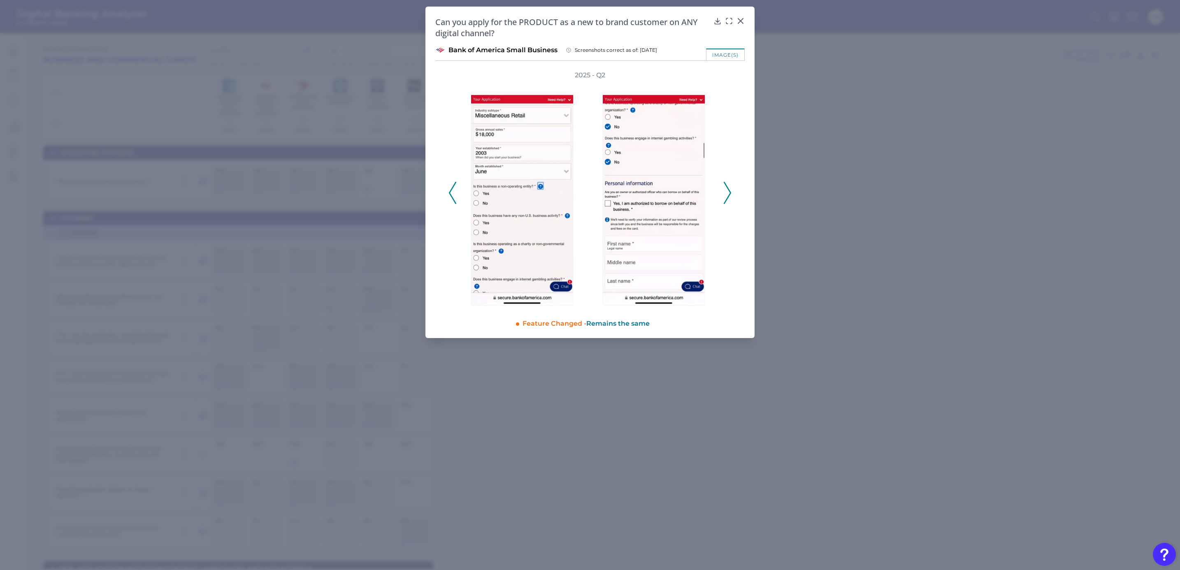
click at [730, 194] on polyline at bounding box center [727, 192] width 6 height 21
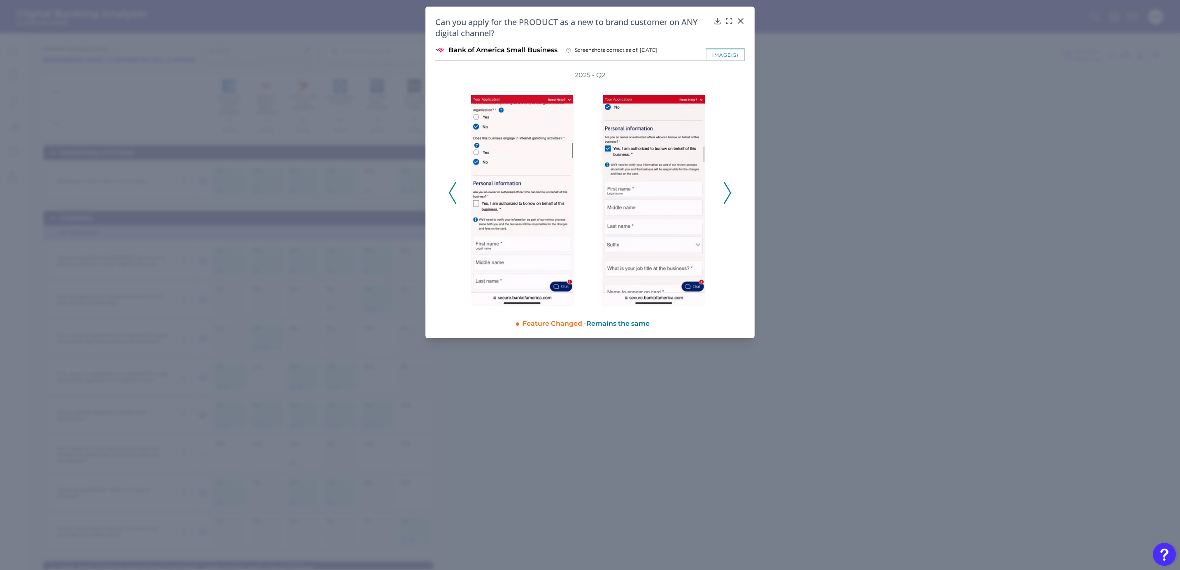
click at [730, 194] on polyline at bounding box center [727, 192] width 6 height 21
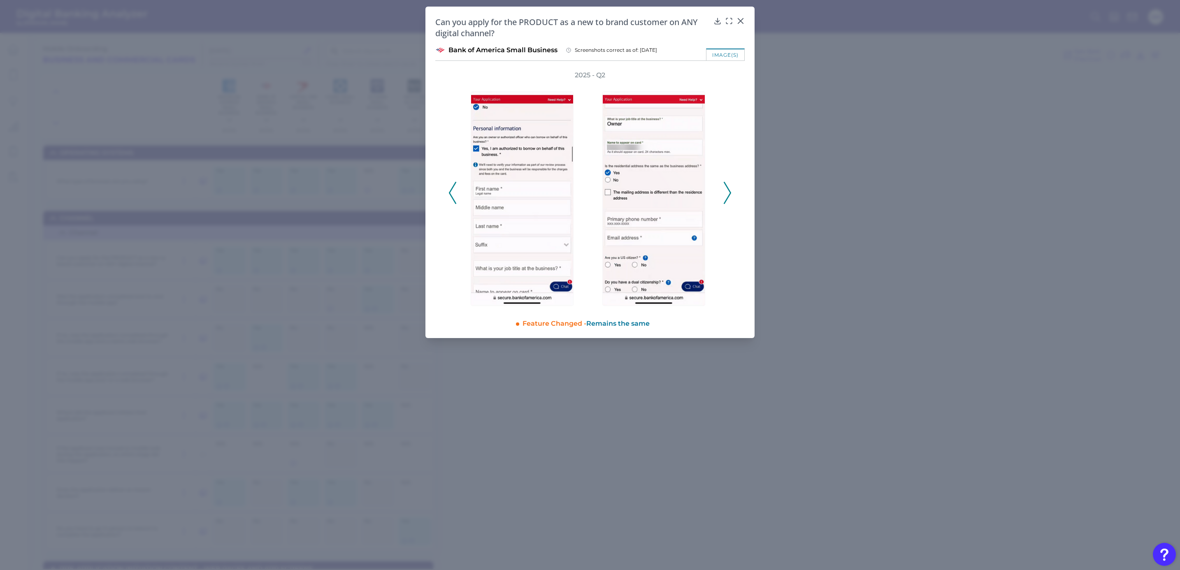
click at [730, 194] on polyline at bounding box center [727, 192] width 6 height 21
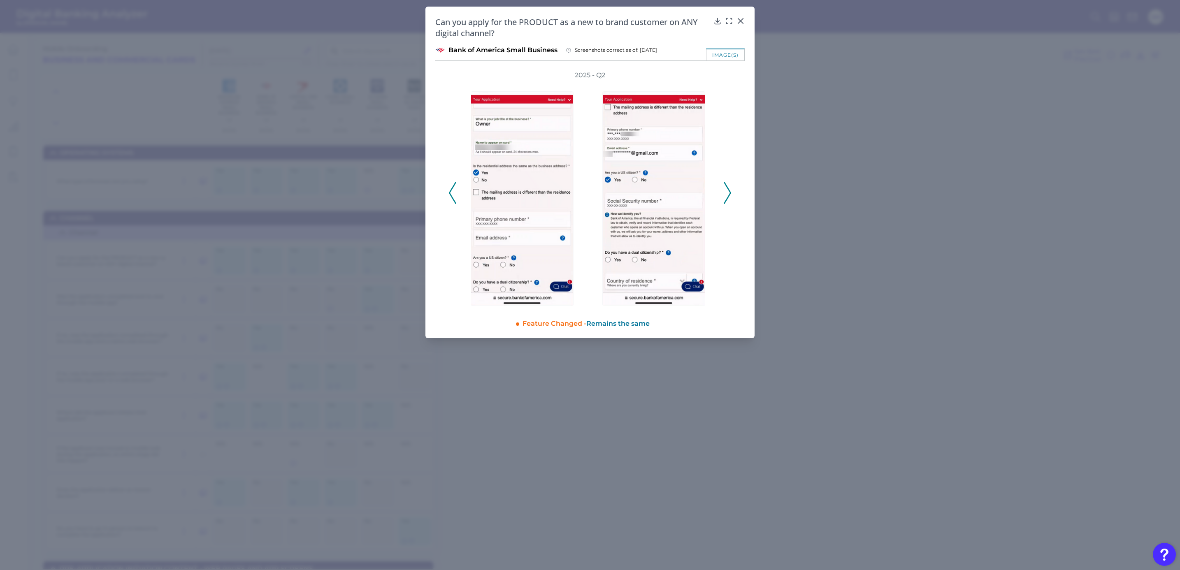
click at [730, 194] on polyline at bounding box center [727, 192] width 6 height 21
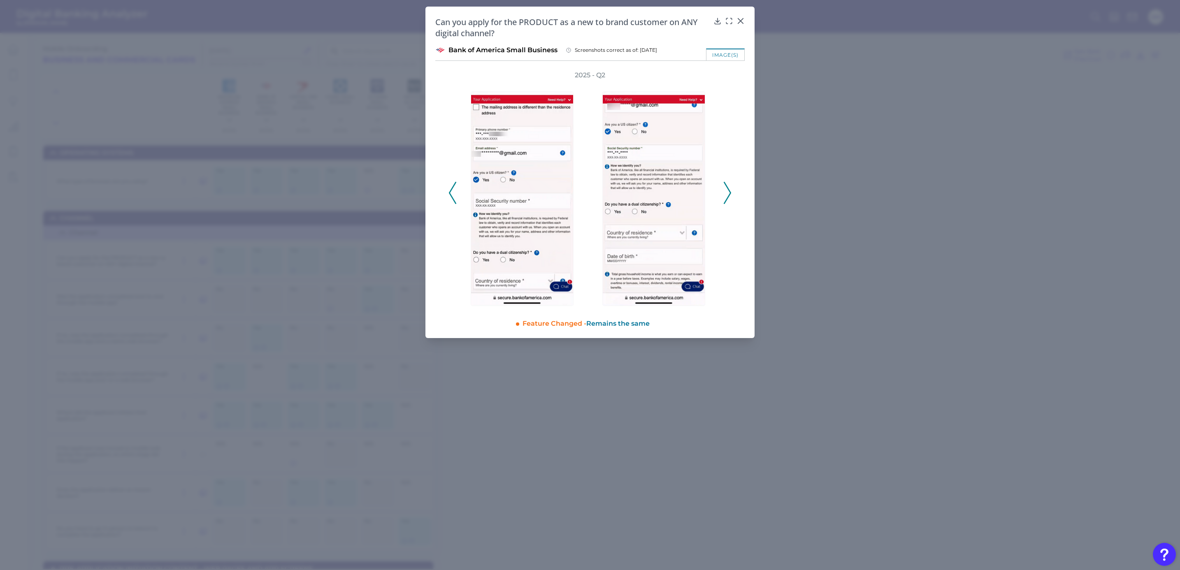
click at [730, 194] on polyline at bounding box center [727, 192] width 6 height 21
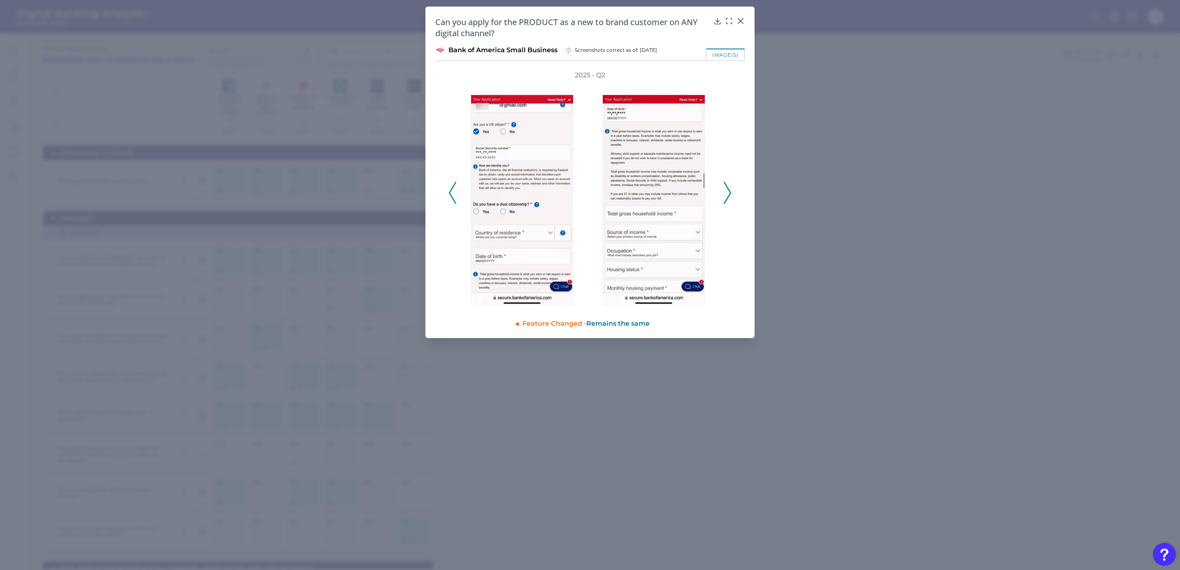
click at [730, 194] on polyline at bounding box center [727, 192] width 6 height 21
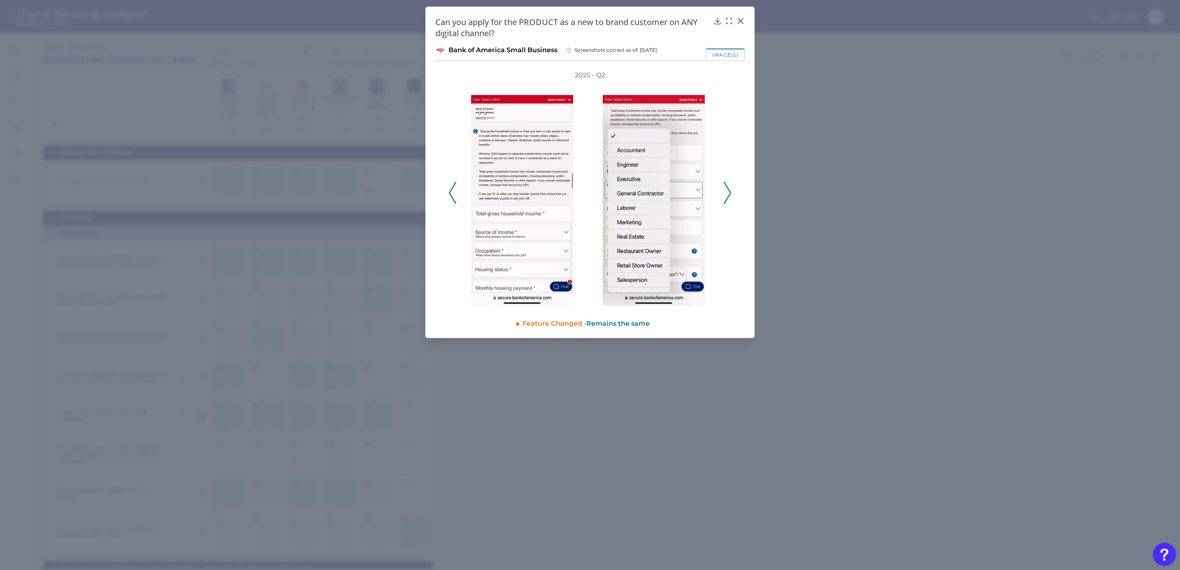
click at [730, 194] on polyline at bounding box center [727, 192] width 6 height 21
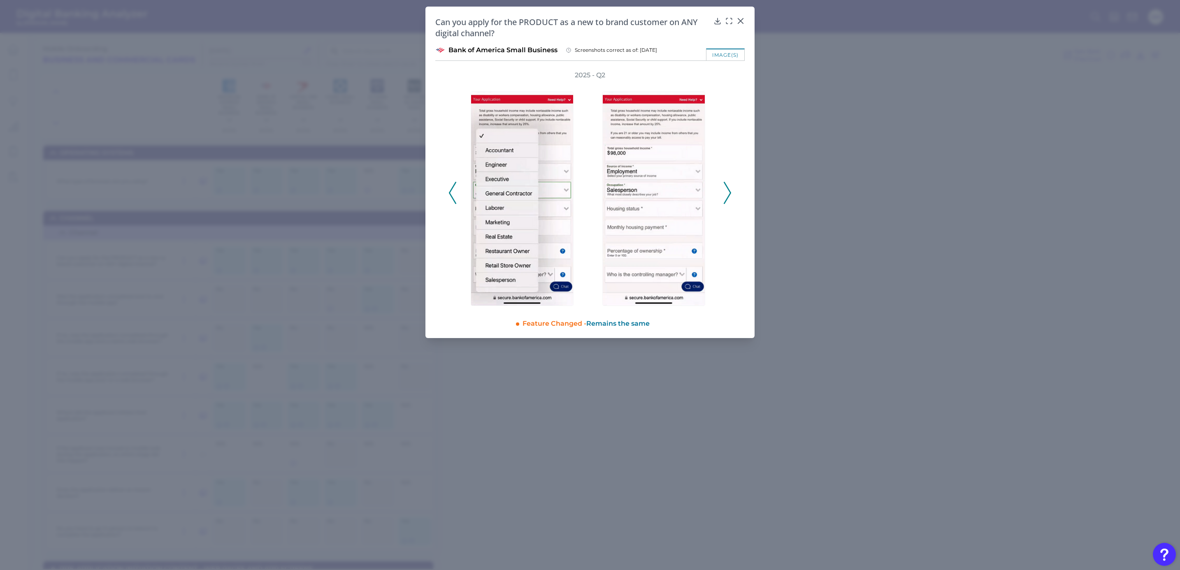
click at [730, 194] on polyline at bounding box center [727, 192] width 6 height 21
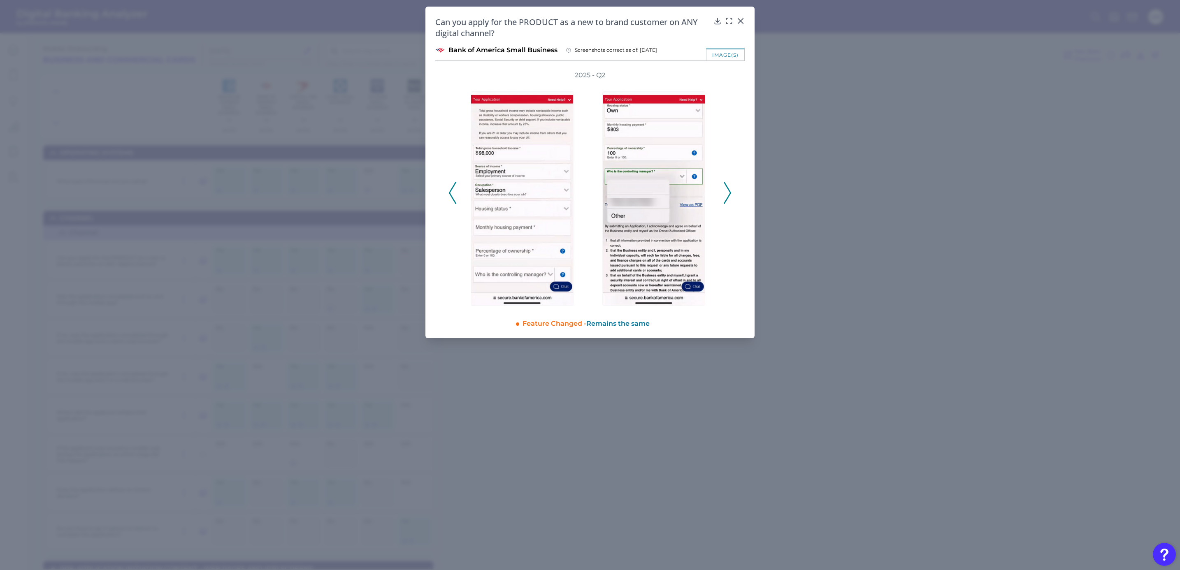
click at [730, 194] on polyline at bounding box center [727, 192] width 6 height 21
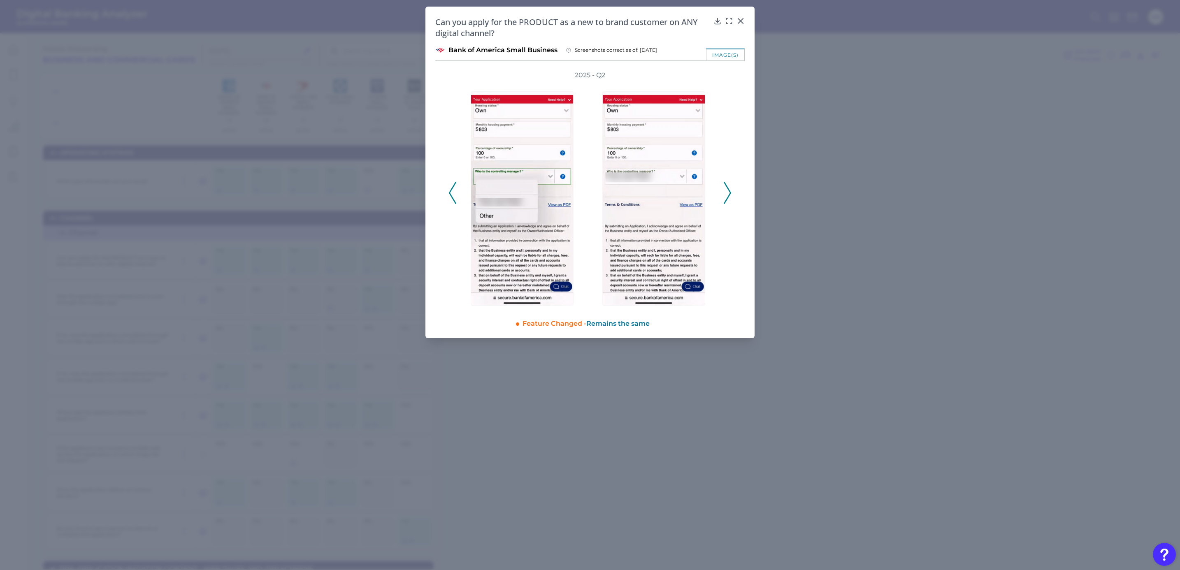
click at [730, 194] on polyline at bounding box center [727, 192] width 6 height 21
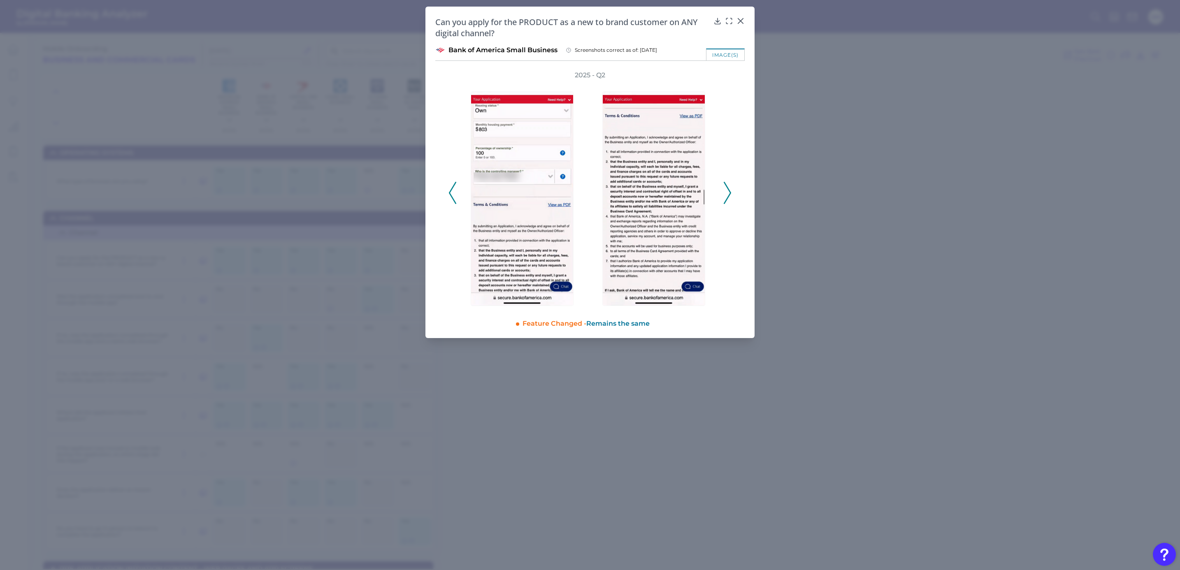
click at [730, 194] on polyline at bounding box center [727, 192] width 6 height 21
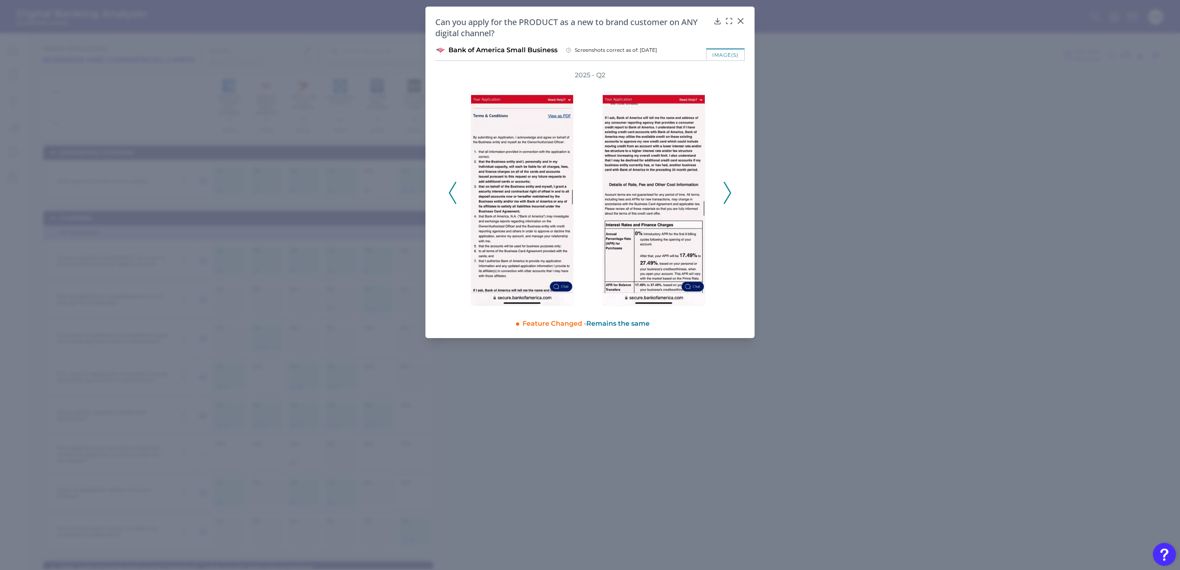
click at [730, 194] on polyline at bounding box center [727, 192] width 6 height 21
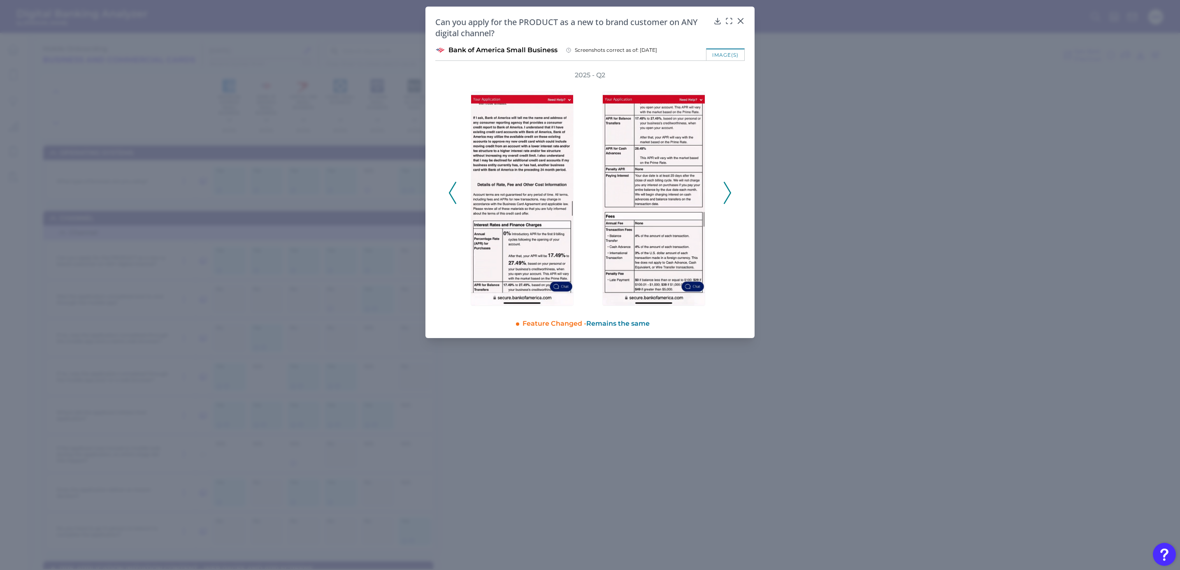
click at [730, 194] on polyline at bounding box center [727, 192] width 6 height 21
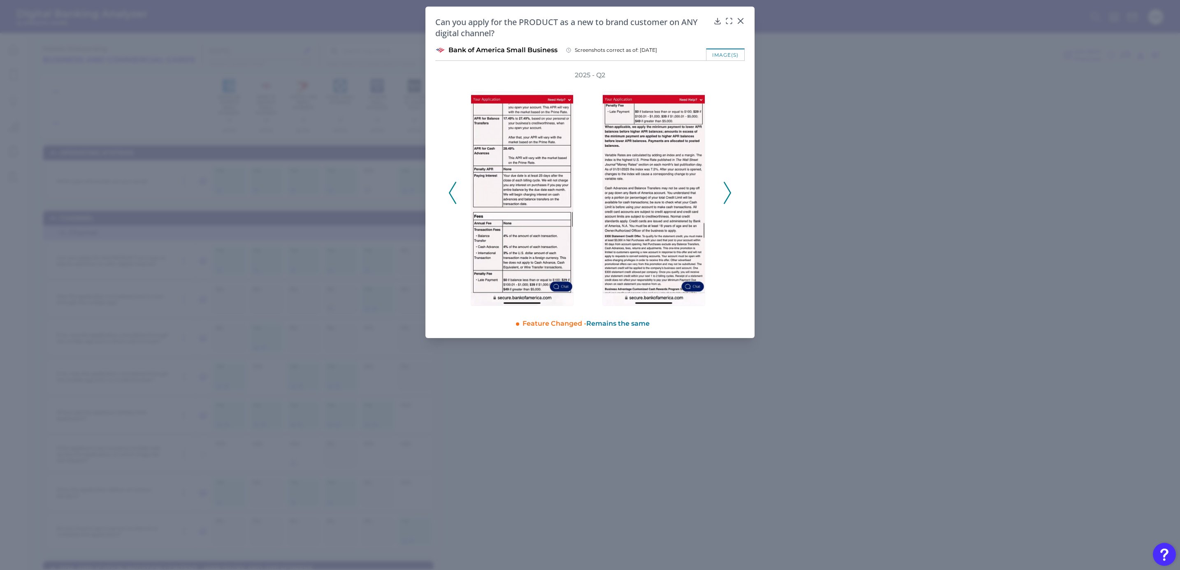
click at [730, 194] on polyline at bounding box center [727, 192] width 6 height 21
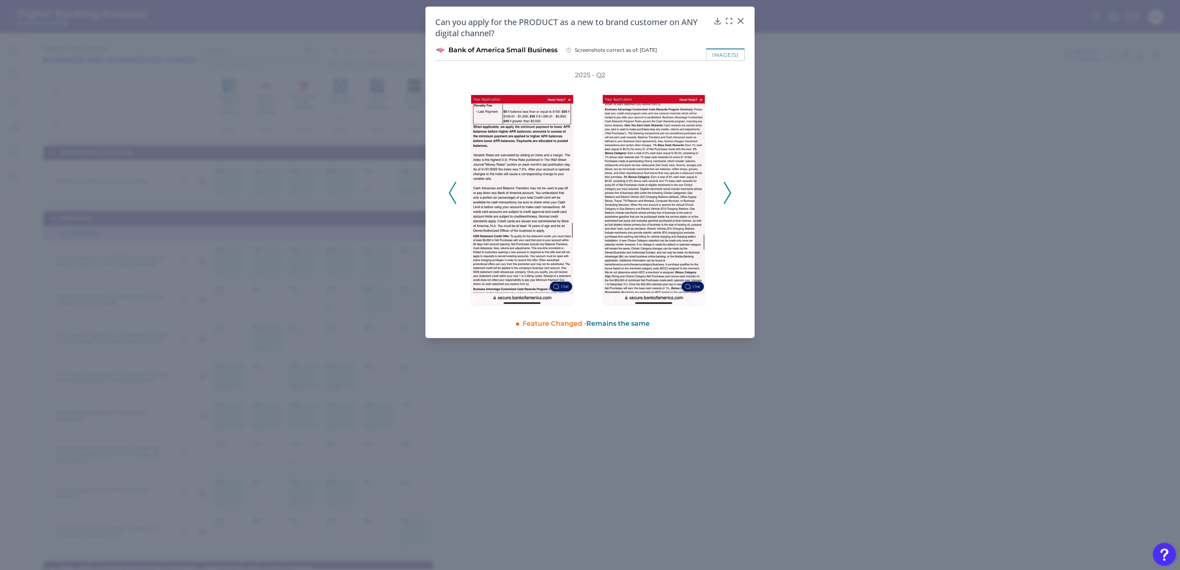
click at [730, 194] on polyline at bounding box center [727, 192] width 6 height 21
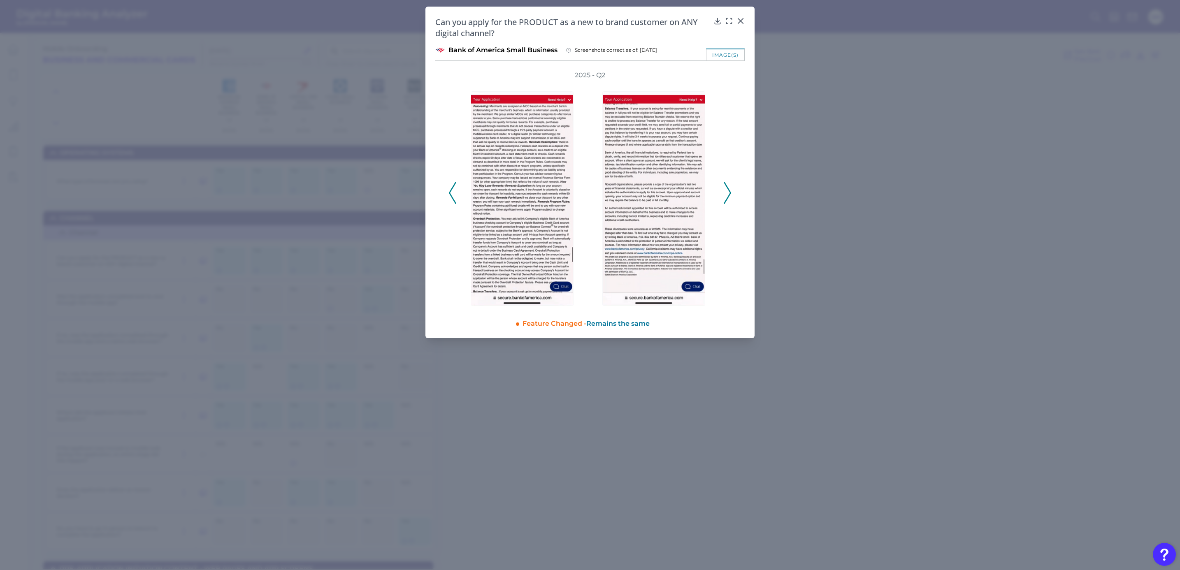
click at [730, 194] on polyline at bounding box center [727, 192] width 6 height 21
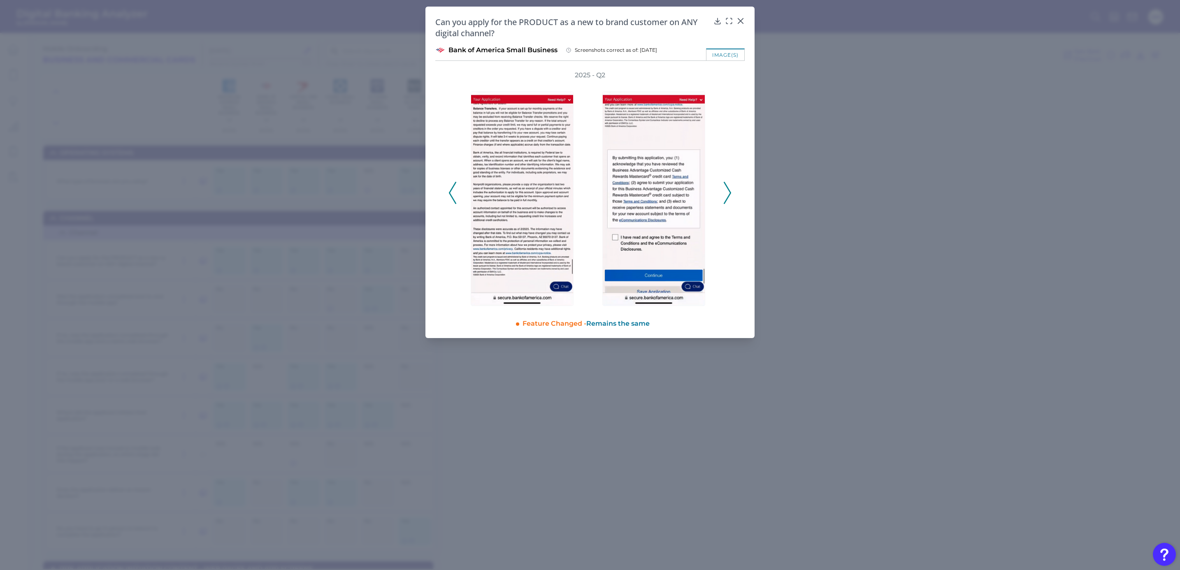
click at [730, 194] on polyline at bounding box center [727, 192] width 6 height 21
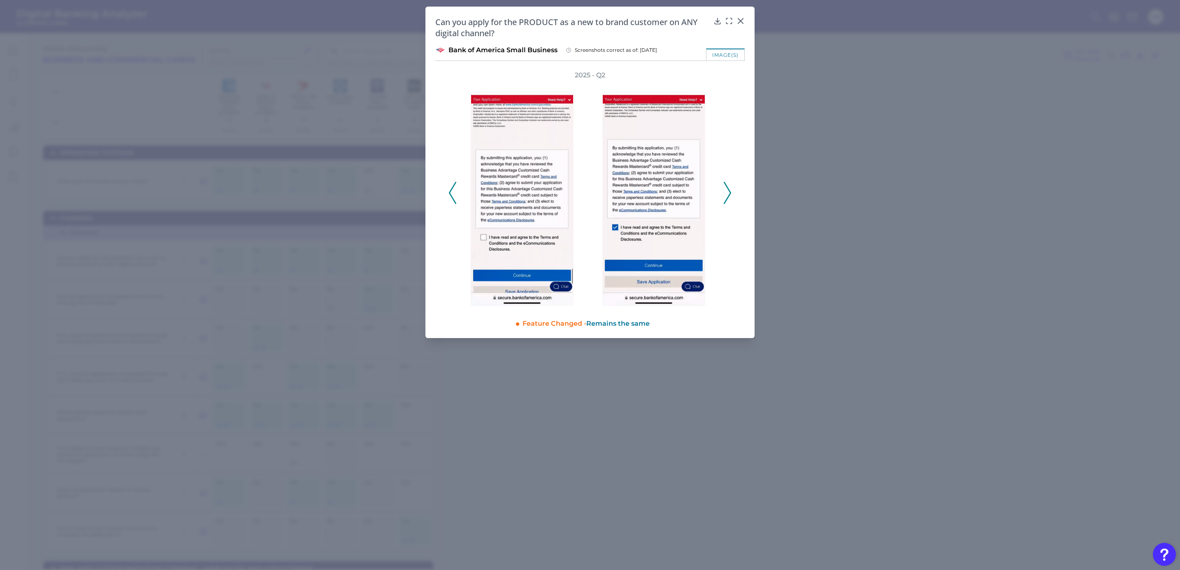
click at [730, 194] on polyline at bounding box center [727, 192] width 6 height 21
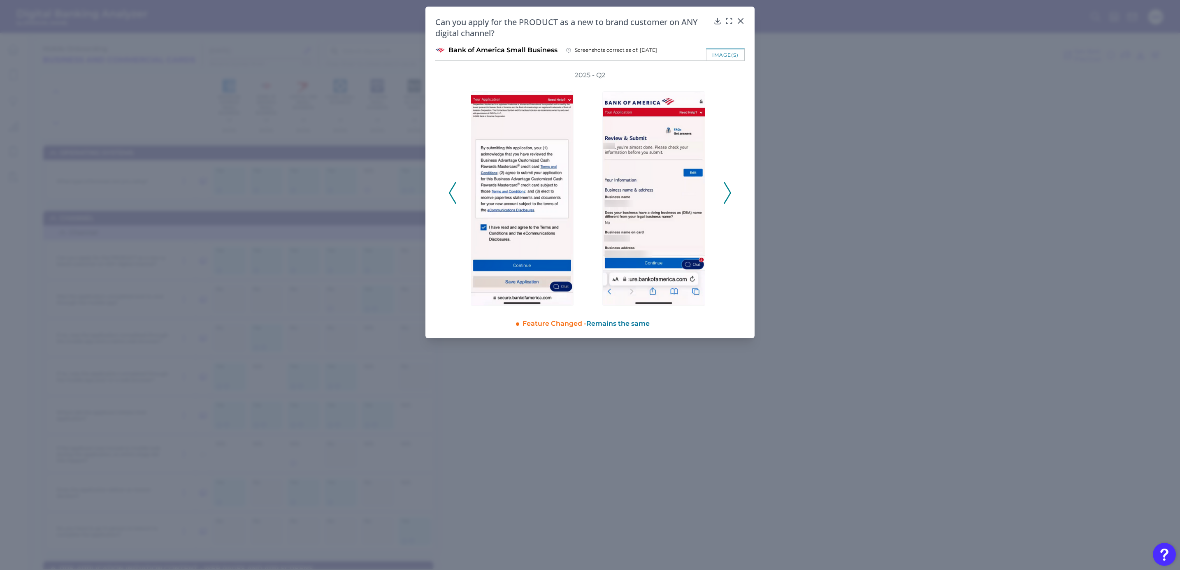
click at [730, 194] on polyline at bounding box center [727, 192] width 6 height 21
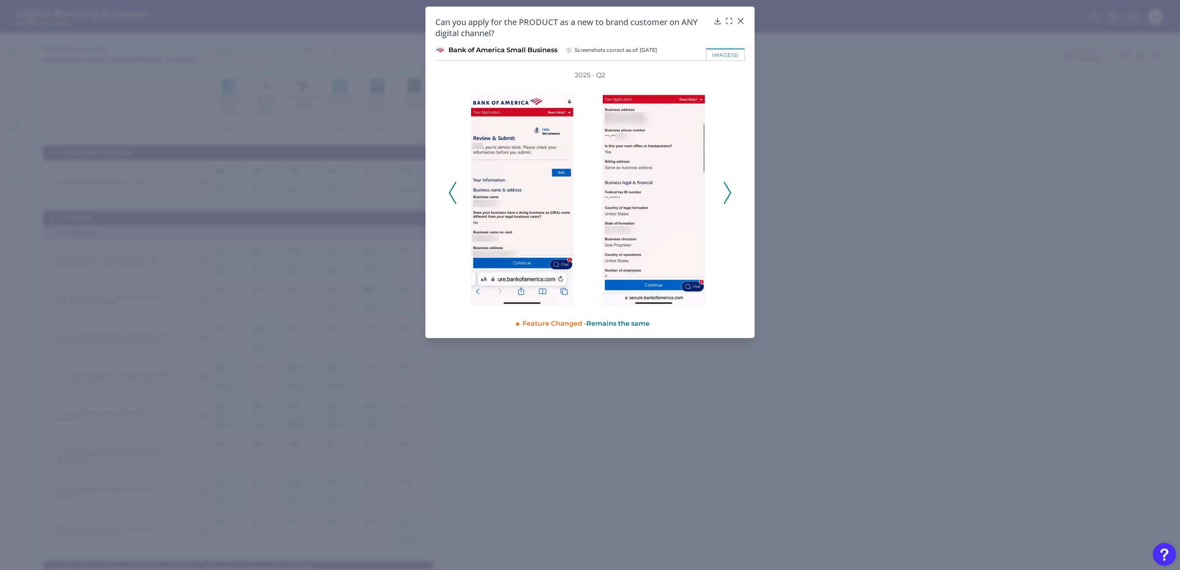
click at [730, 194] on polyline at bounding box center [727, 192] width 6 height 21
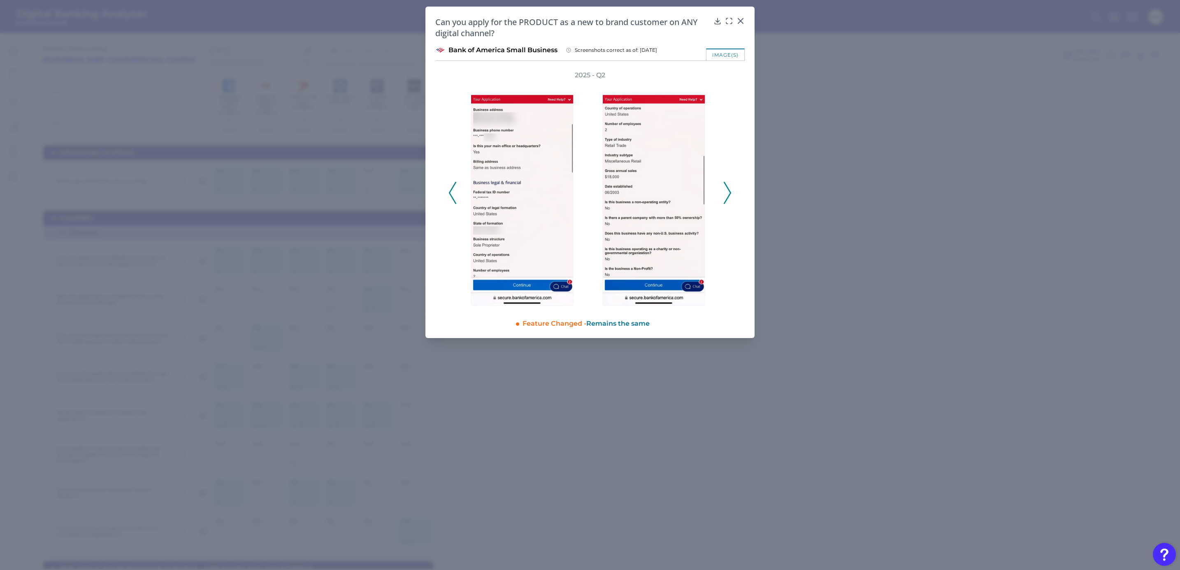
click at [730, 194] on polyline at bounding box center [727, 192] width 6 height 21
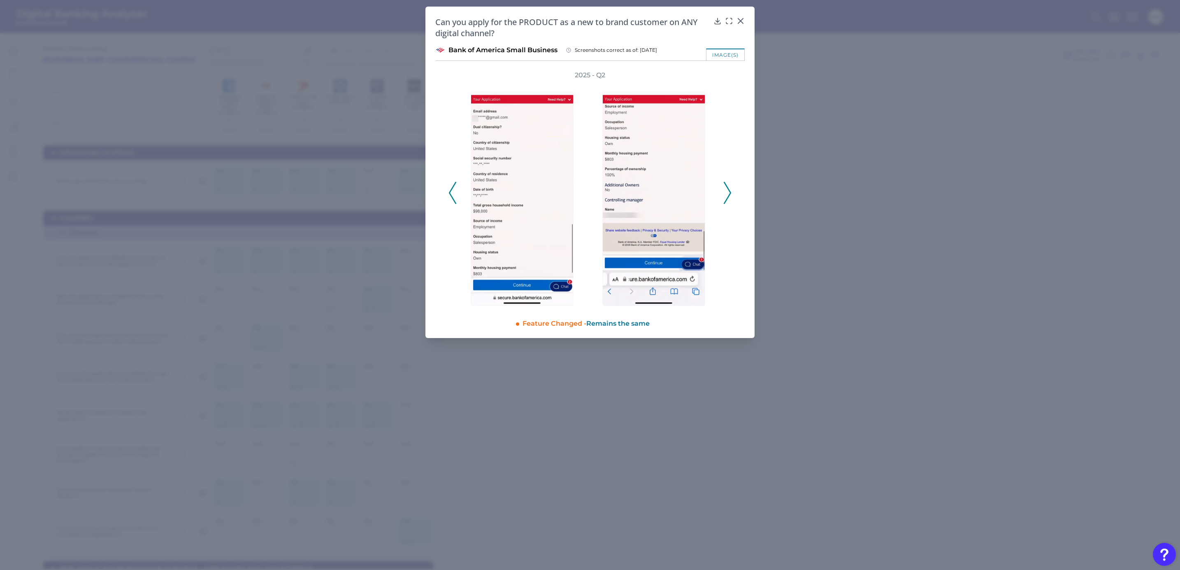
click at [730, 194] on polyline at bounding box center [727, 192] width 6 height 21
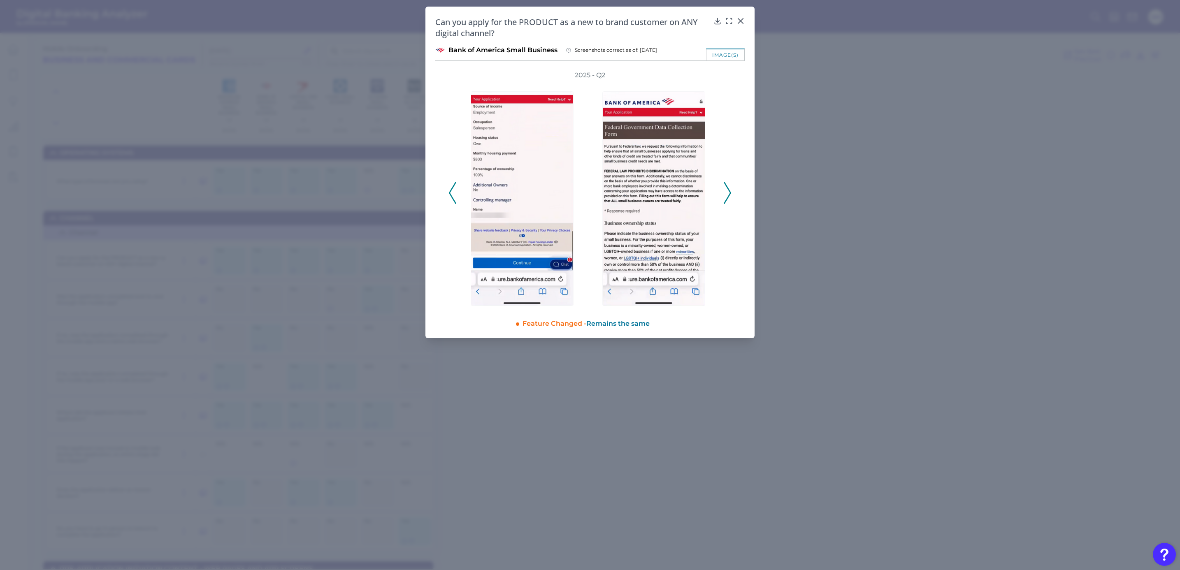
click at [730, 194] on polyline at bounding box center [727, 192] width 6 height 21
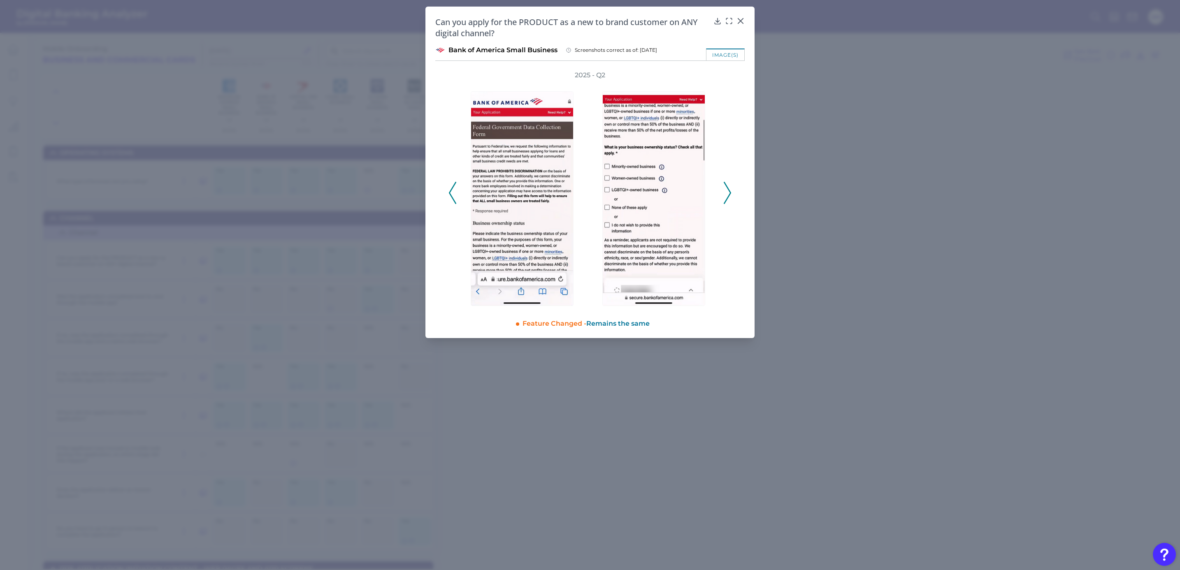
click at [730, 194] on polyline at bounding box center [727, 192] width 6 height 21
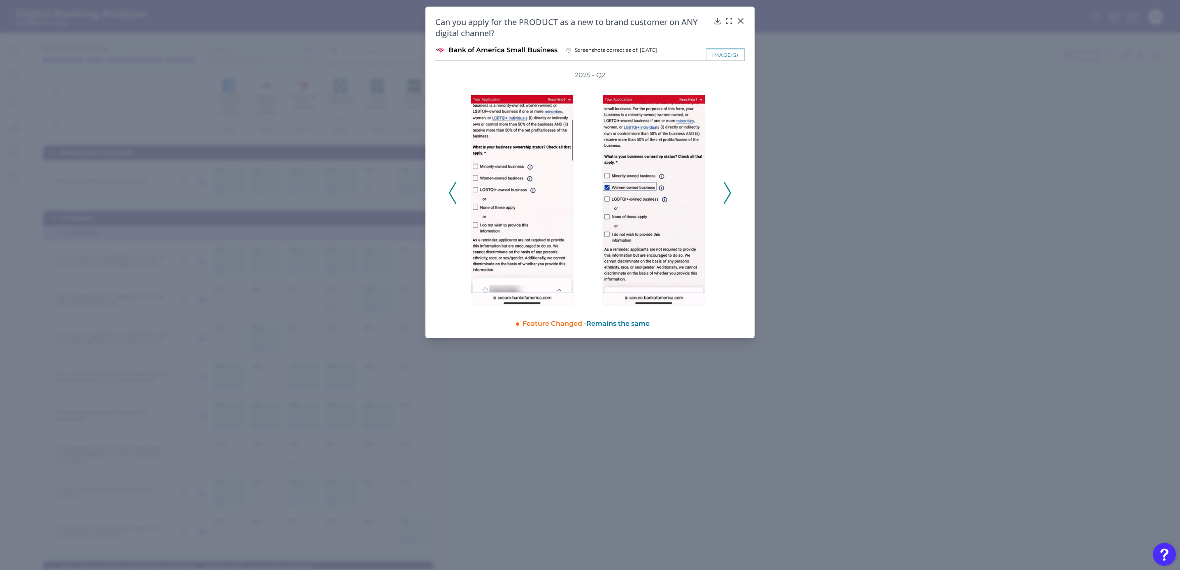
click at [730, 194] on polyline at bounding box center [727, 192] width 6 height 21
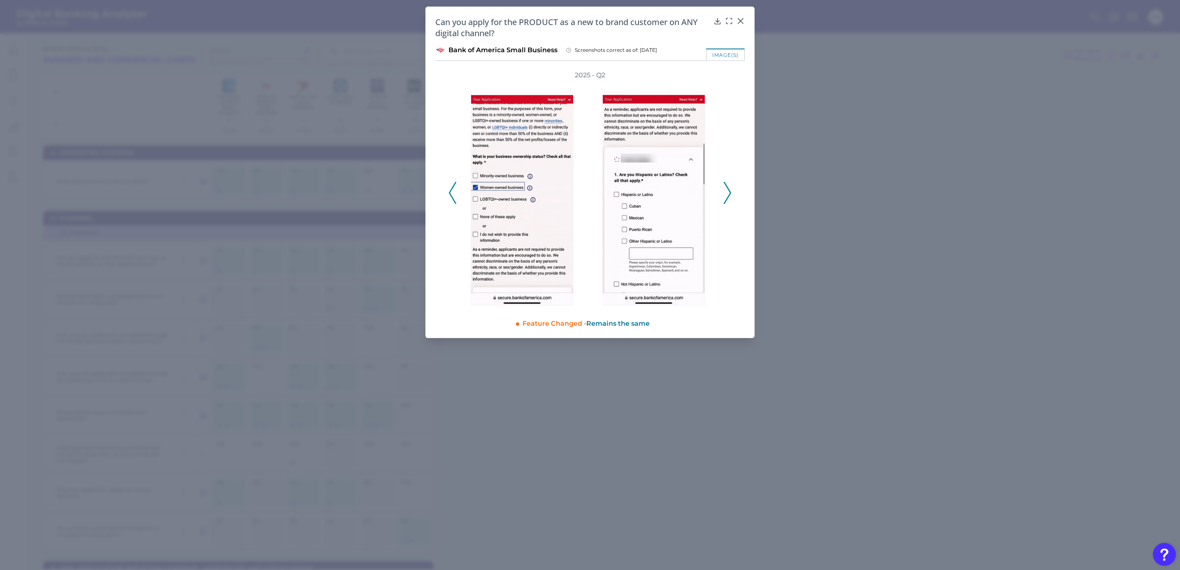
click at [730, 194] on polyline at bounding box center [727, 192] width 6 height 21
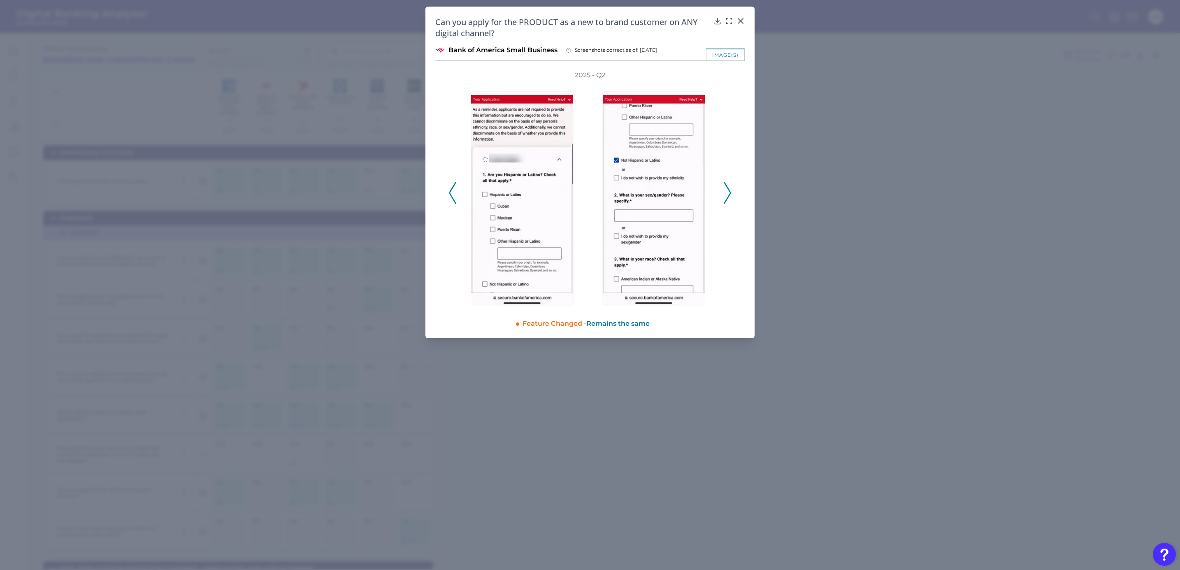
click at [730, 194] on polyline at bounding box center [727, 192] width 6 height 21
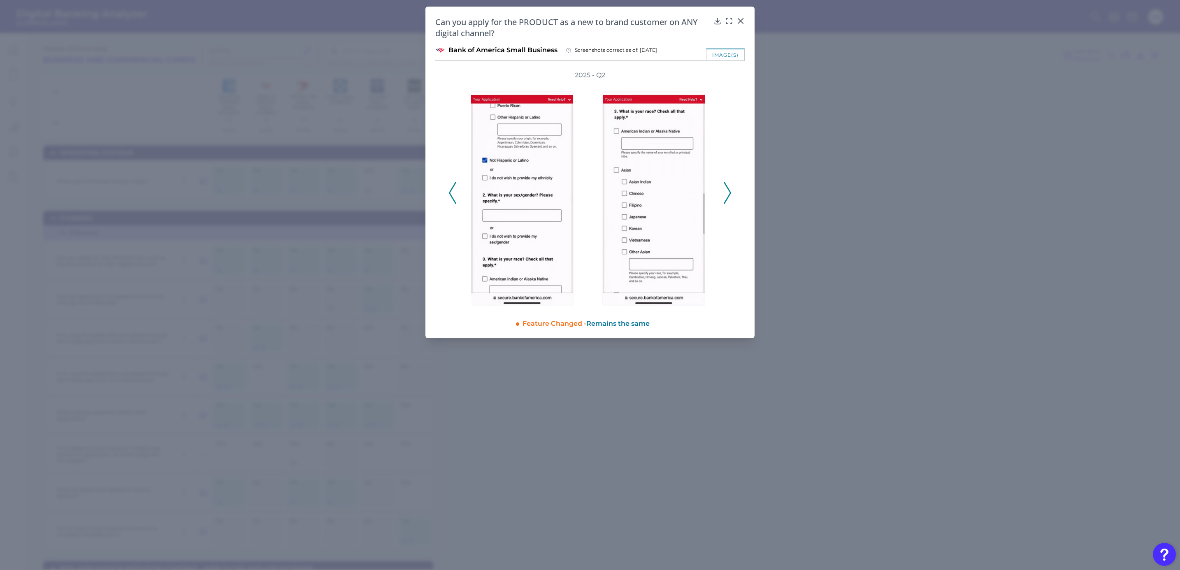
click at [730, 194] on polyline at bounding box center [727, 192] width 6 height 21
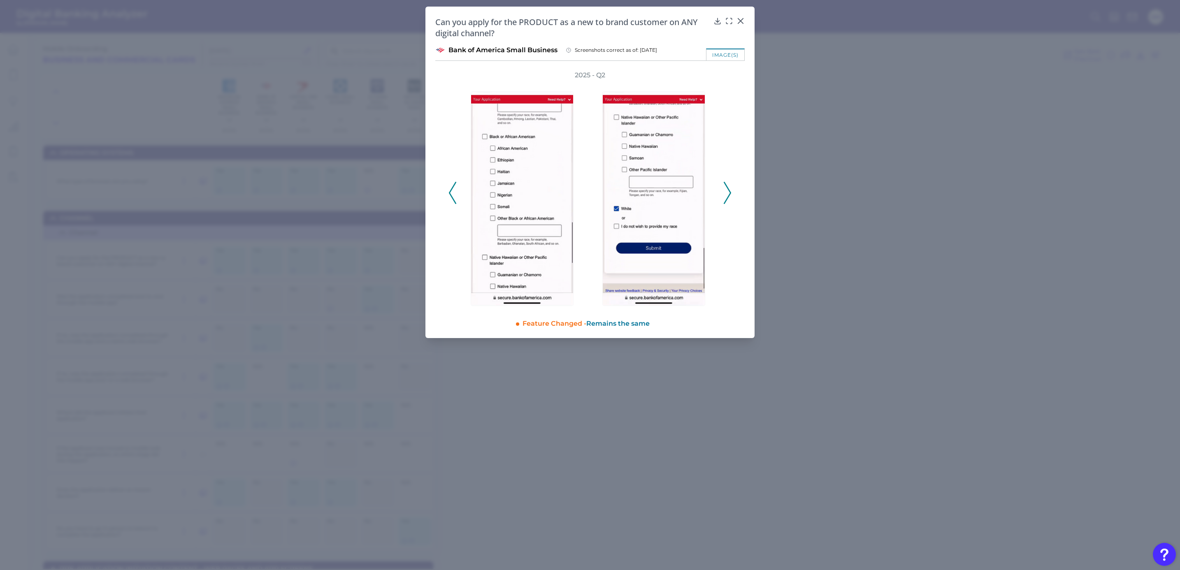
click at [730, 194] on polyline at bounding box center [727, 192] width 6 height 21
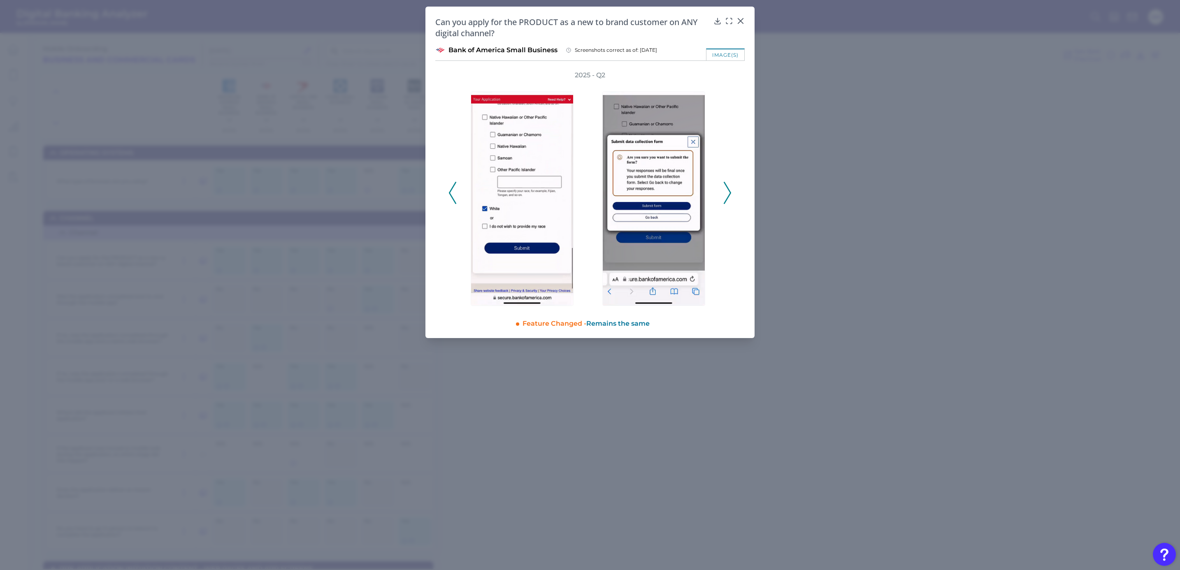
click at [730, 194] on polyline at bounding box center [727, 192] width 6 height 21
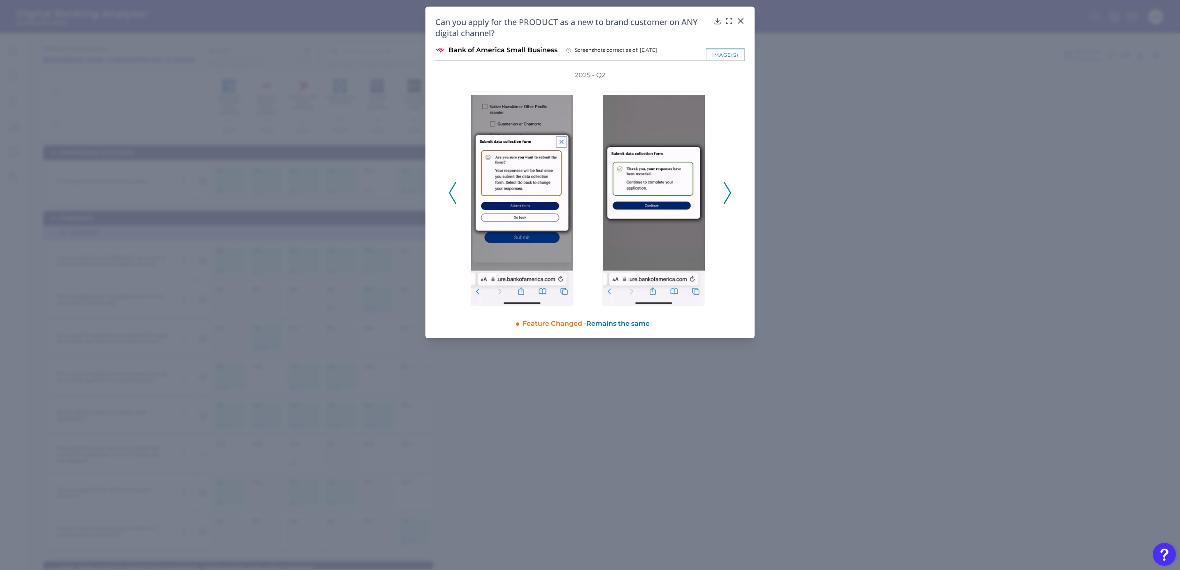
click at [730, 194] on polyline at bounding box center [727, 192] width 6 height 21
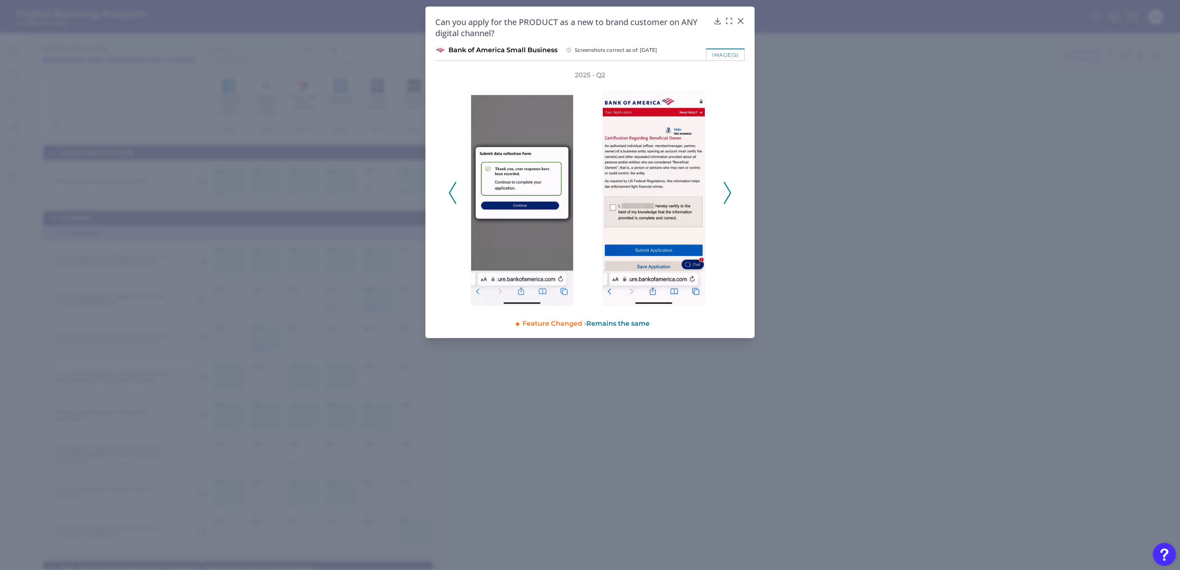
click at [730, 194] on polyline at bounding box center [727, 192] width 6 height 21
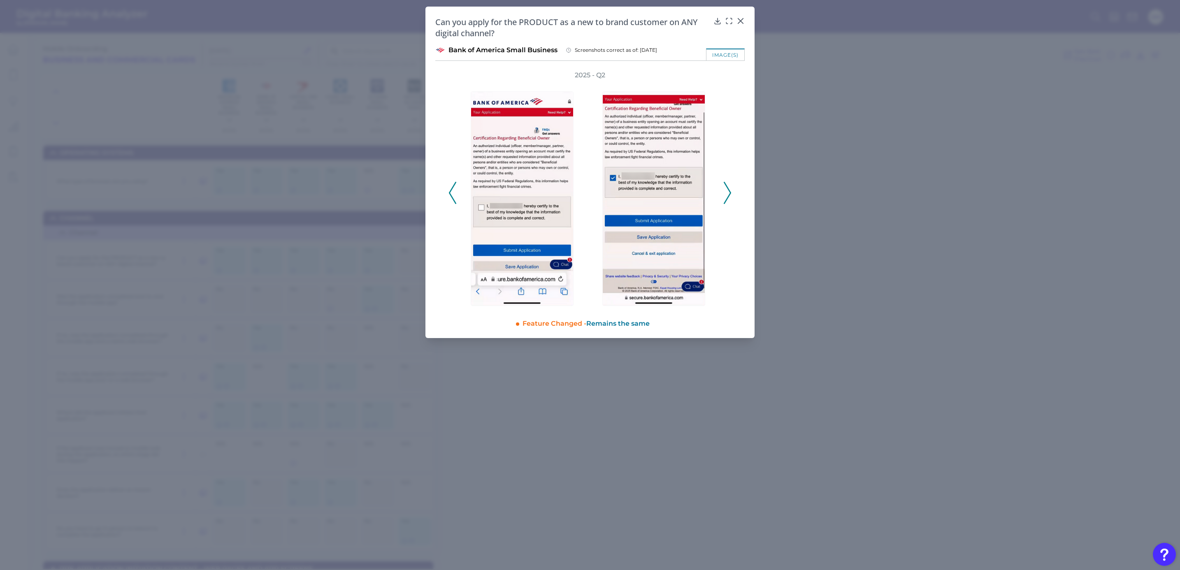
click at [730, 194] on polyline at bounding box center [727, 192] width 6 height 21
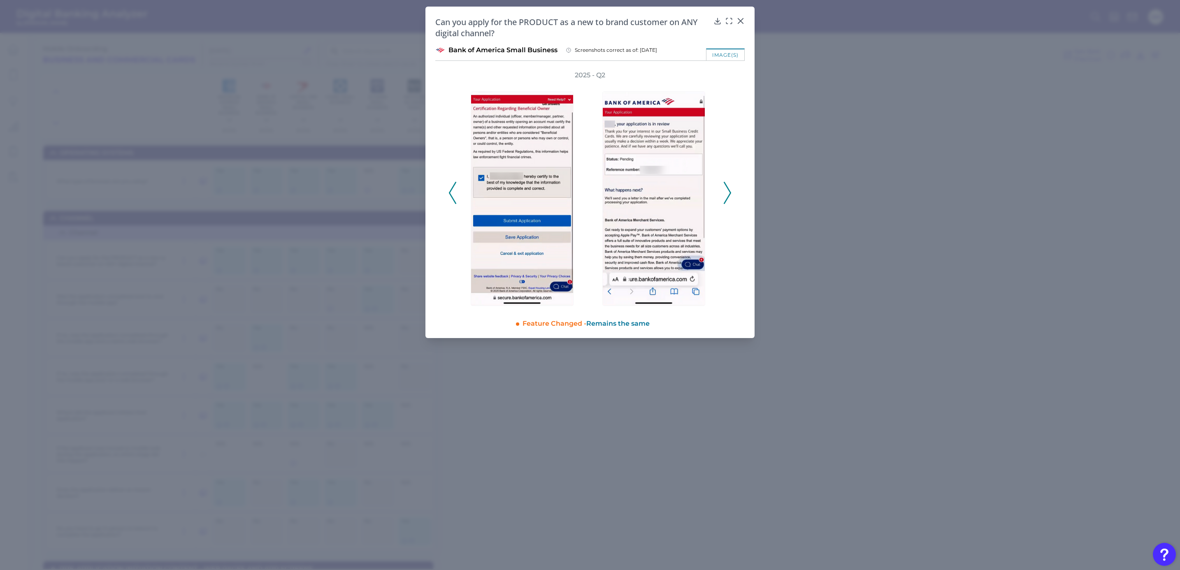
click at [730, 194] on polyline at bounding box center [727, 192] width 6 height 21
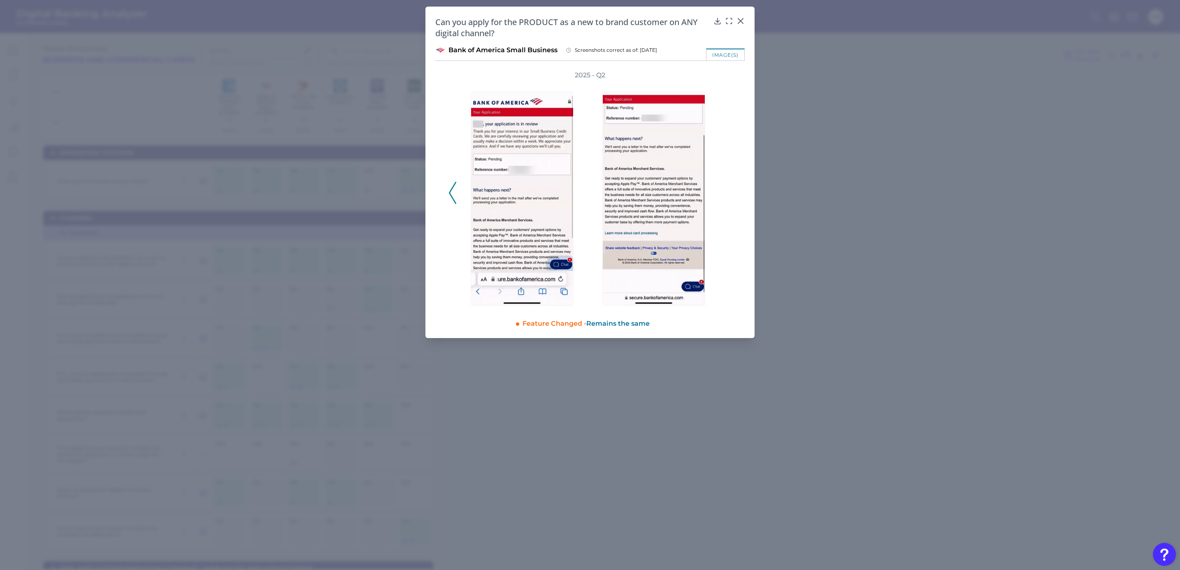
click at [730, 194] on div "2025 - Q2" at bounding box center [590, 188] width 283 height 235
click at [452, 192] on icon at bounding box center [452, 193] width 7 height 22
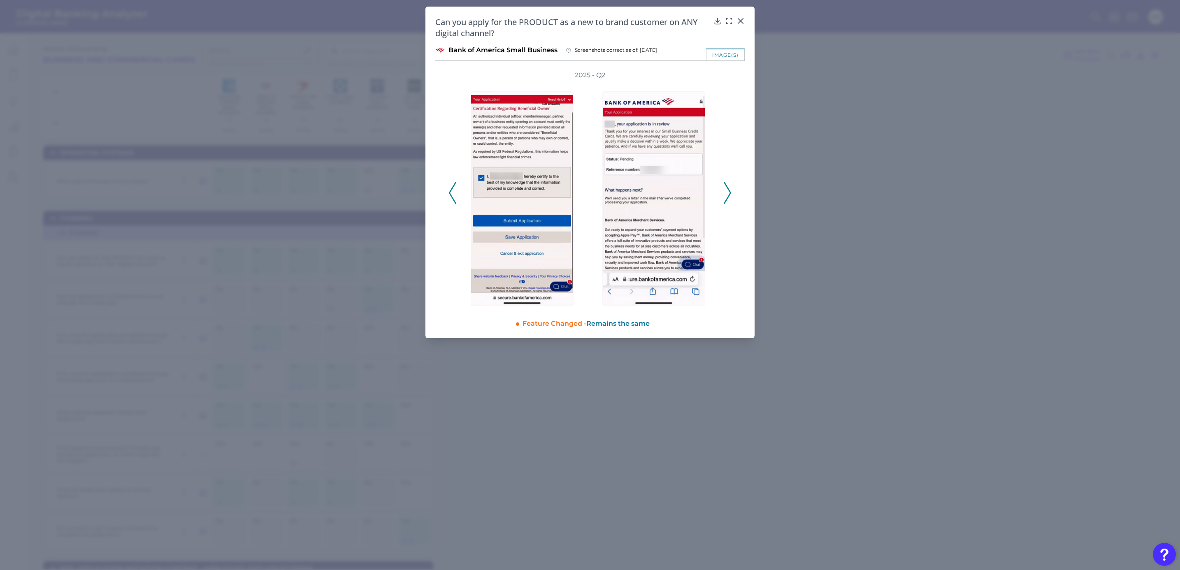
click at [728, 190] on icon at bounding box center [727, 193] width 7 height 22
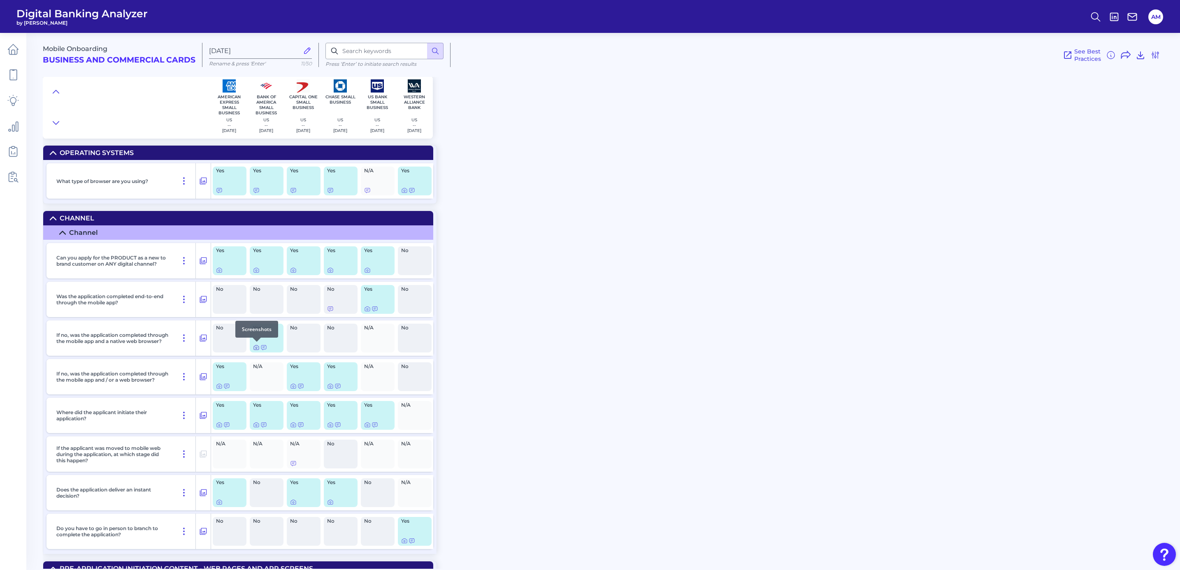
click at [254, 347] on icon at bounding box center [256, 347] width 7 height 7
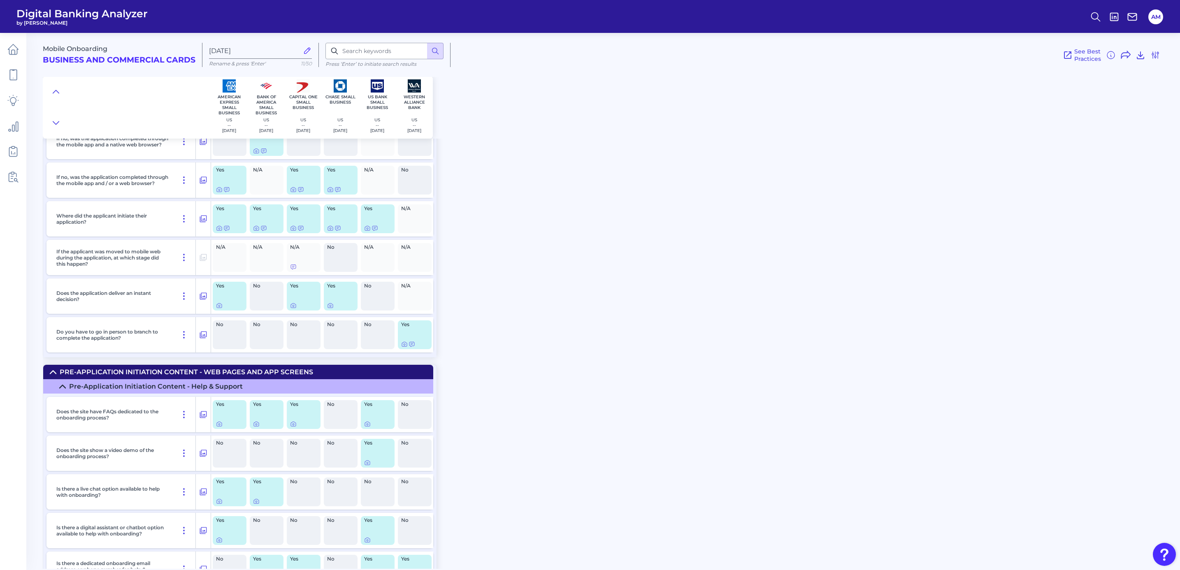
scroll to position [247, 0]
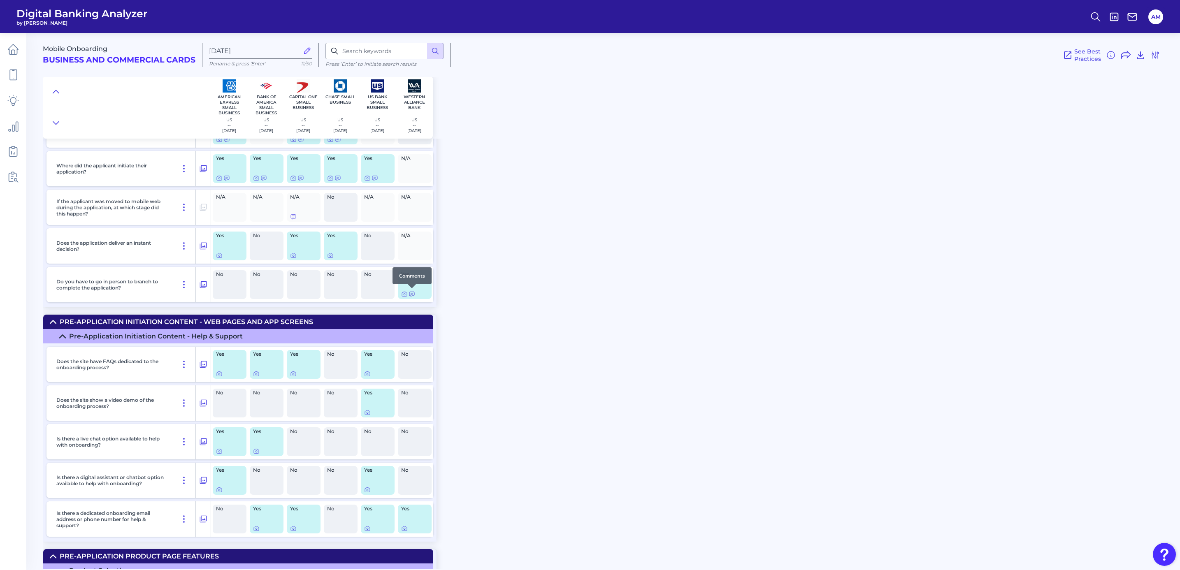
click at [411, 295] on icon at bounding box center [412, 294] width 7 height 7
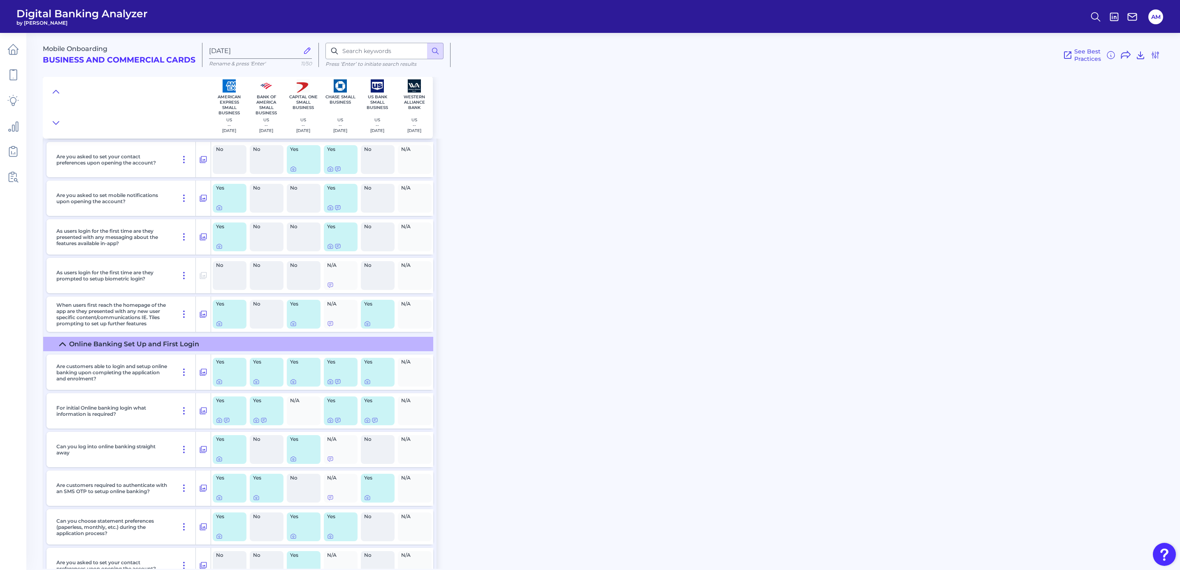
scroll to position [7284, 0]
